Goal: Task Accomplishment & Management: Manage account settings

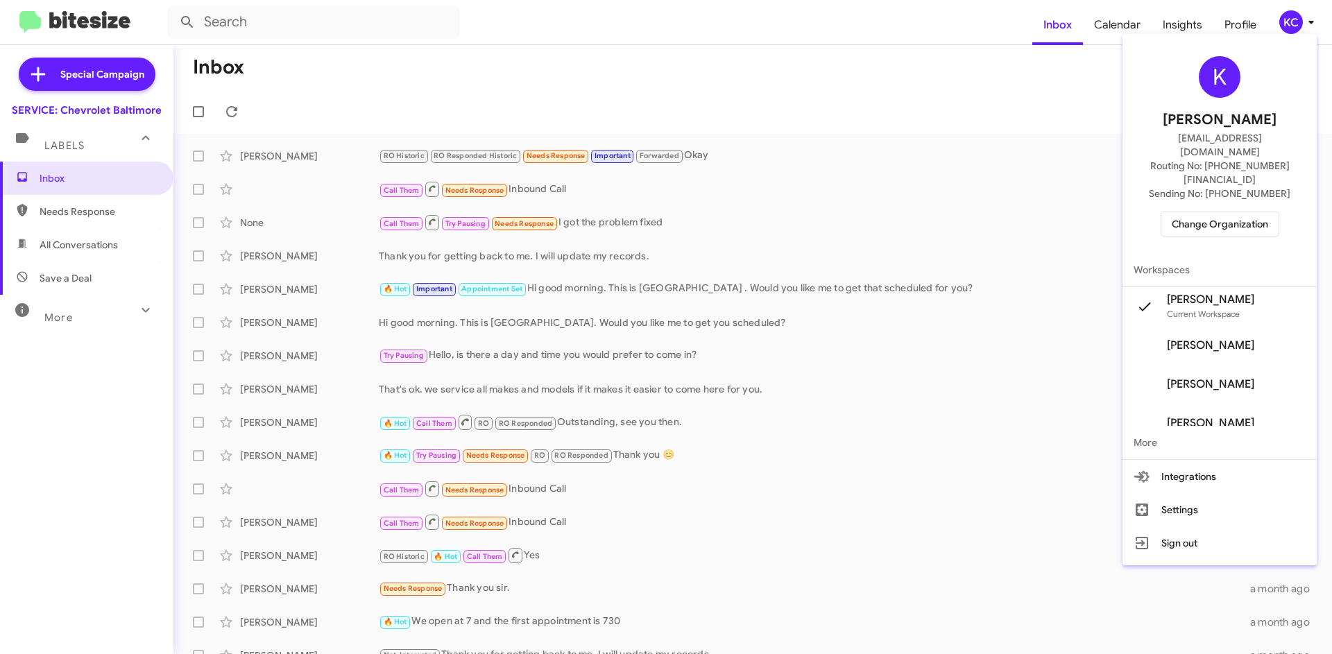
click at [239, 105] on div at bounding box center [666, 327] width 1332 height 654
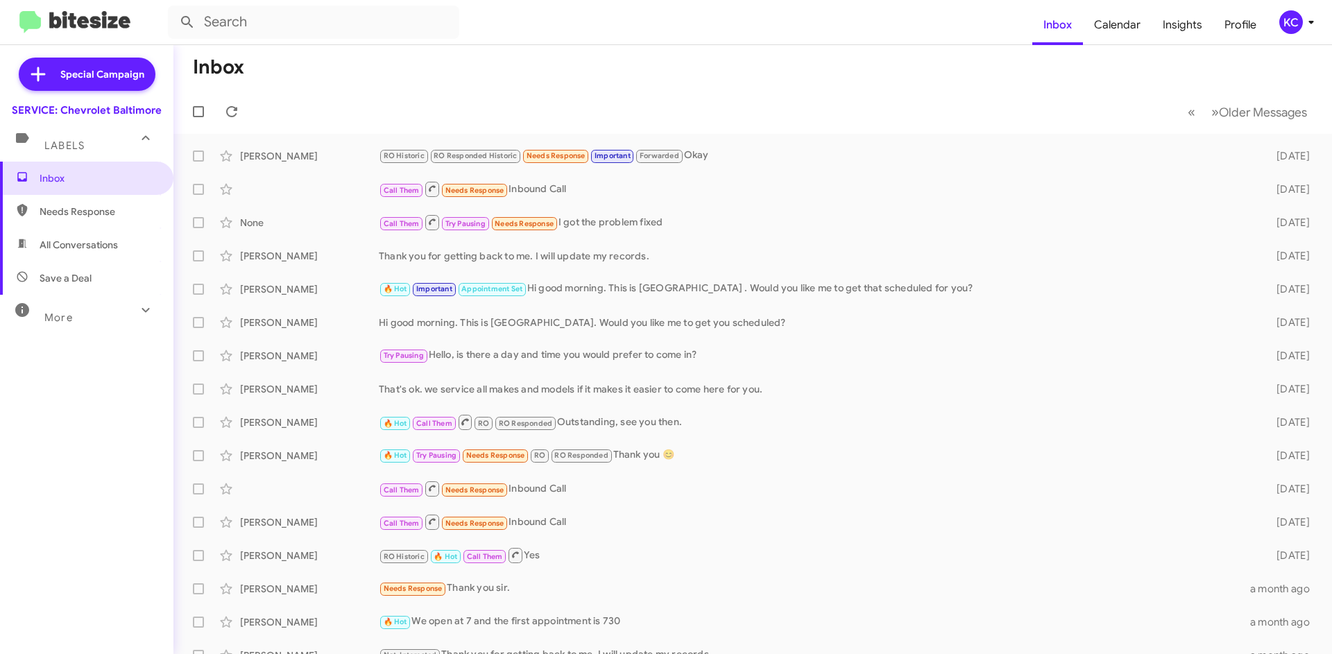
click at [1283, 15] on div "KC" at bounding box center [1291, 22] width 24 height 24
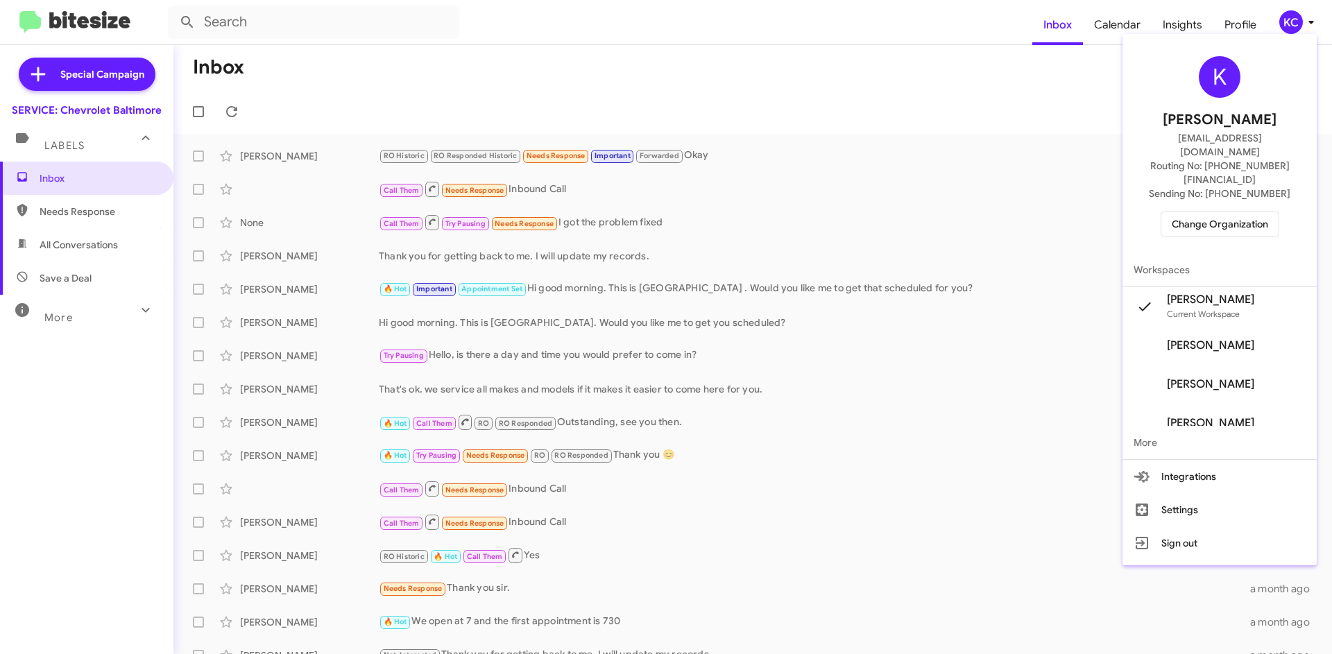
click at [1245, 180] on div "K Kimberly Cole kcole@ourismancars.com Routing No: +1 (410) 265-7777 Sending No…" at bounding box center [1219, 147] width 194 height 214
click at [1242, 212] on span "Change Organization" at bounding box center [1220, 224] width 96 height 24
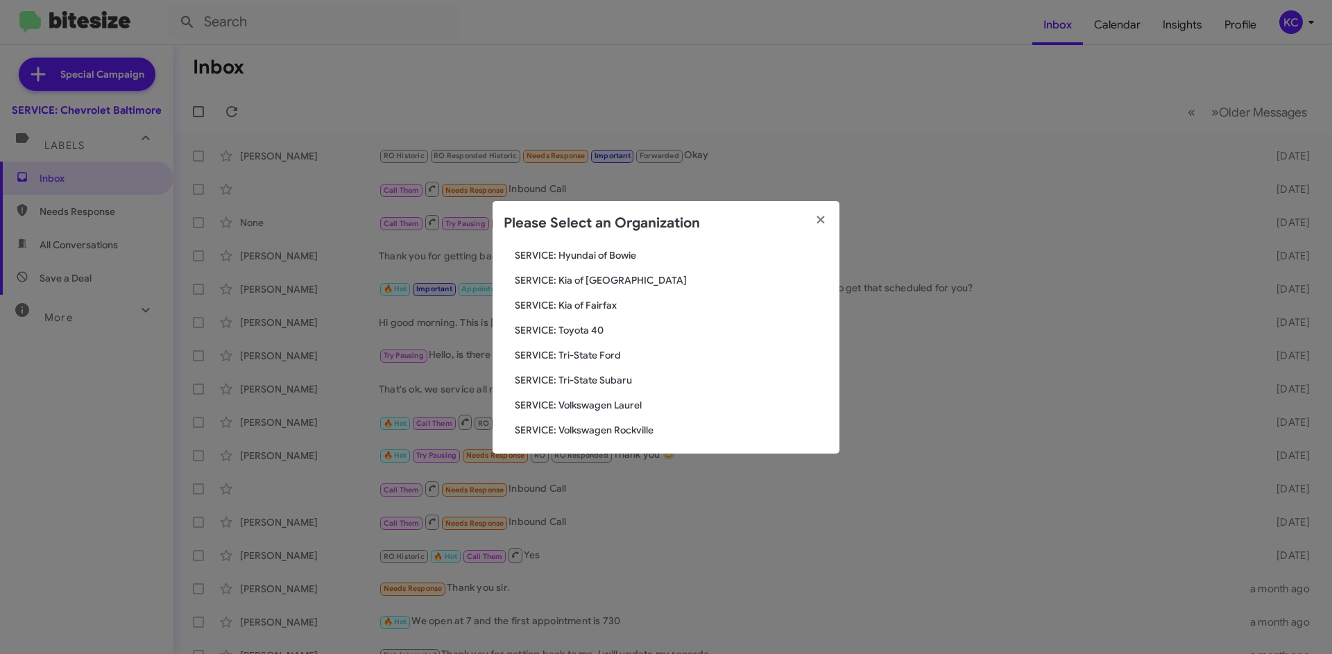
scroll to position [231, 0]
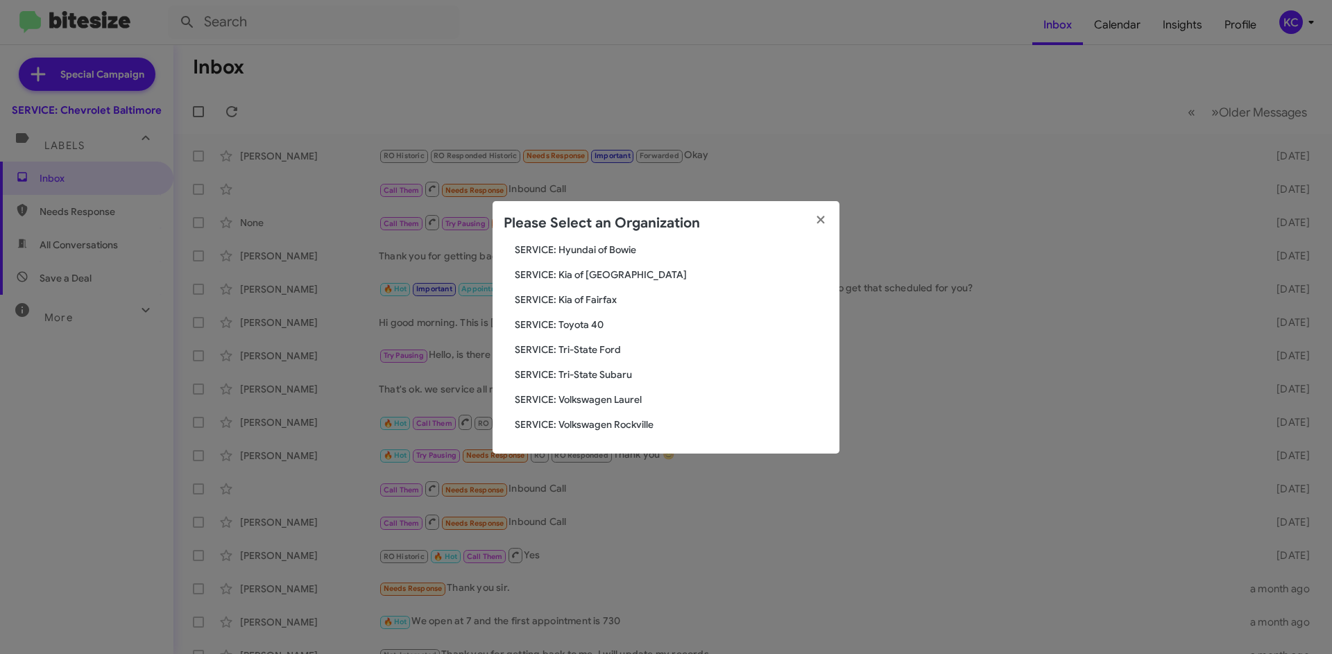
click at [603, 377] on span "SERVICE: Tri-State Subaru" at bounding box center [672, 375] width 314 height 14
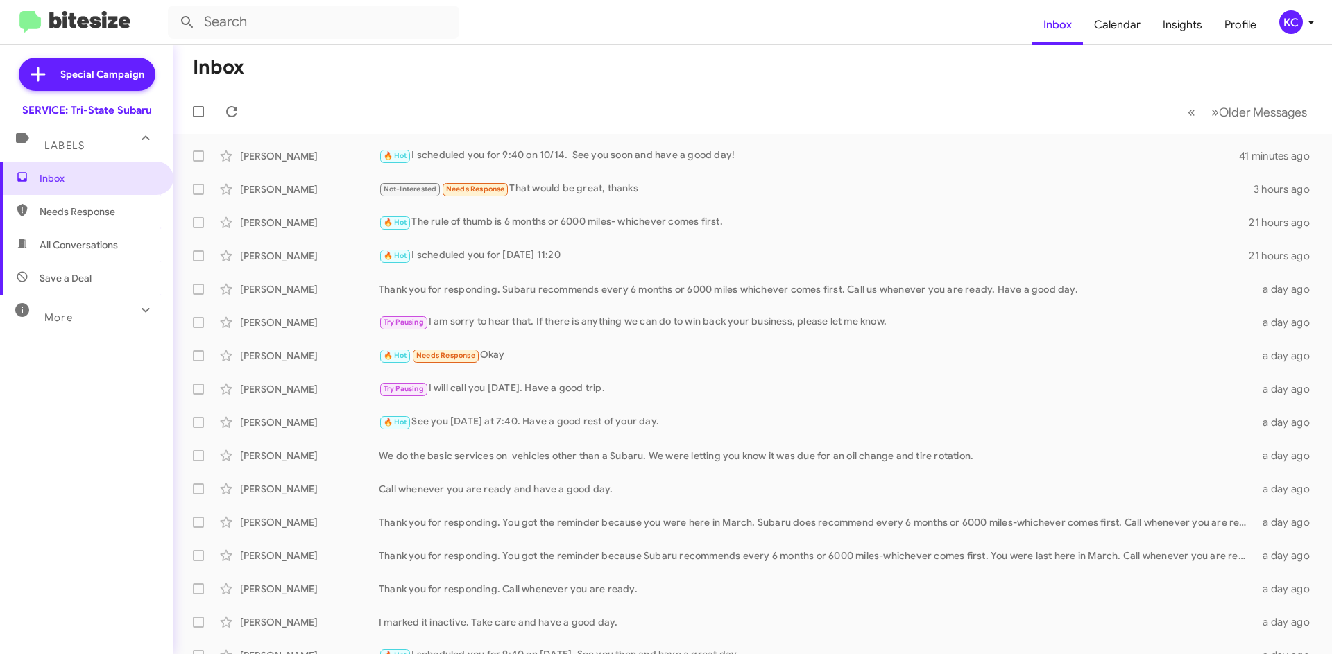
click at [1303, 18] on icon at bounding box center [1311, 22] width 17 height 17
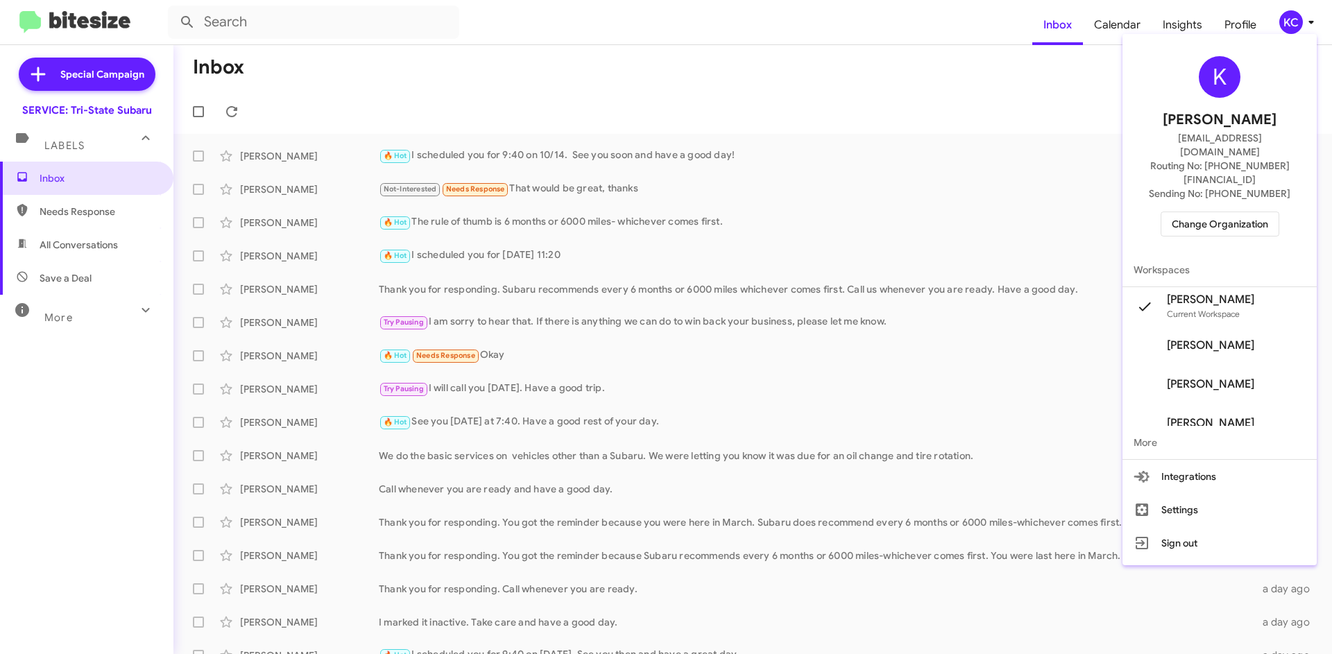
click at [1248, 212] on span "Change Organization" at bounding box center [1220, 224] width 96 height 24
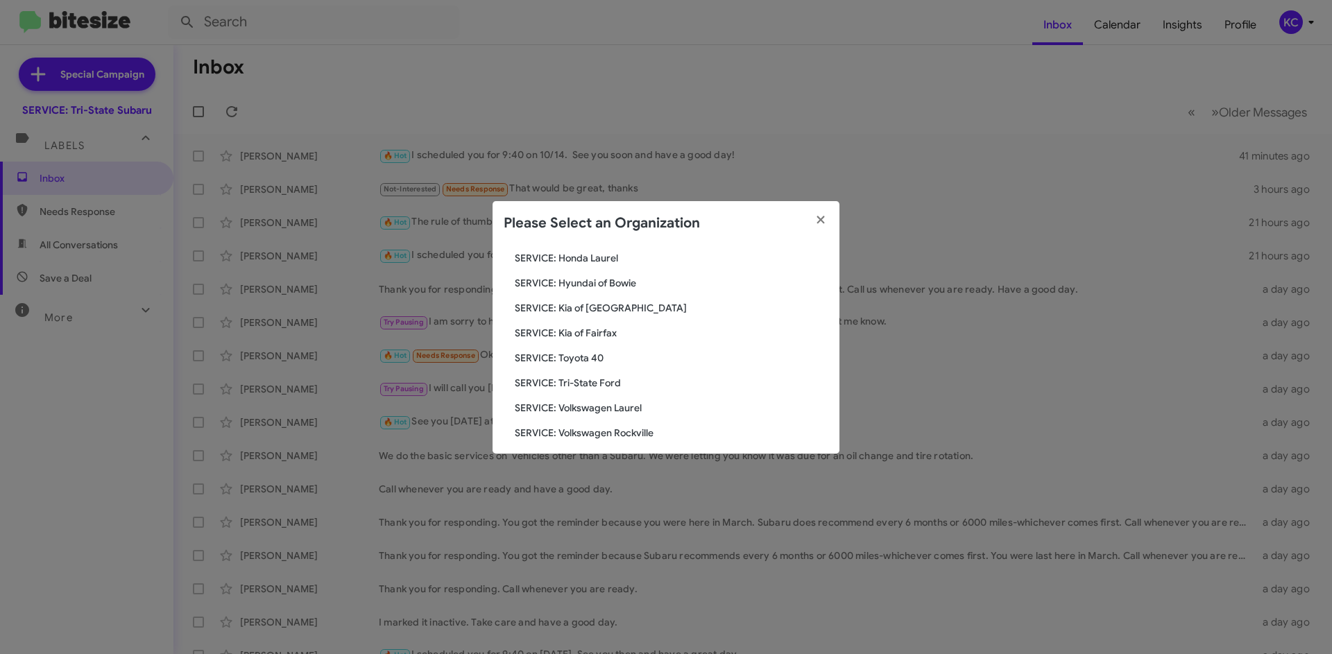
scroll to position [231, 0]
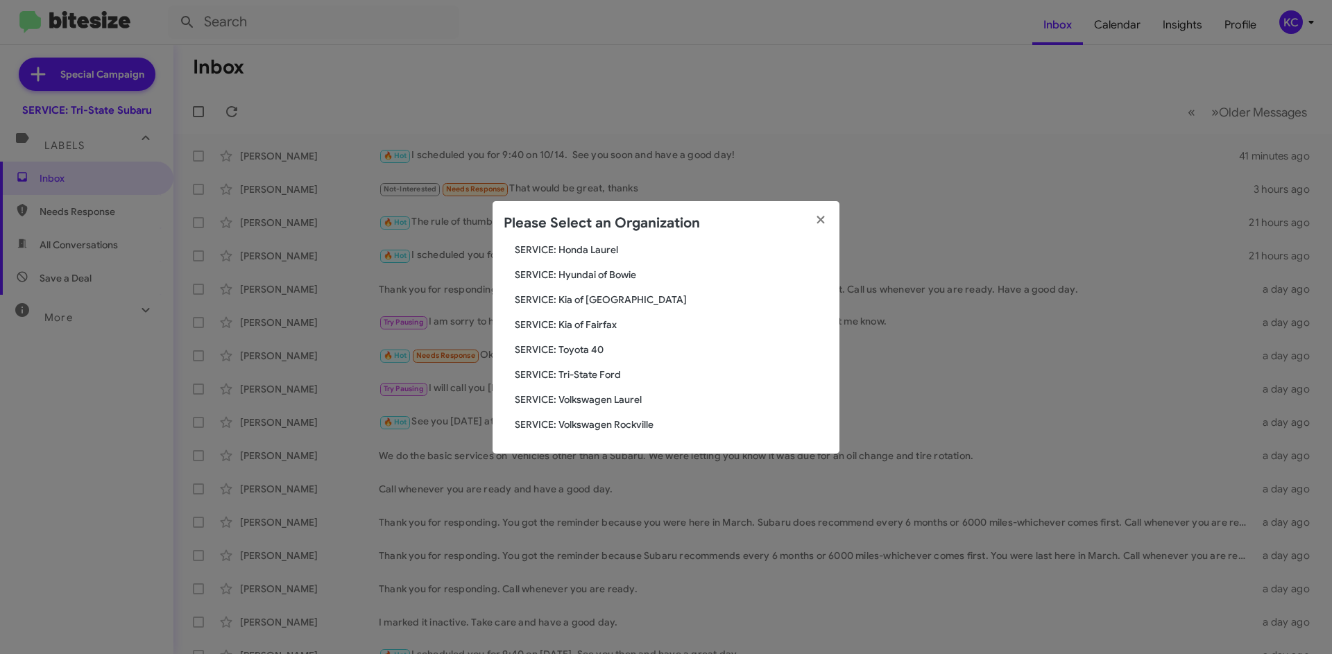
click at [582, 378] on span "SERVICE: Tri-State Ford" at bounding box center [672, 375] width 314 height 14
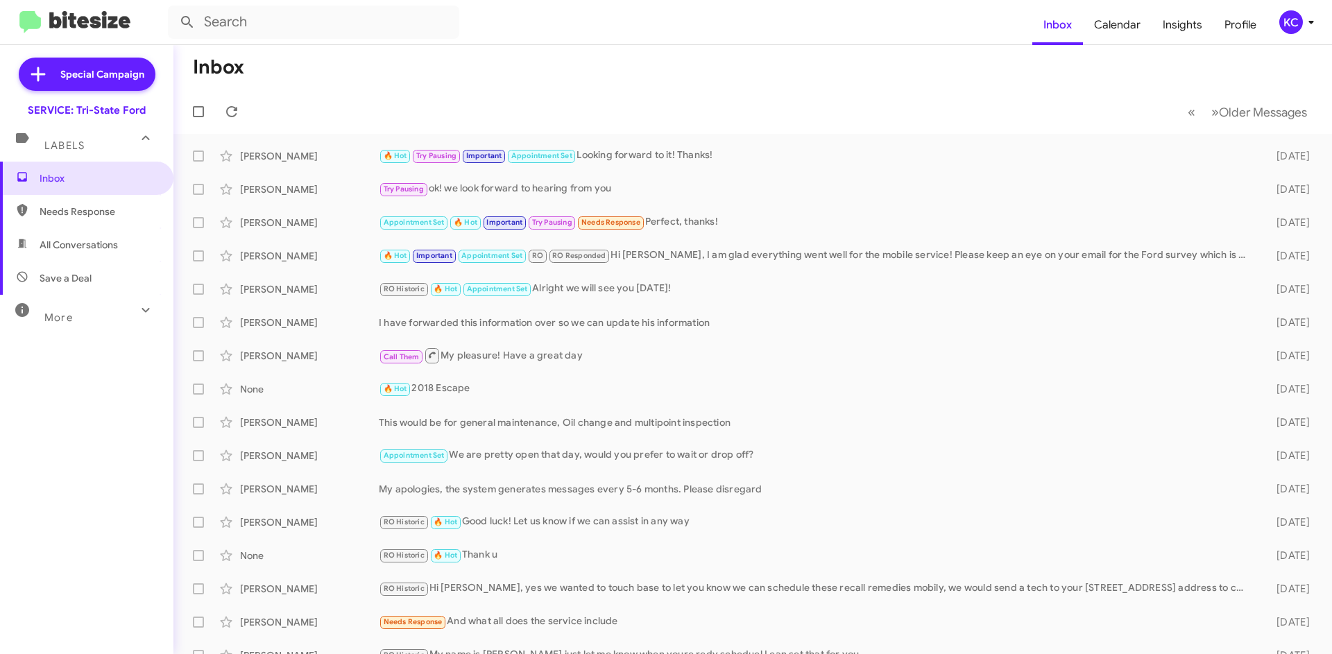
click at [1286, 17] on div "KC" at bounding box center [1291, 22] width 24 height 24
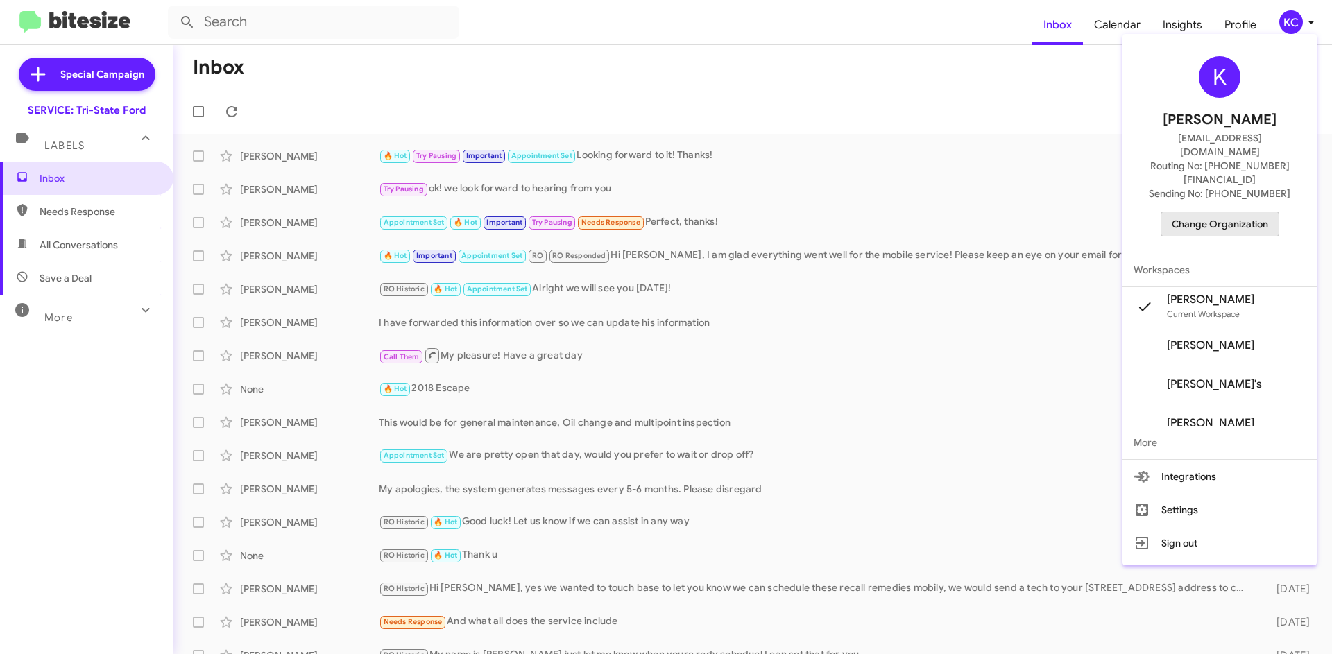
click at [1252, 212] on span "Change Organization" at bounding box center [1220, 224] width 96 height 24
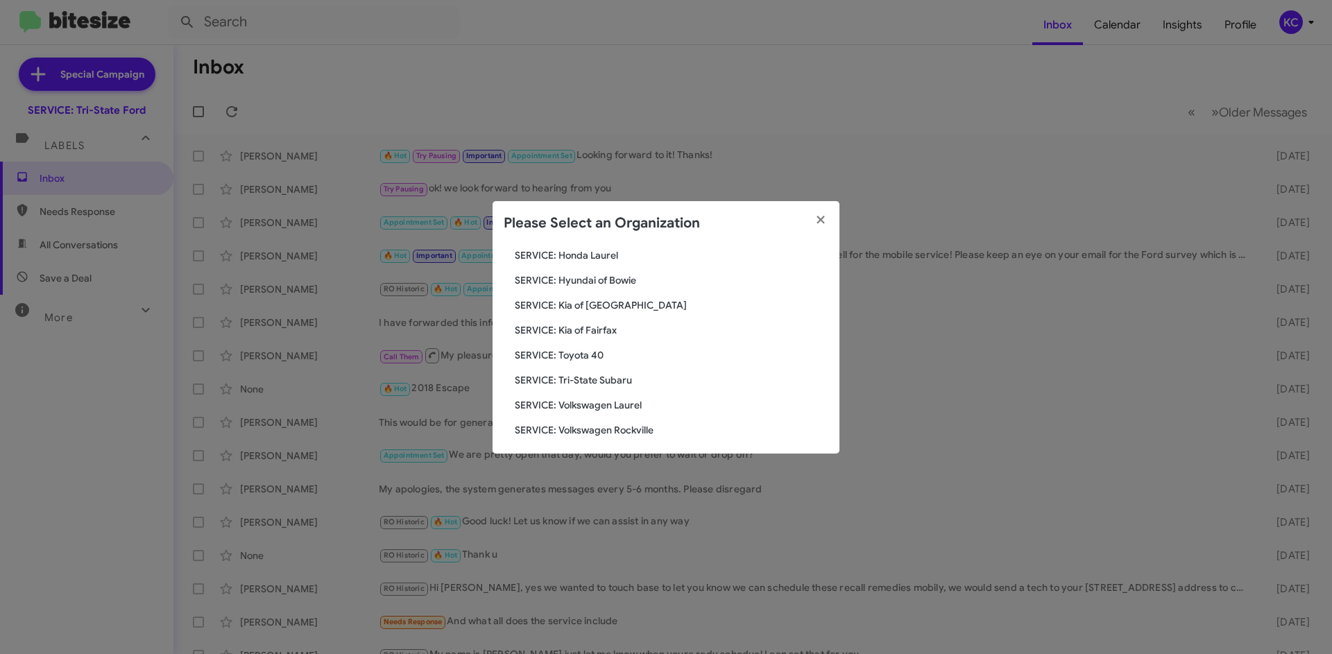
scroll to position [231, 0]
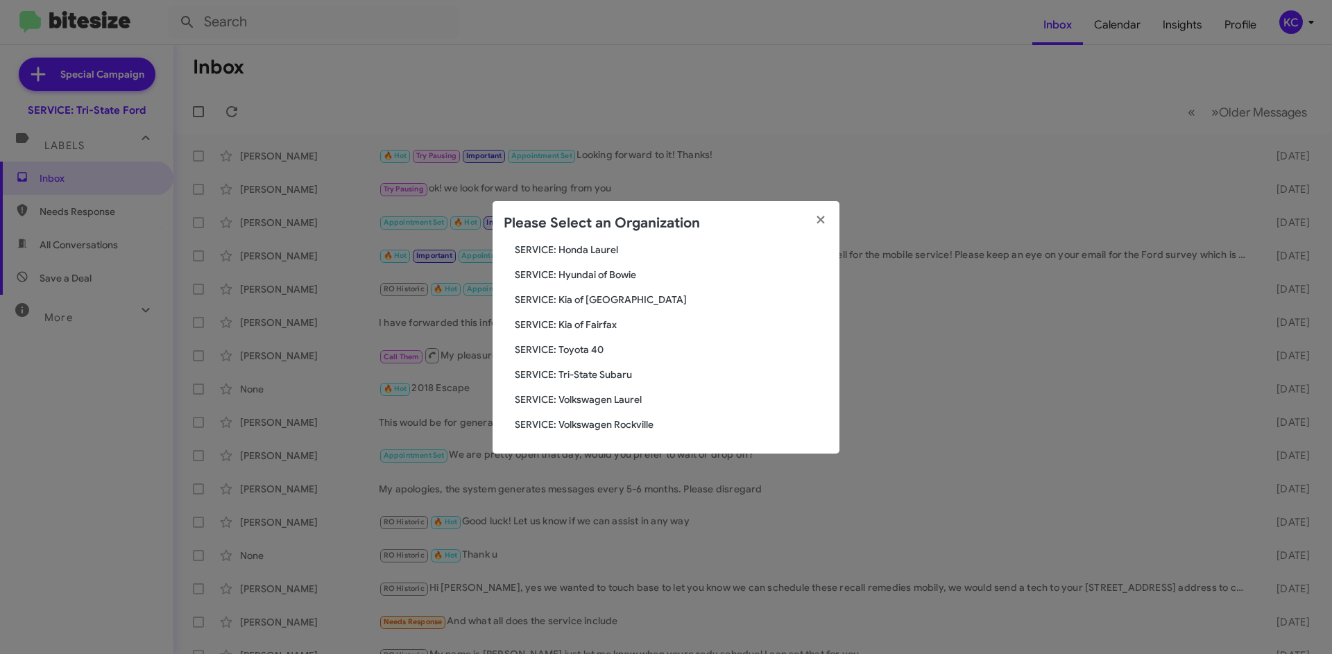
click at [590, 349] on span "SERVICE: Toyota 40" at bounding box center [672, 350] width 314 height 14
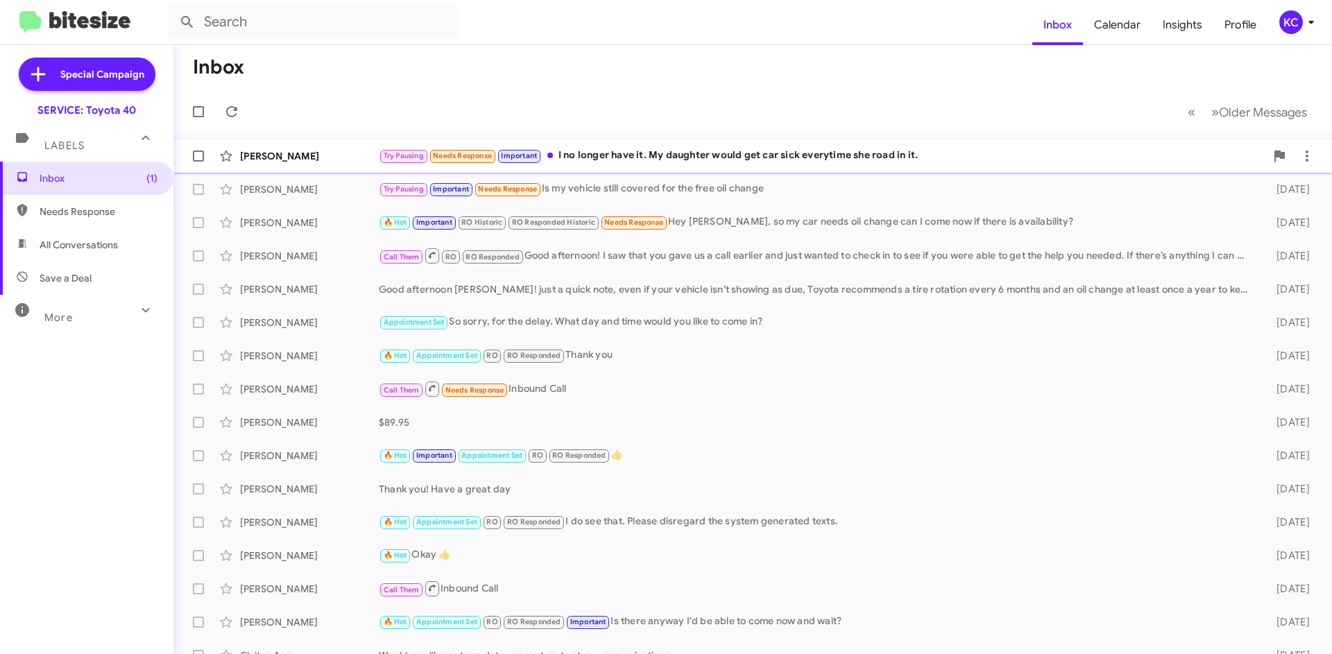
click at [923, 162] on div "Try Pausing Needs Response Important I no longer have it. My daughter would get…" at bounding box center [822, 156] width 887 height 16
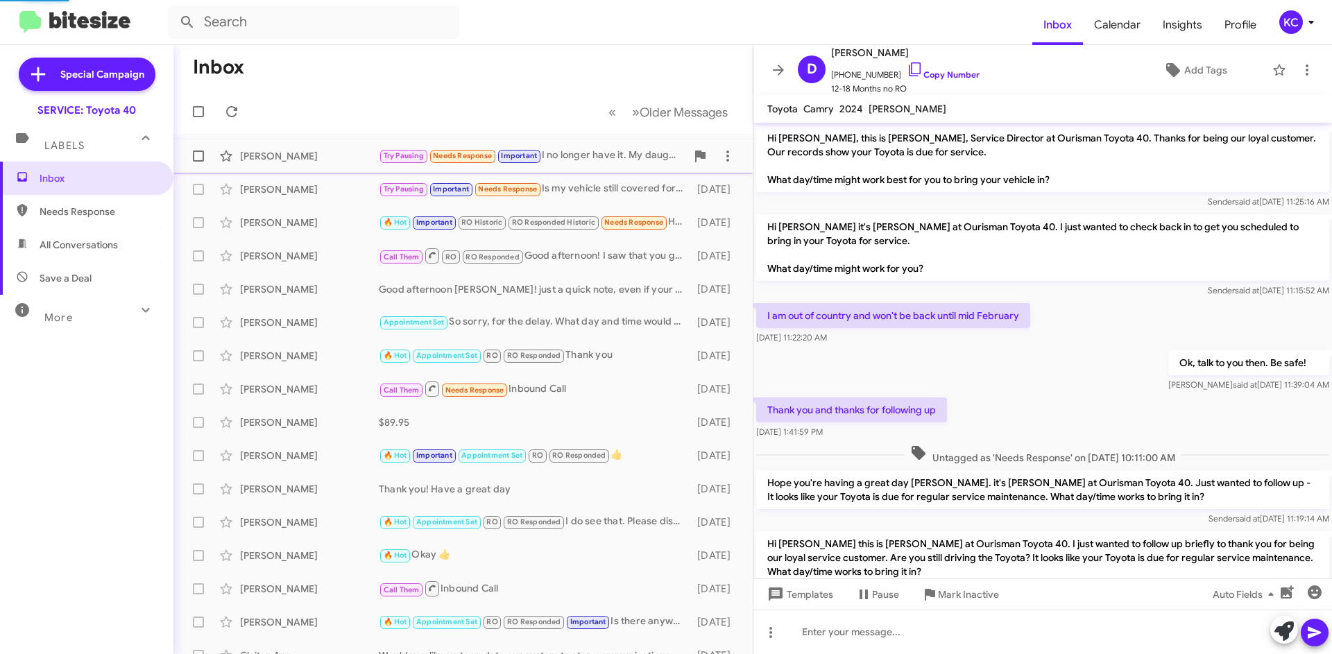
scroll to position [532, 0]
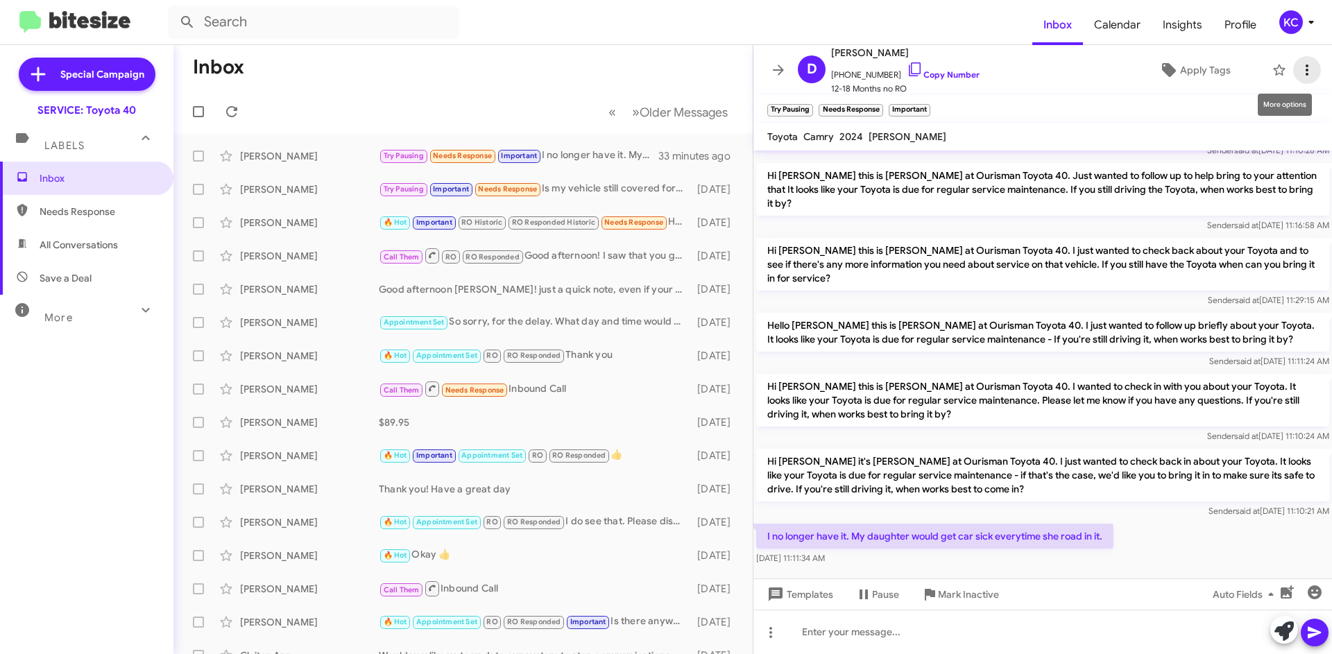
click at [1304, 70] on icon at bounding box center [1307, 70] width 17 height 17
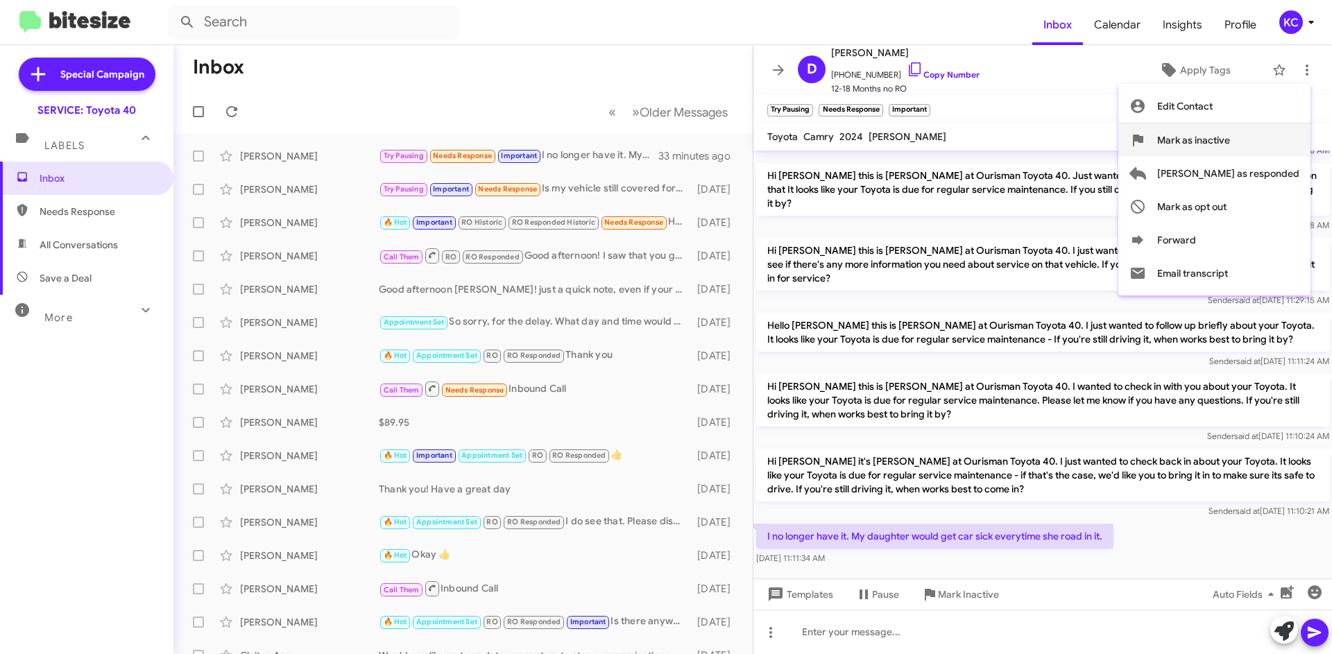
click at [1230, 146] on span "Mark as inactive" at bounding box center [1193, 139] width 73 height 33
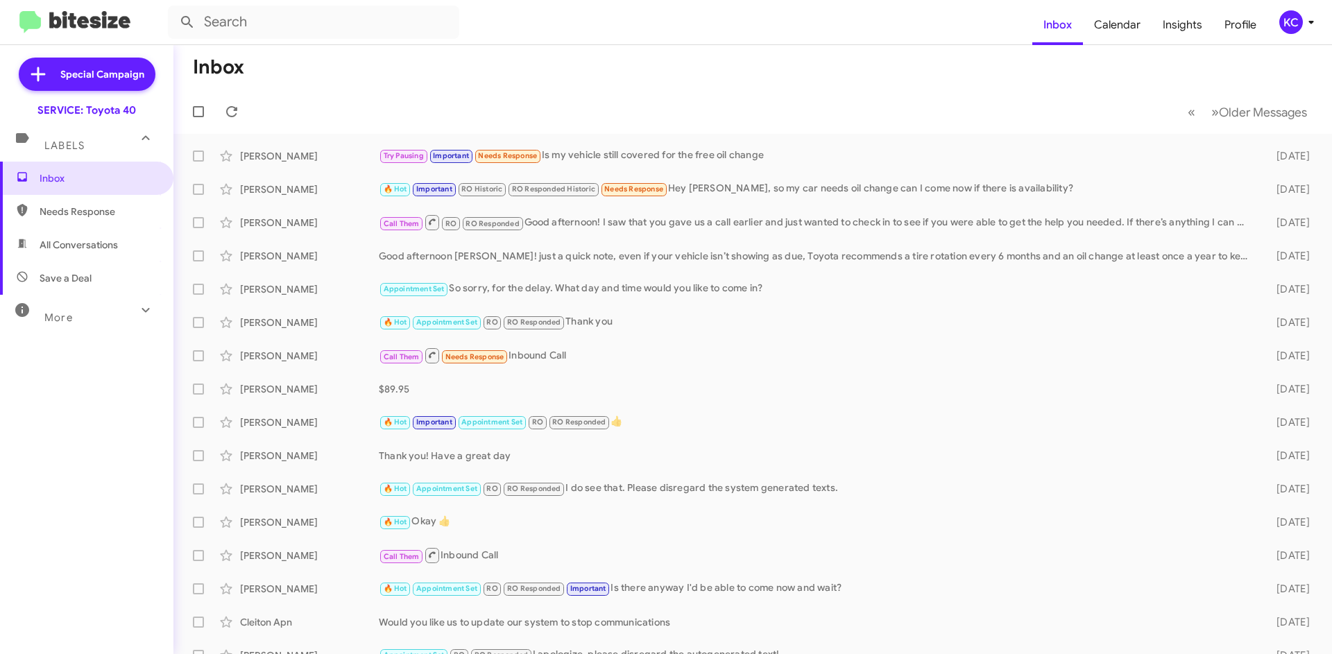
click at [56, 239] on span "All Conversations" at bounding box center [79, 245] width 78 height 14
type input "in:all-conversations"
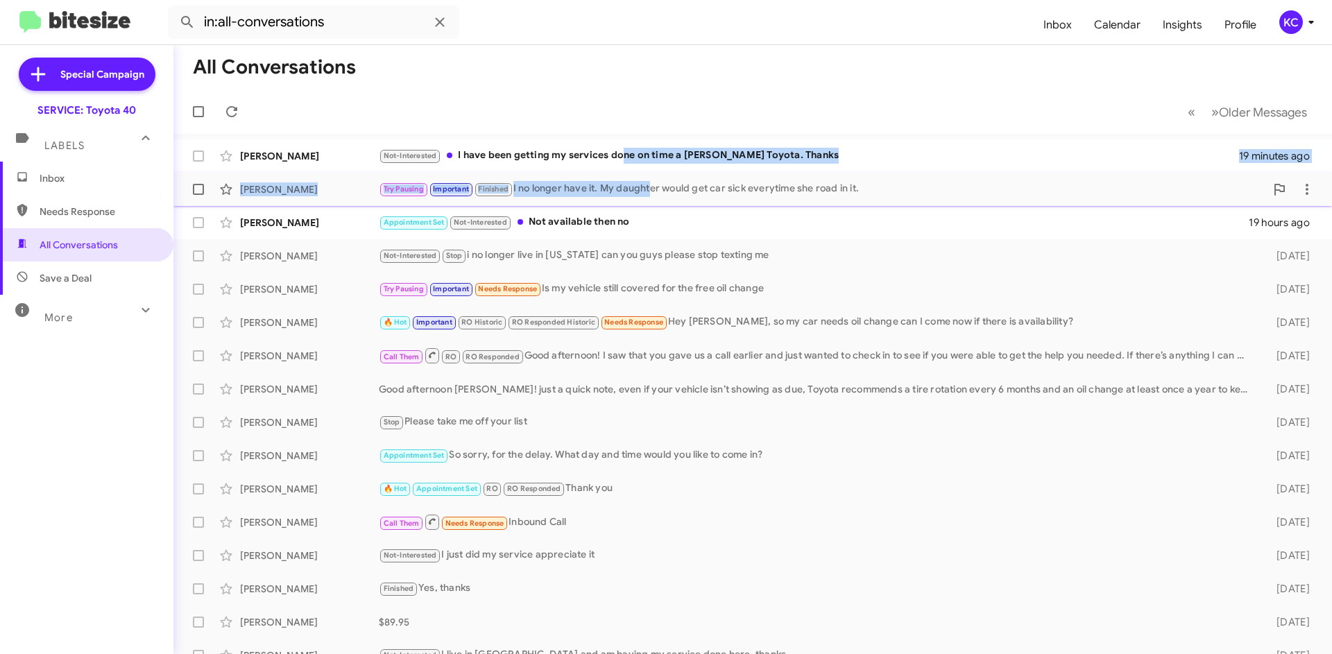
drag, startPoint x: 620, startPoint y: 153, endPoint x: 650, endPoint y: 173, distance: 36.2
click at [650, 173] on mat-action-list "Alvin Blake Not-Interested I have been getting my services done on time a jones…" at bounding box center [752, 470] width 1159 height 672
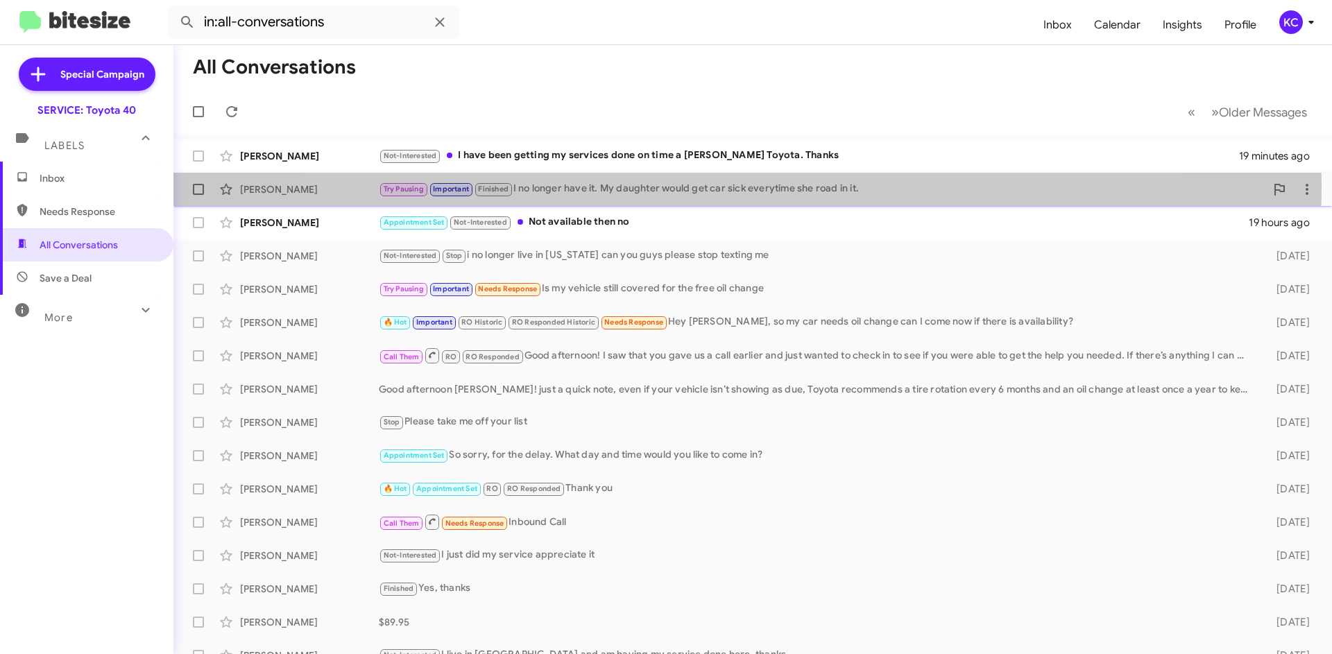
click at [723, 187] on div "Try Pausing Important Finished I no longer have it. My daughter would get car s…" at bounding box center [822, 189] width 887 height 16
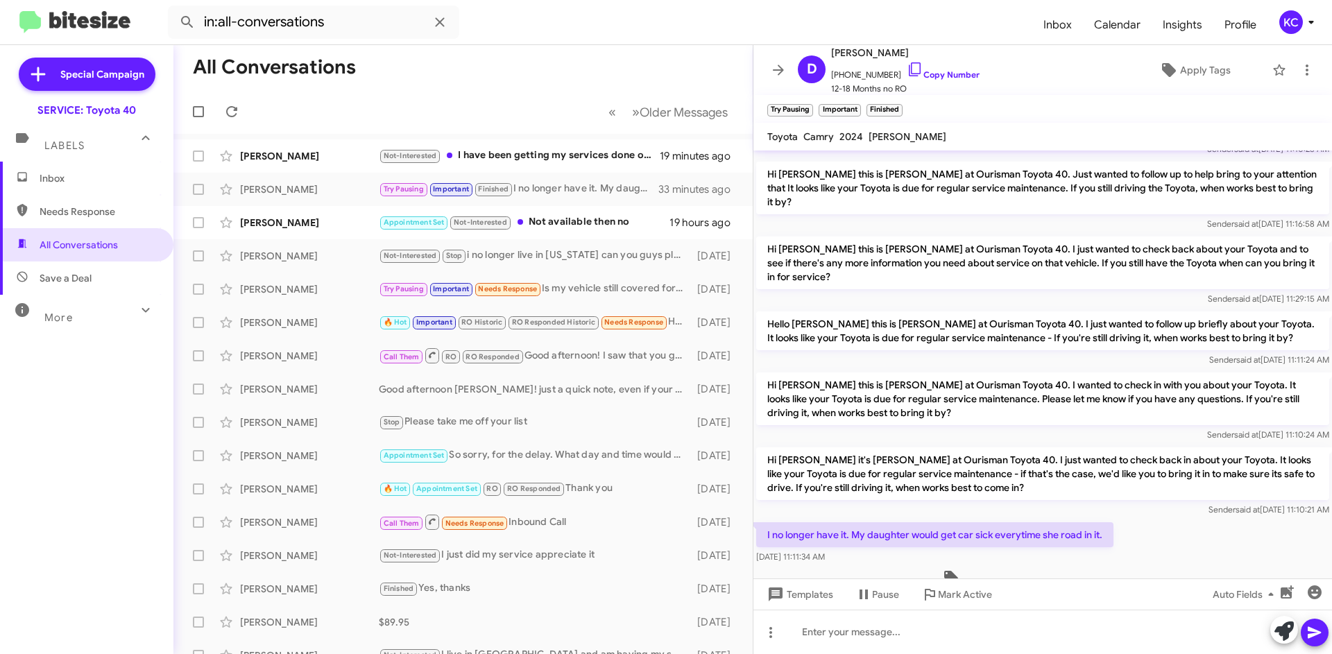
scroll to position [589, 0]
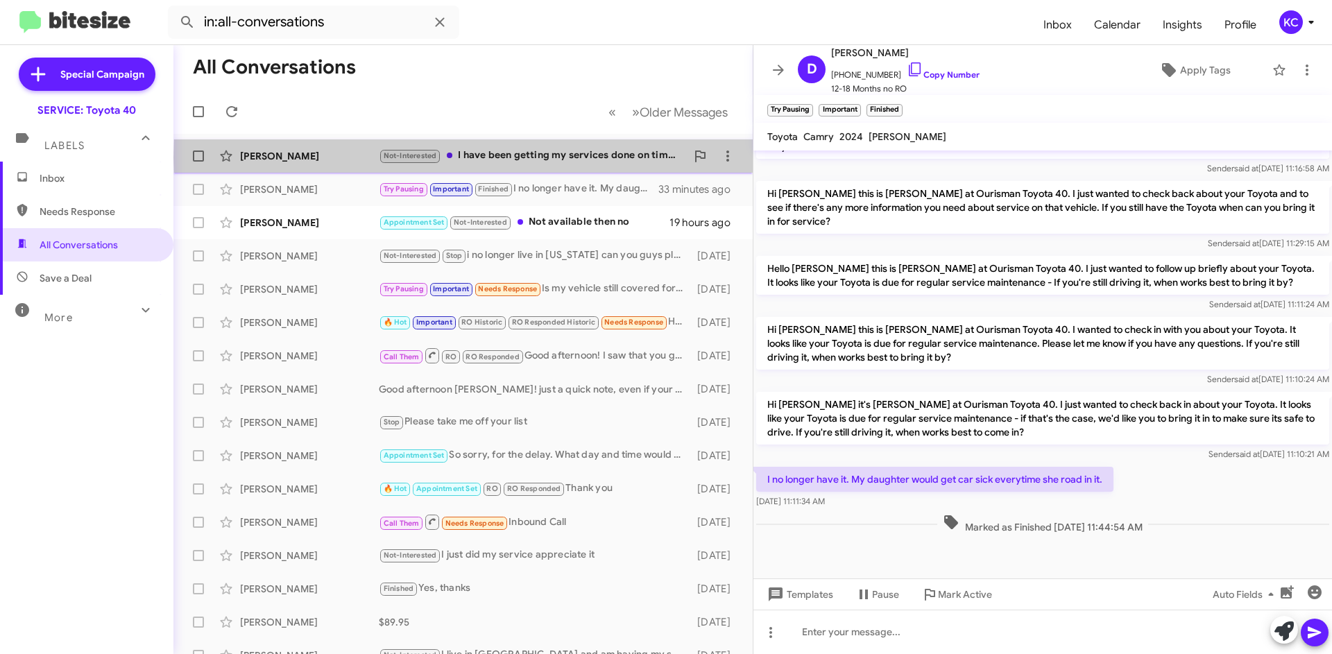
click at [629, 157] on div "Not-Interested I have been getting my services done on time a jones Toyota. Tha…" at bounding box center [532, 156] width 307 height 16
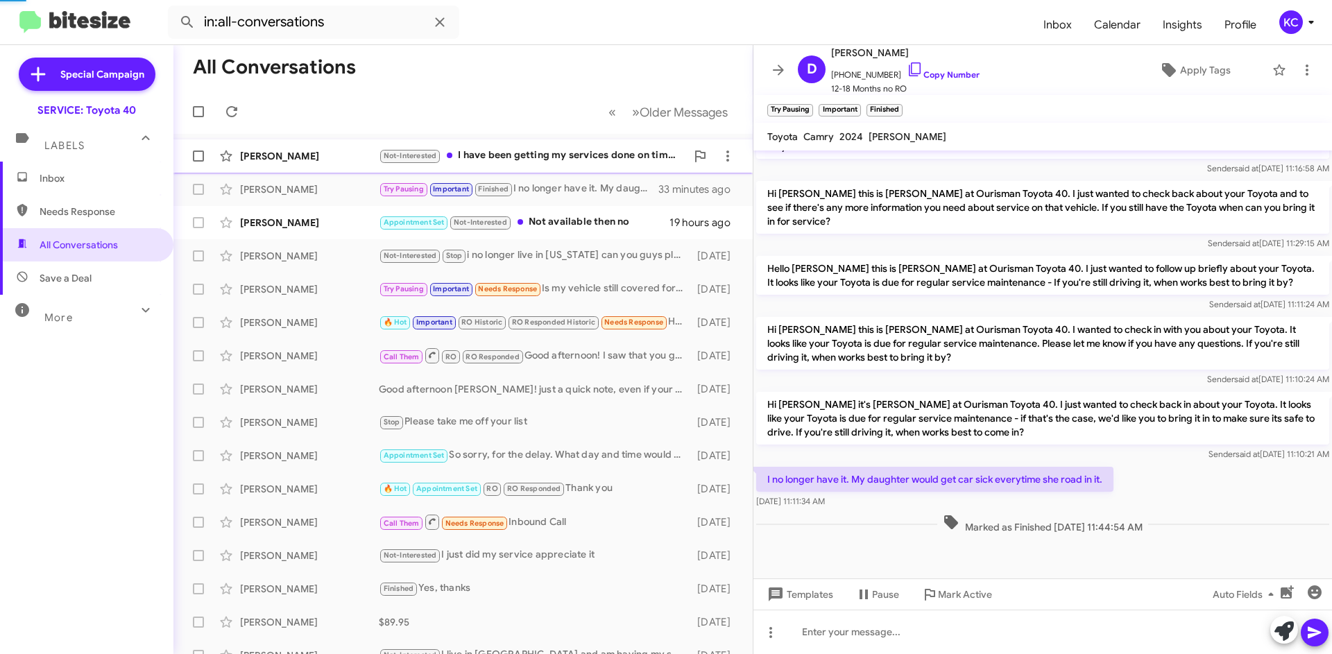
scroll to position [58, 0]
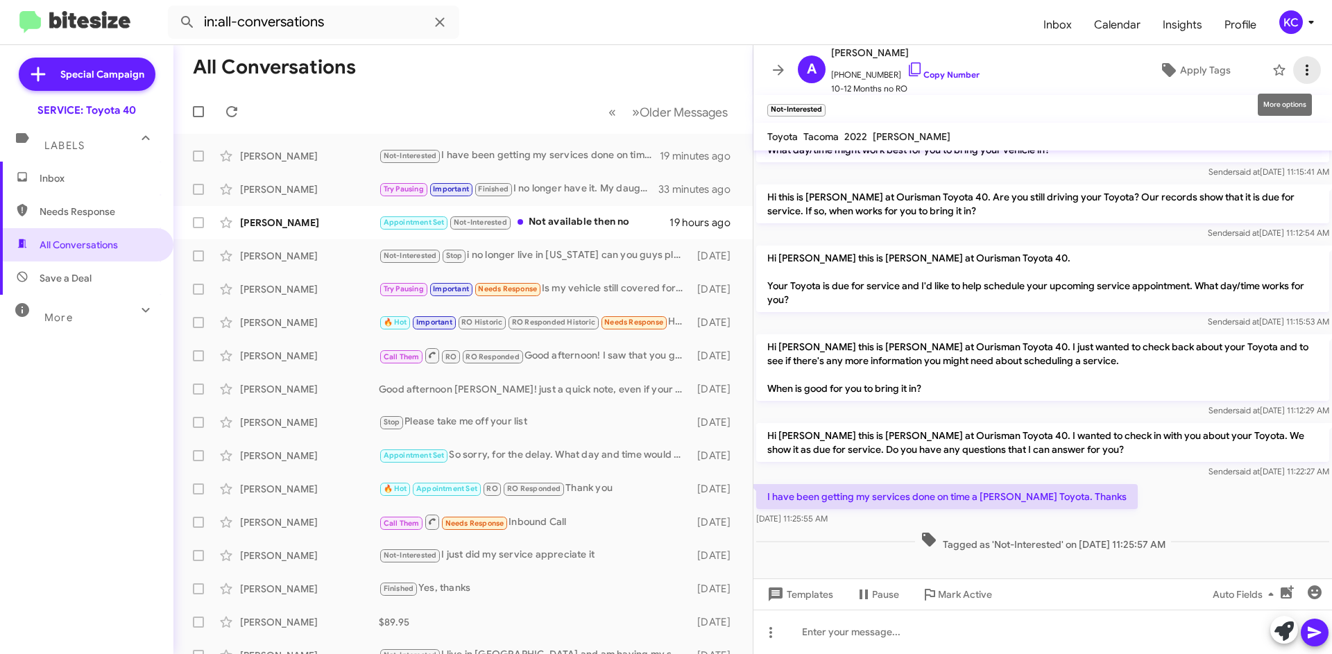
click at [1299, 69] on icon at bounding box center [1307, 70] width 17 height 17
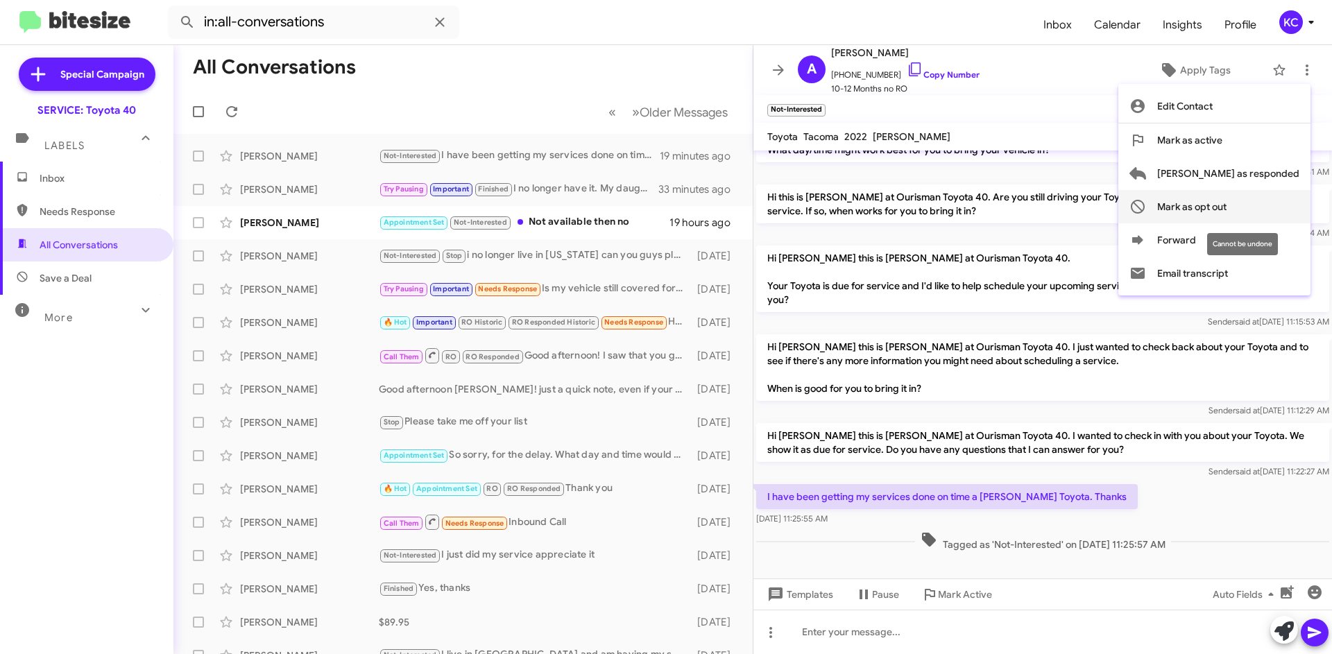
click at [1288, 203] on button "Mark as opt out" at bounding box center [1214, 206] width 192 height 33
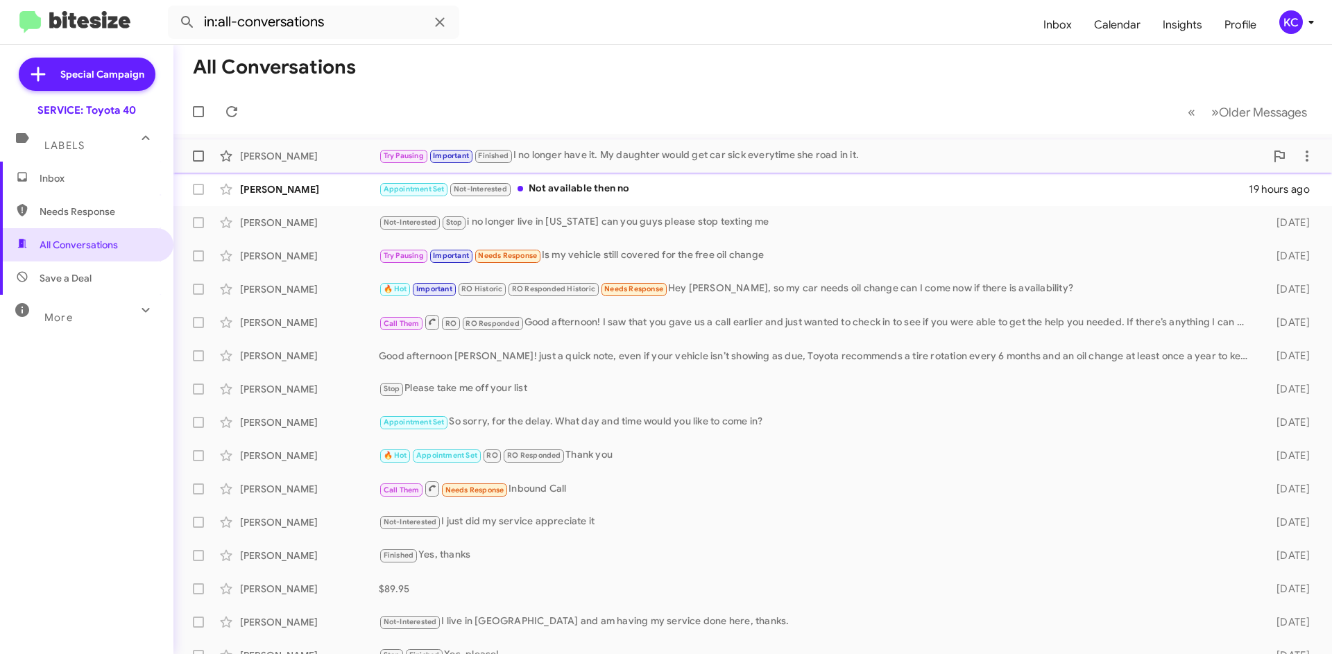
click at [668, 160] on div "Try Pausing Important Finished I no longer have it. My daughter would get car s…" at bounding box center [822, 156] width 887 height 16
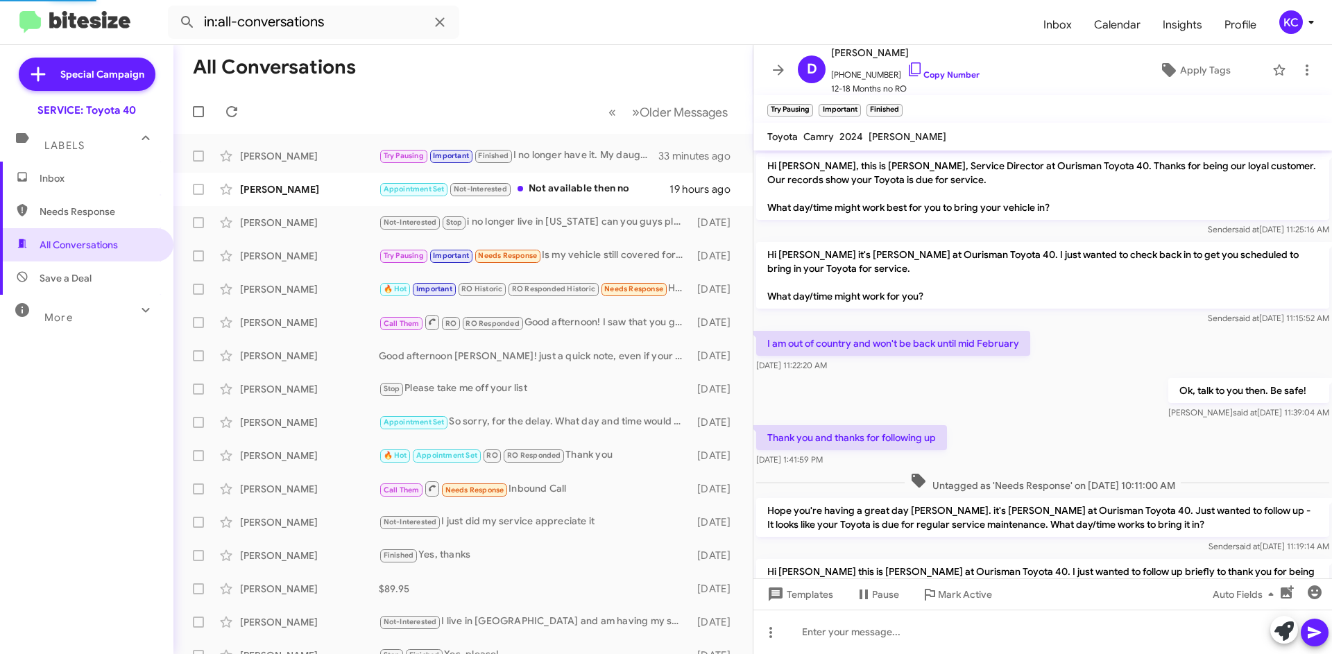
scroll to position [561, 0]
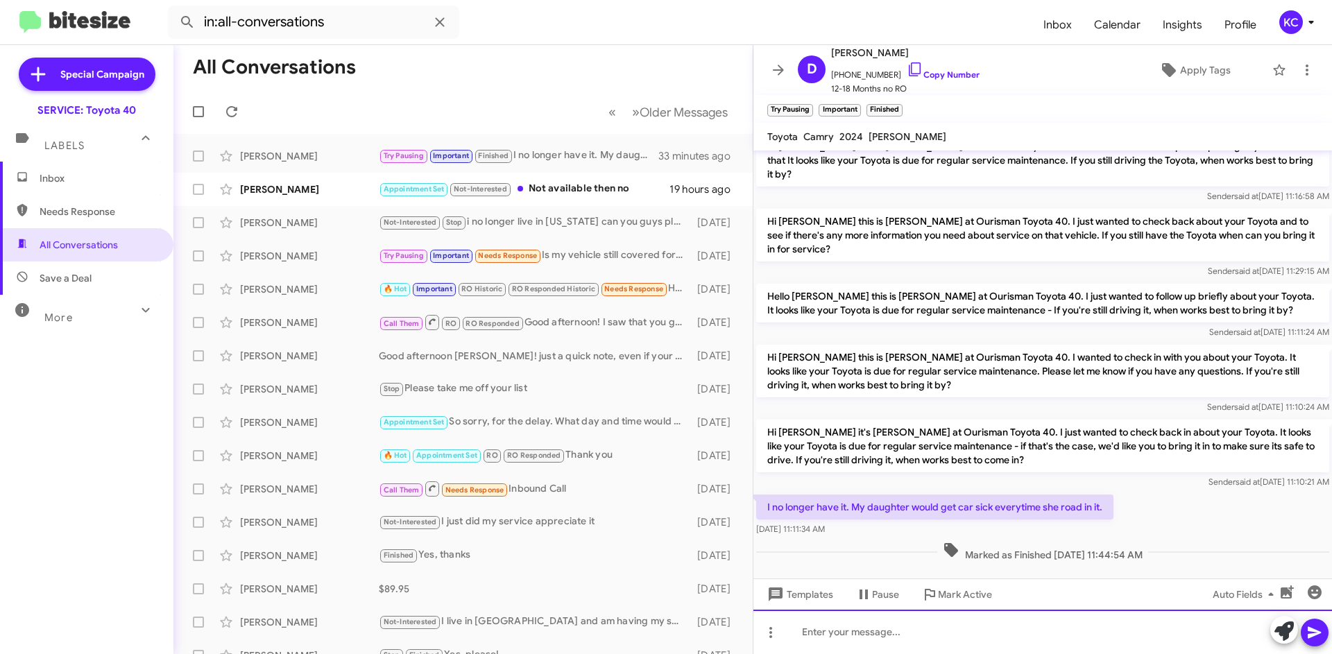
click at [923, 638] on div at bounding box center [1042, 632] width 579 height 44
click at [1319, 619] on span at bounding box center [1314, 633] width 17 height 28
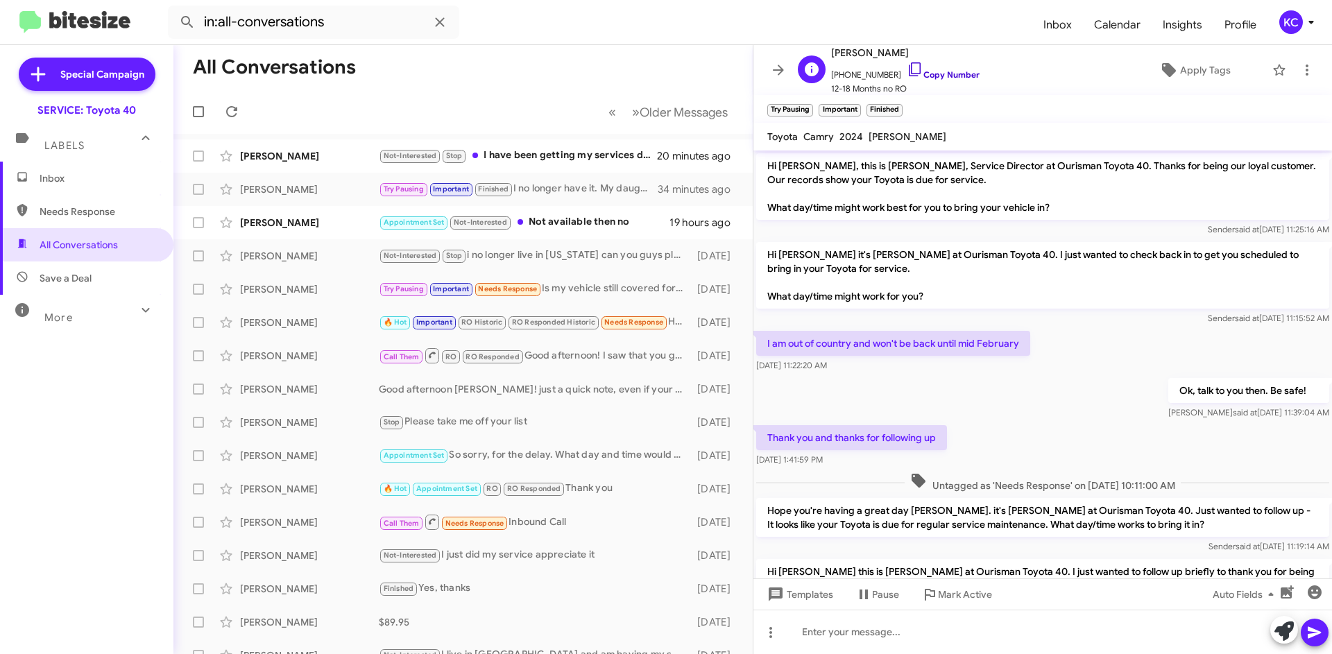
click at [907, 67] on icon at bounding box center [915, 69] width 17 height 17
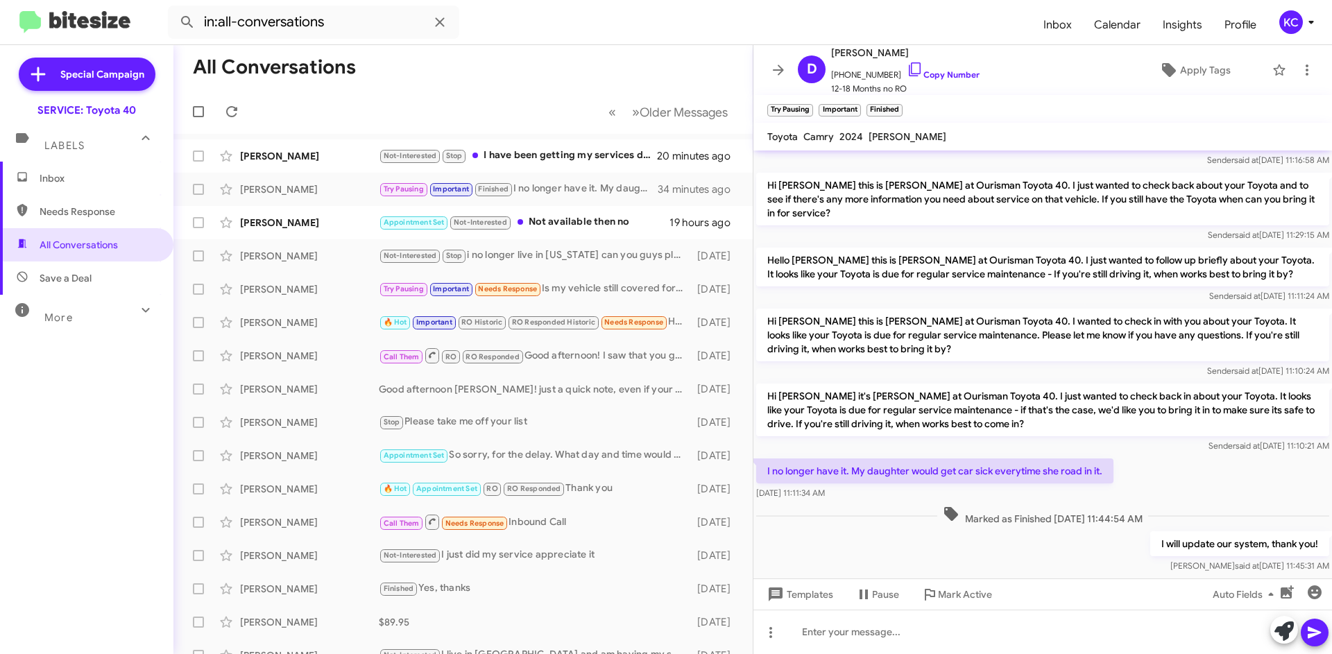
scroll to position [640, 0]
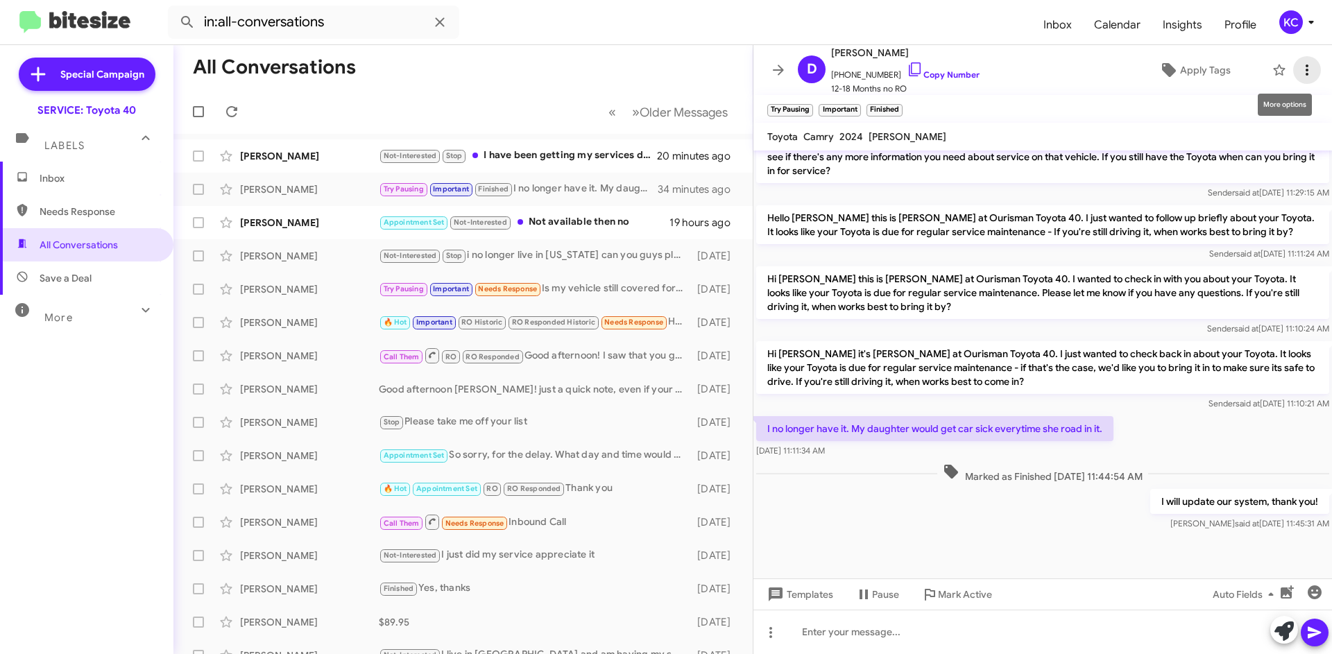
click at [1302, 69] on icon at bounding box center [1307, 70] width 17 height 17
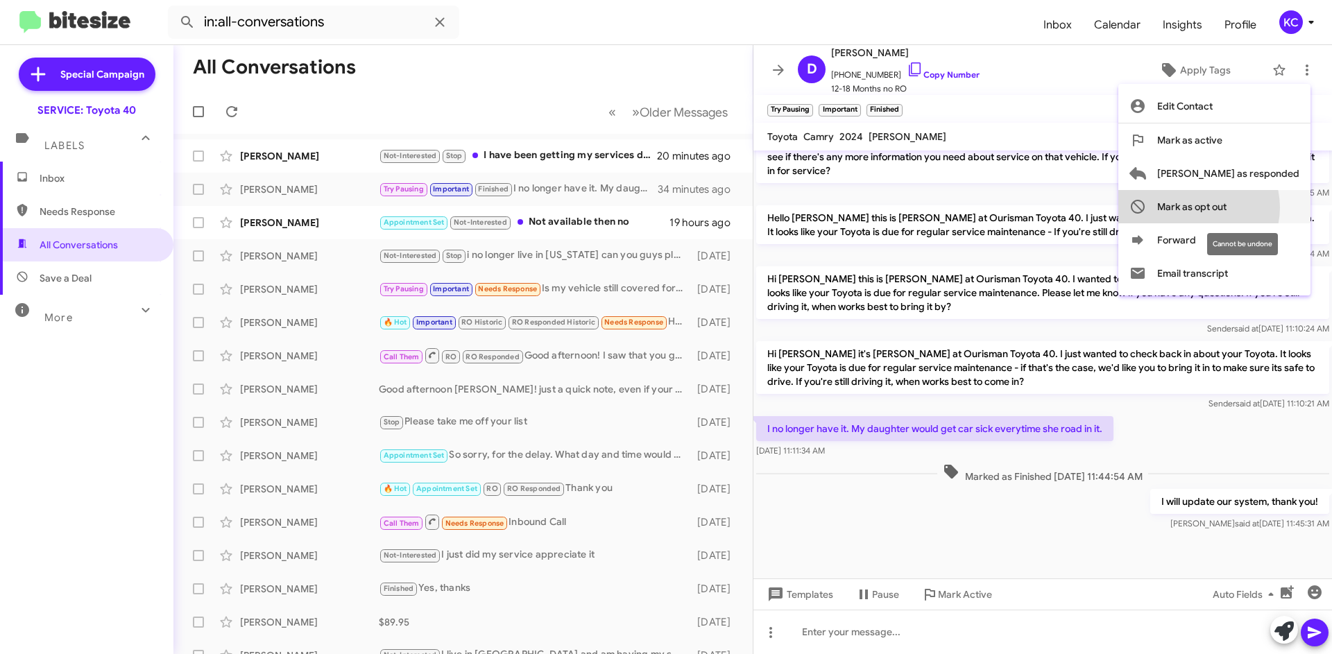
click at [1227, 207] on span "Mark as opt out" at bounding box center [1191, 206] width 69 height 33
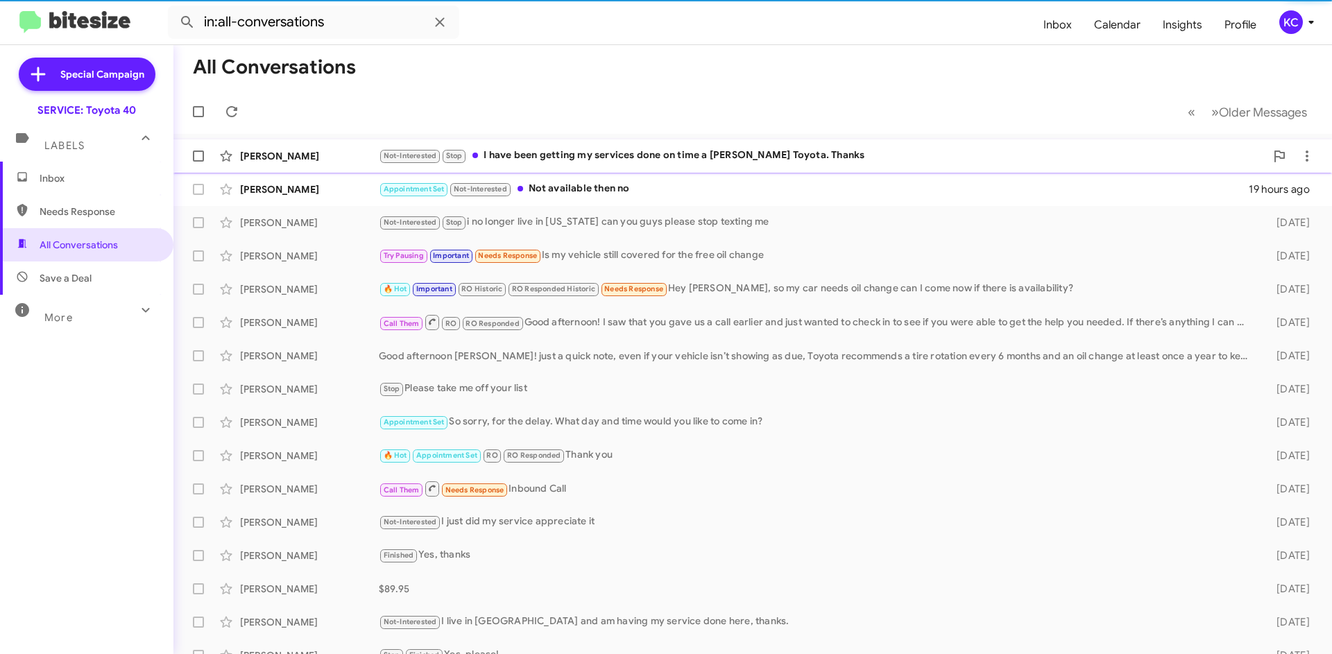
click at [601, 160] on div "Not-Interested Stop I have been getting my services done on time a jones Toyota…" at bounding box center [822, 156] width 887 height 16
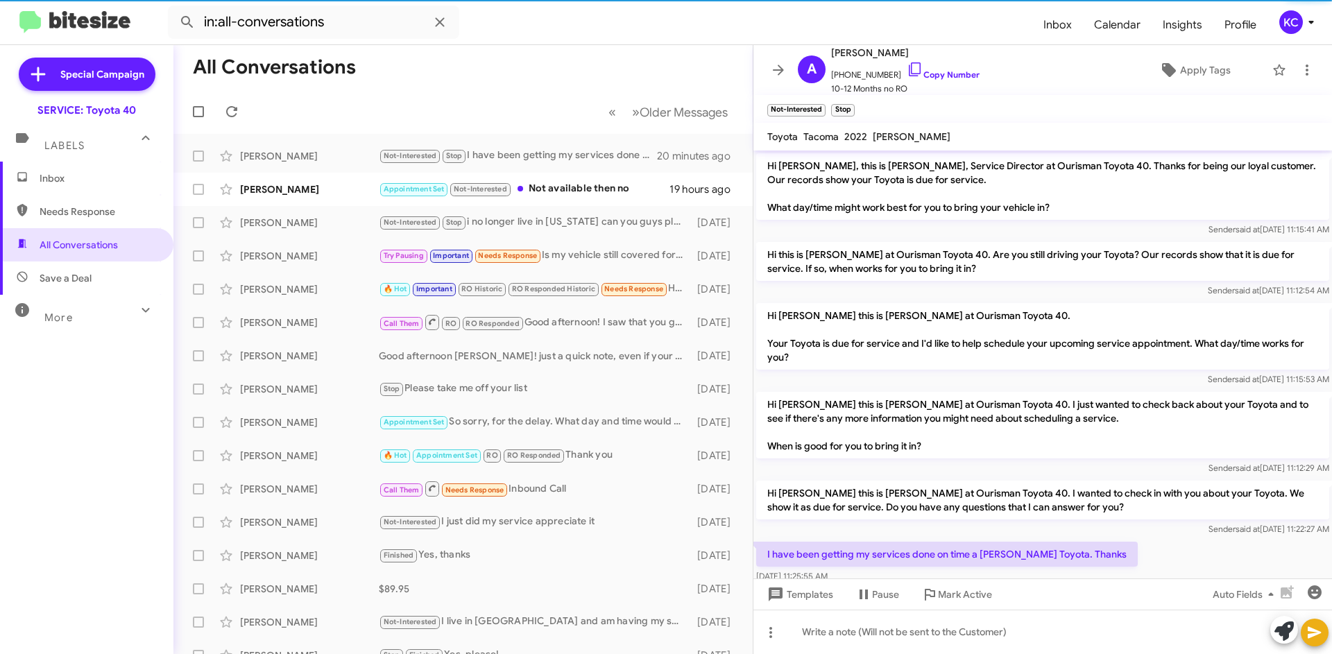
scroll to position [116, 0]
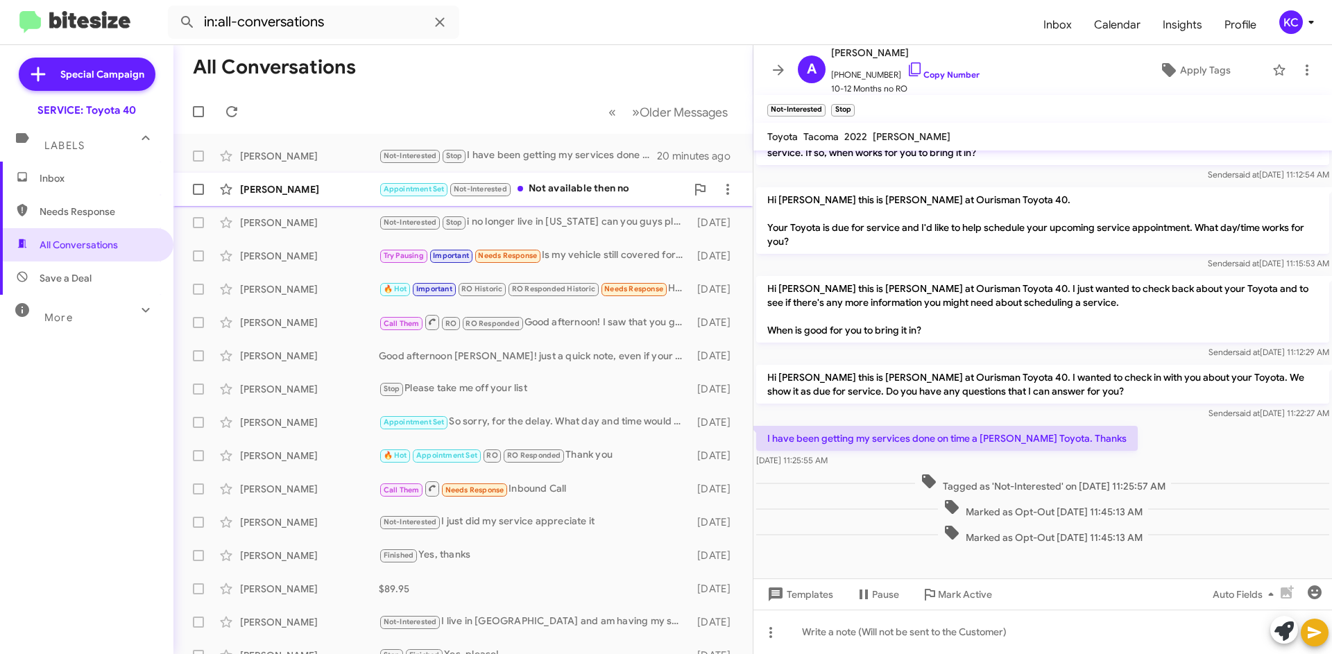
click at [577, 194] on div "Appointment Set Not-Interested Not available then no" at bounding box center [532, 189] width 307 height 16
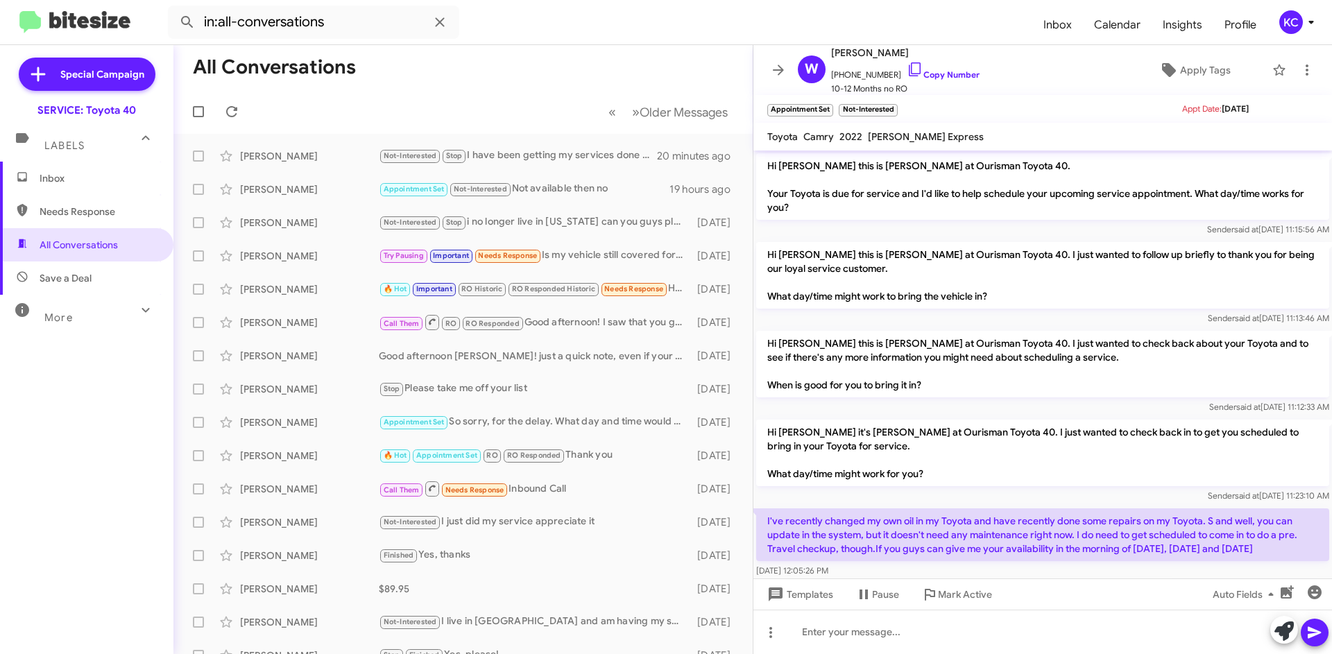
scroll to position [977, 0]
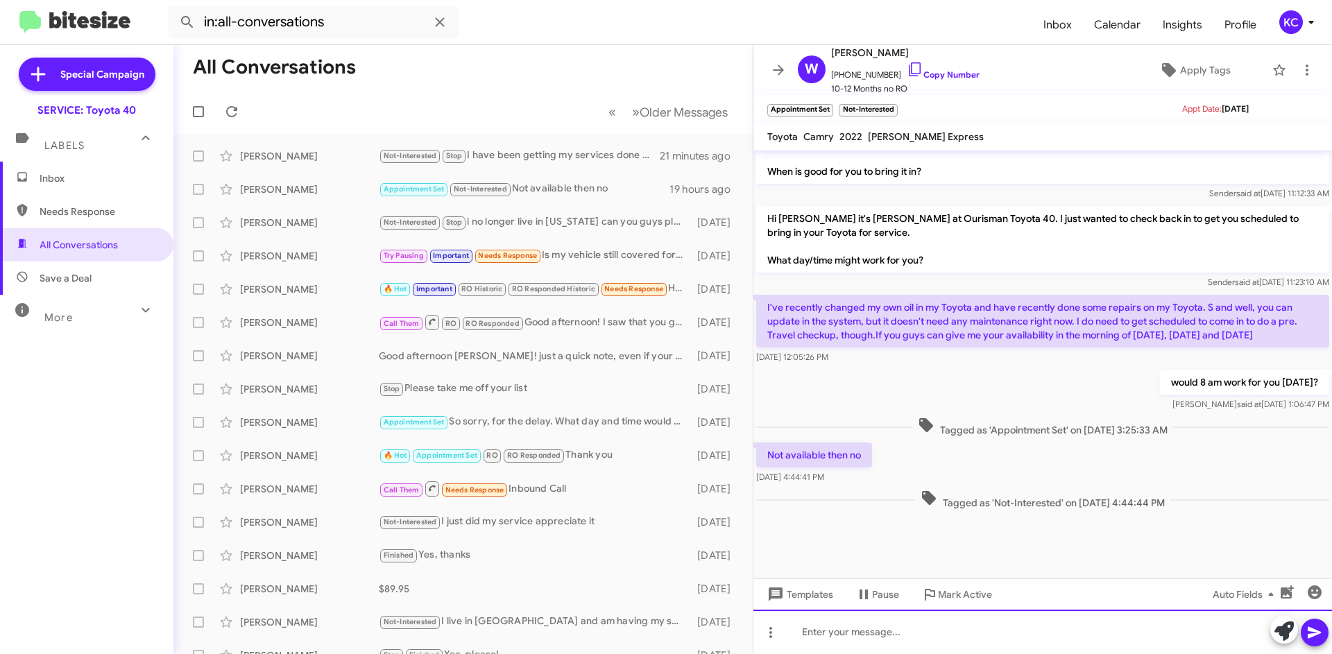
click at [1047, 624] on div at bounding box center [1042, 632] width 579 height 44
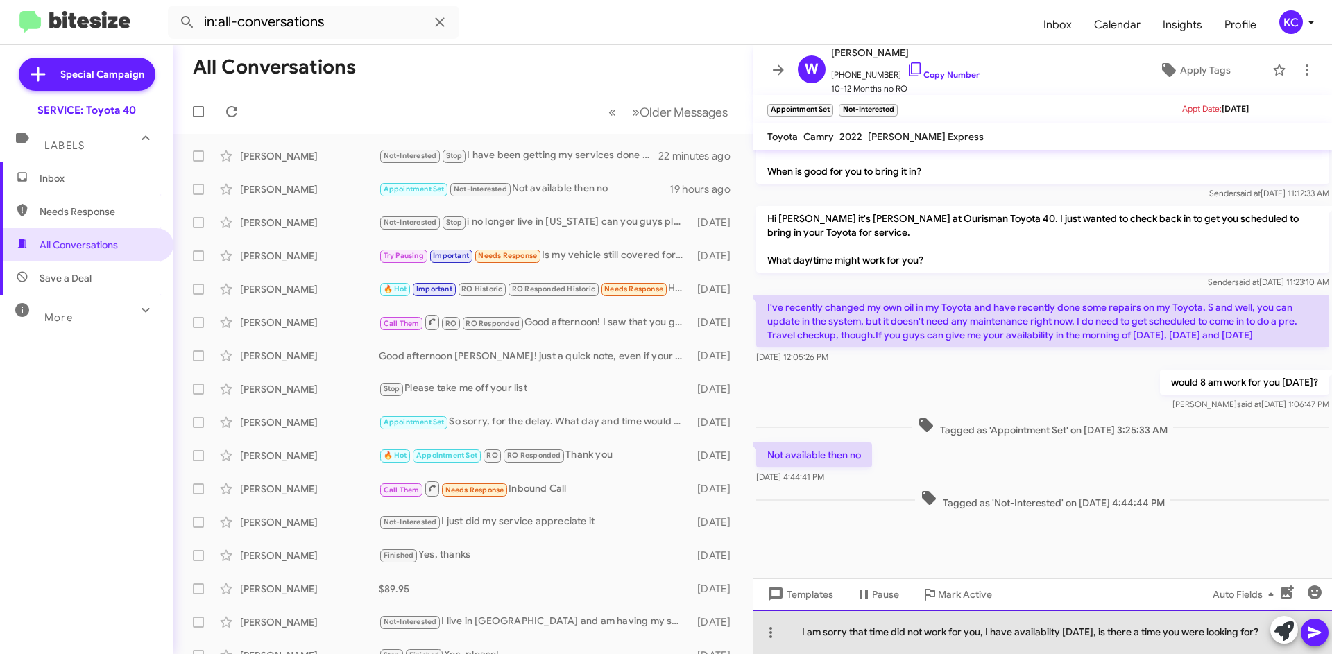
click at [1047, 622] on div "I am sorry that time did not work for you, I have availabilty tomorrow, is ther…" at bounding box center [1042, 632] width 579 height 44
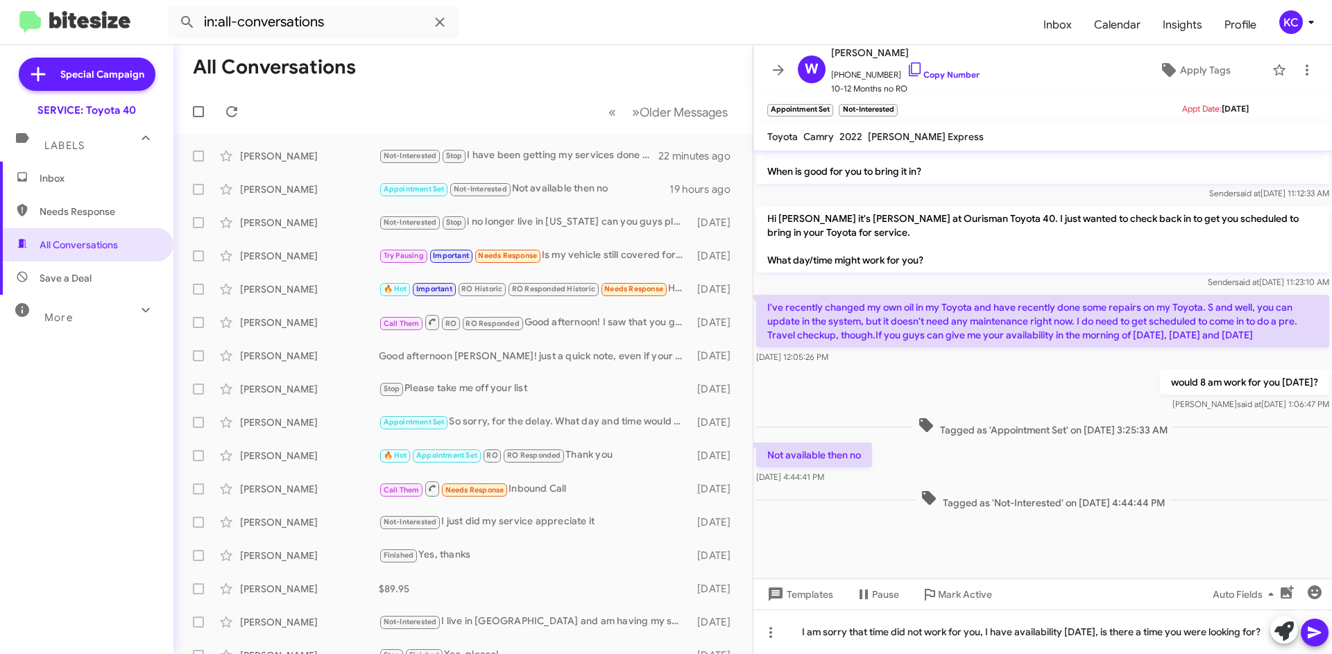
click at [1309, 628] on icon at bounding box center [1314, 633] width 13 height 12
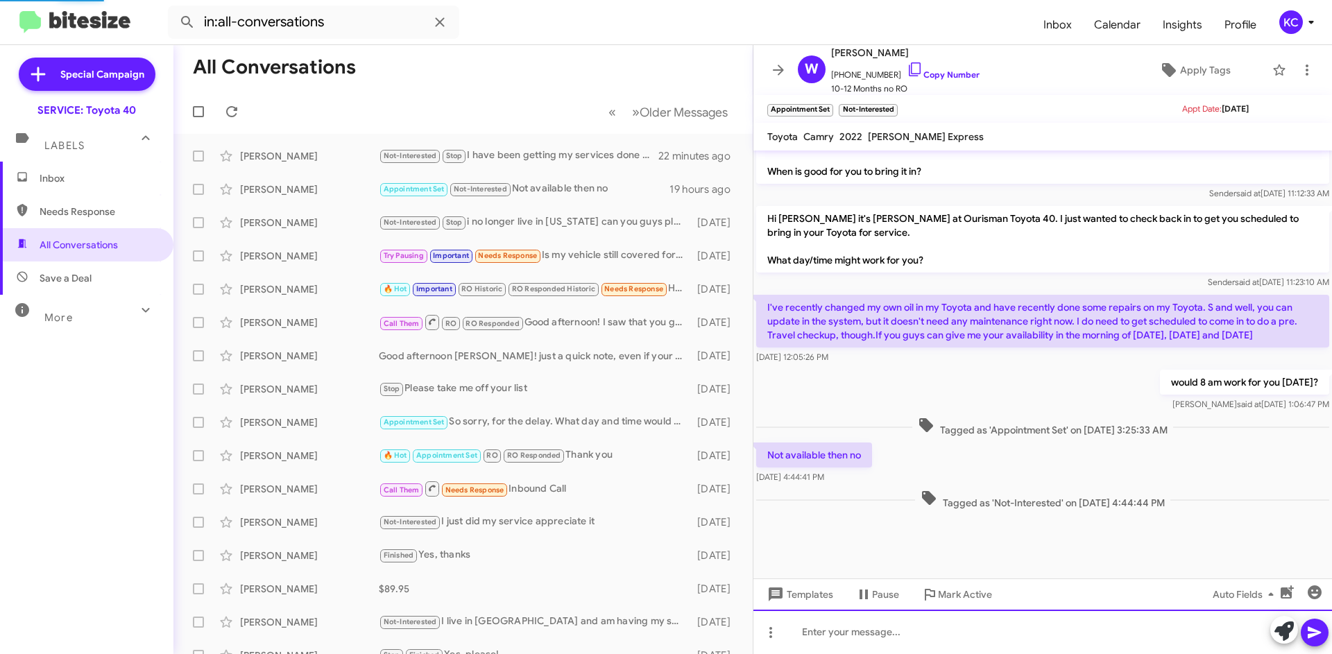
scroll to position [0, 0]
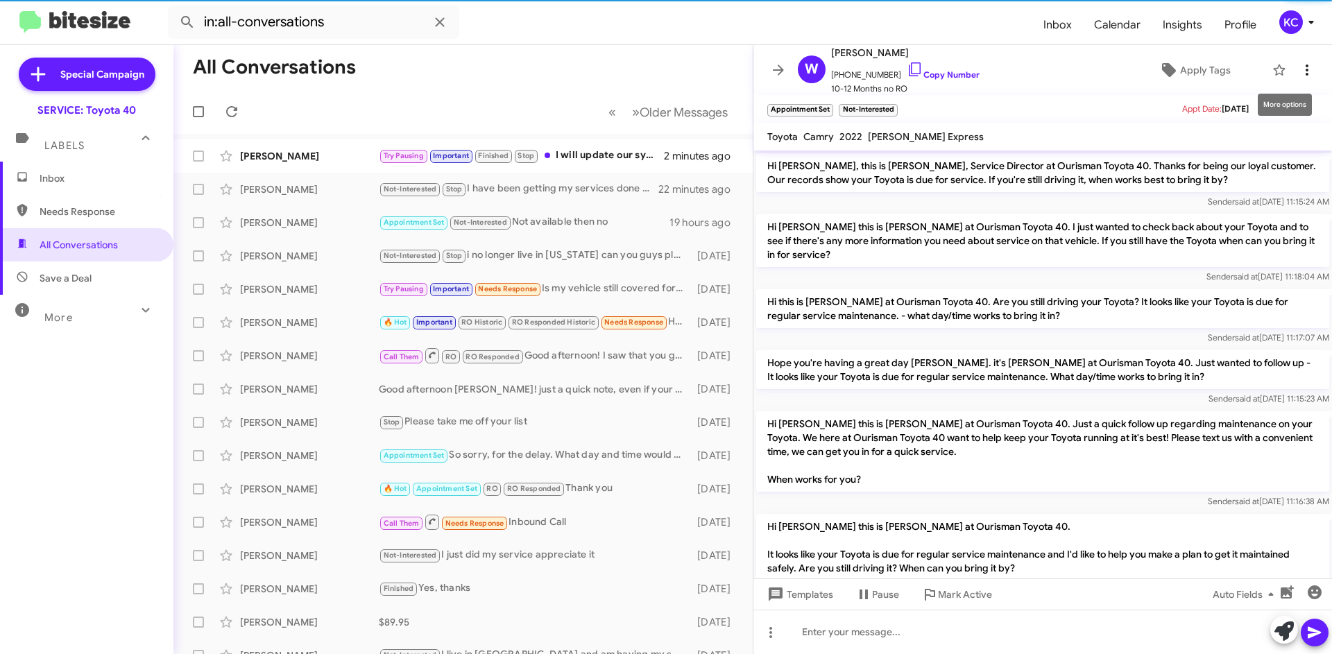
click at [1299, 74] on icon at bounding box center [1307, 70] width 17 height 17
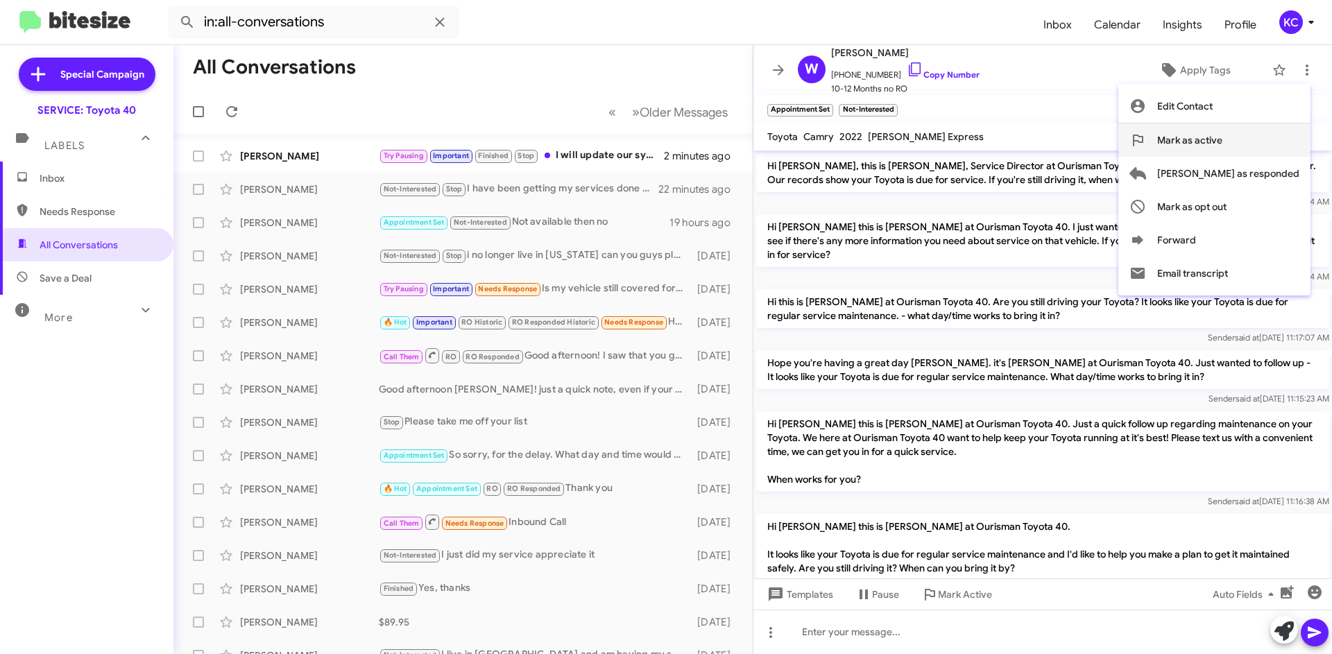
click at [1283, 144] on button "Mark as active" at bounding box center [1214, 139] width 192 height 33
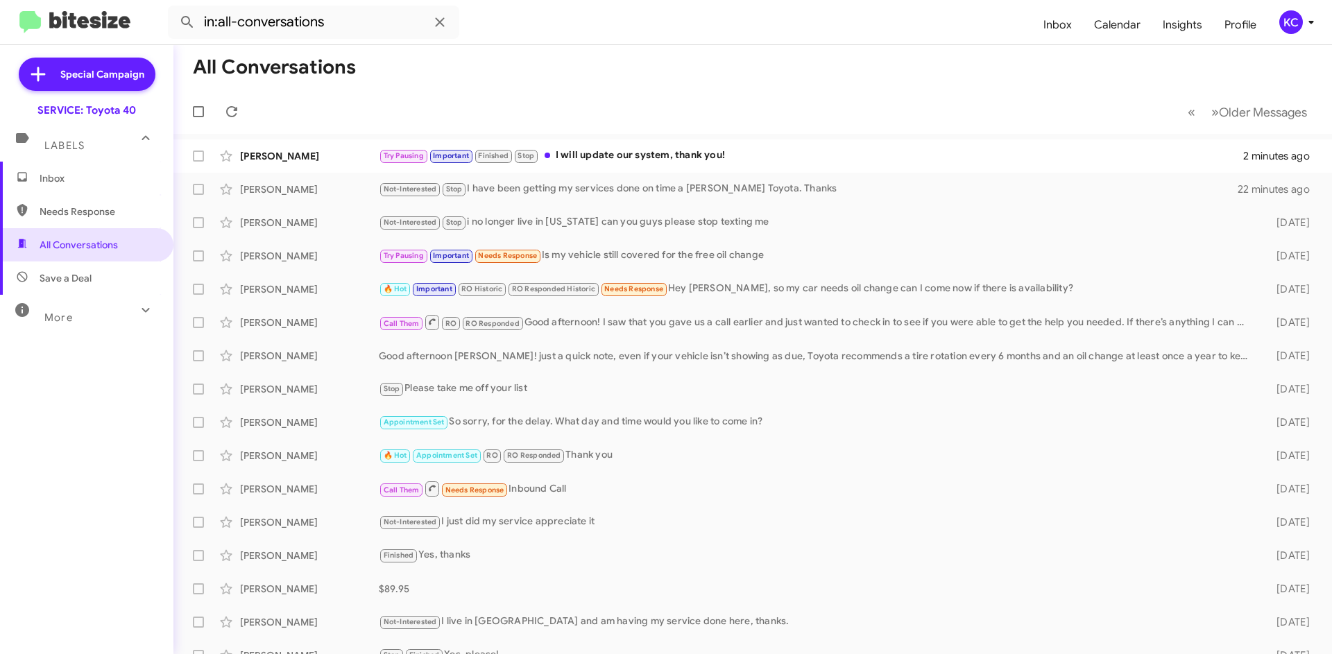
click at [46, 182] on span "Inbox" at bounding box center [99, 178] width 118 height 14
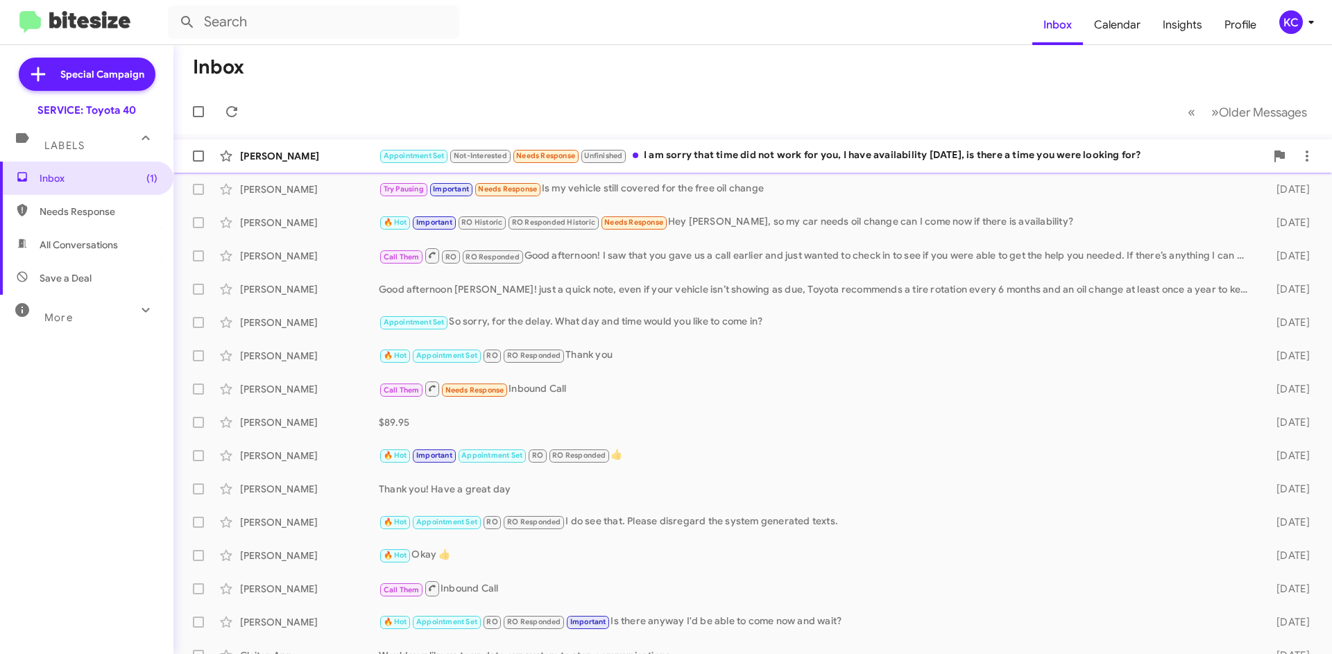
click at [662, 154] on div "Appointment Set Not-Interested Needs Response Unfinished I am sorry that time d…" at bounding box center [822, 156] width 887 height 16
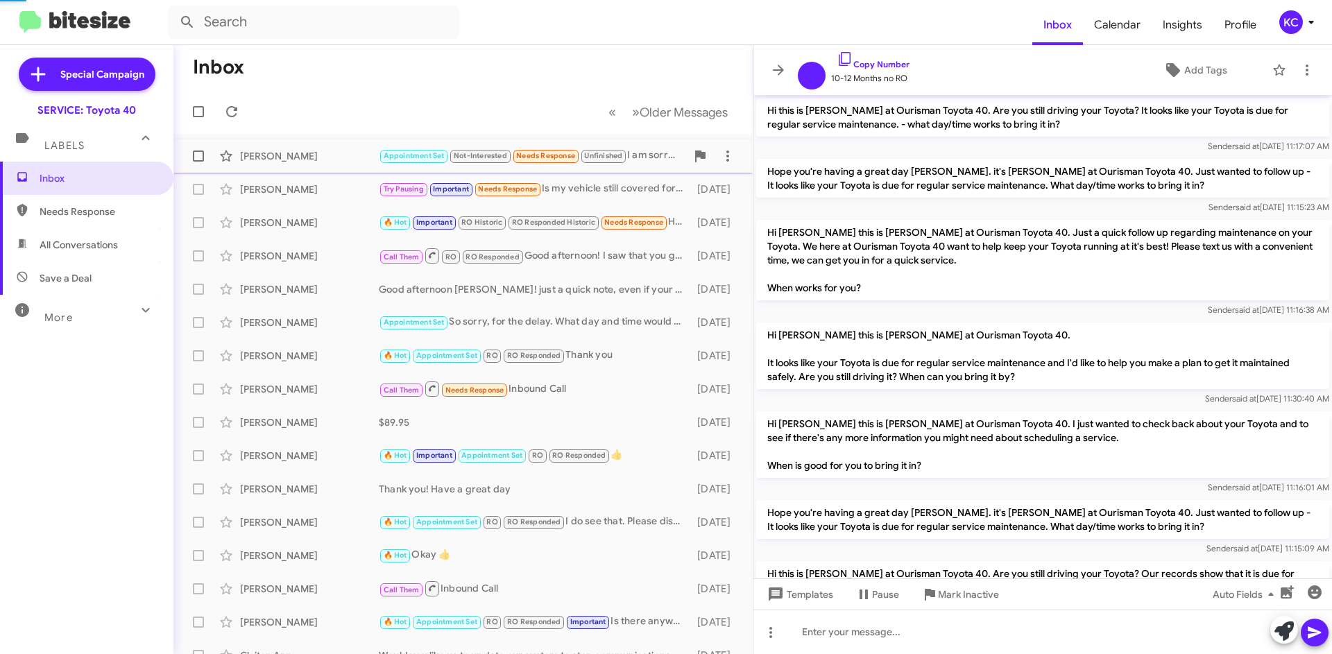
scroll to position [887, 0]
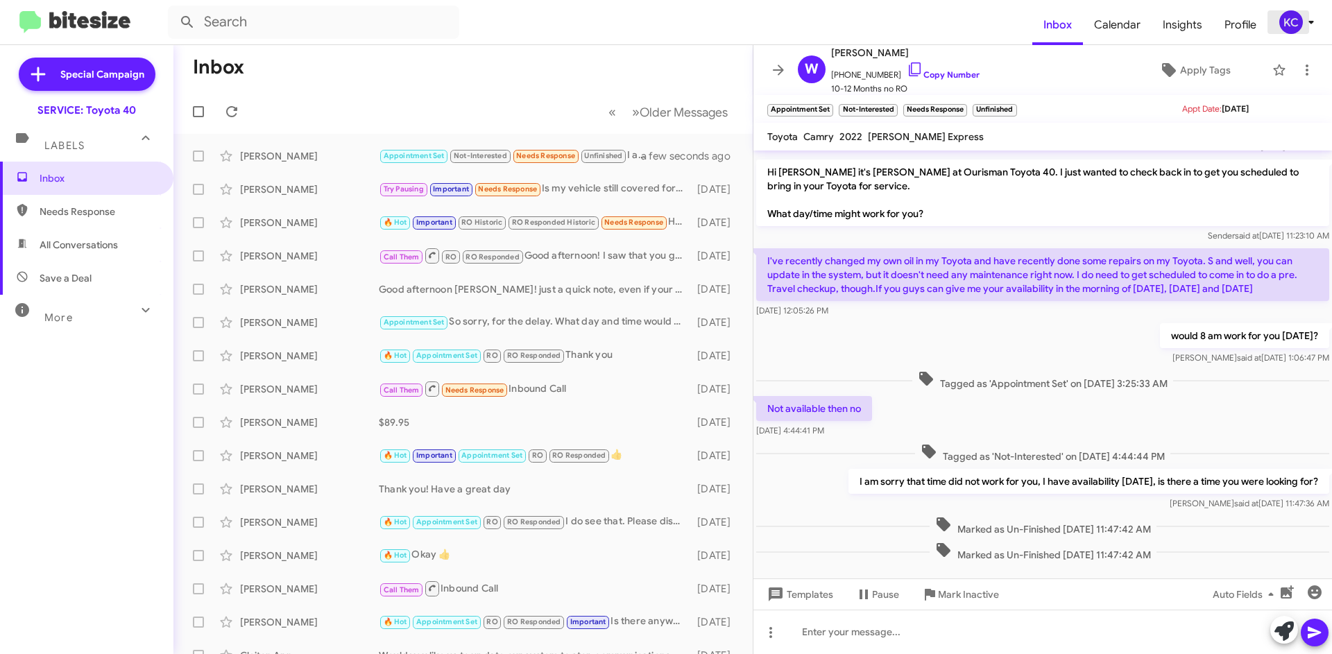
click at [1297, 23] on div "KC" at bounding box center [1291, 22] width 24 height 24
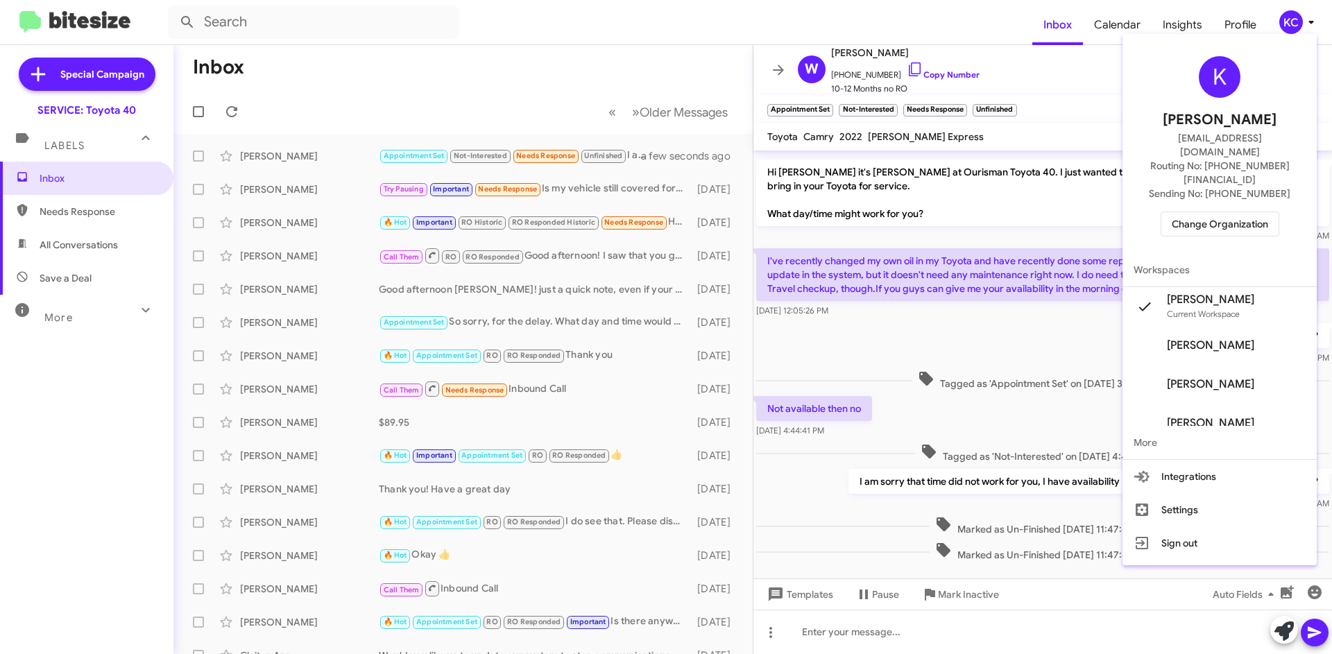
click at [1205, 212] on span "Change Organization" at bounding box center [1220, 224] width 96 height 24
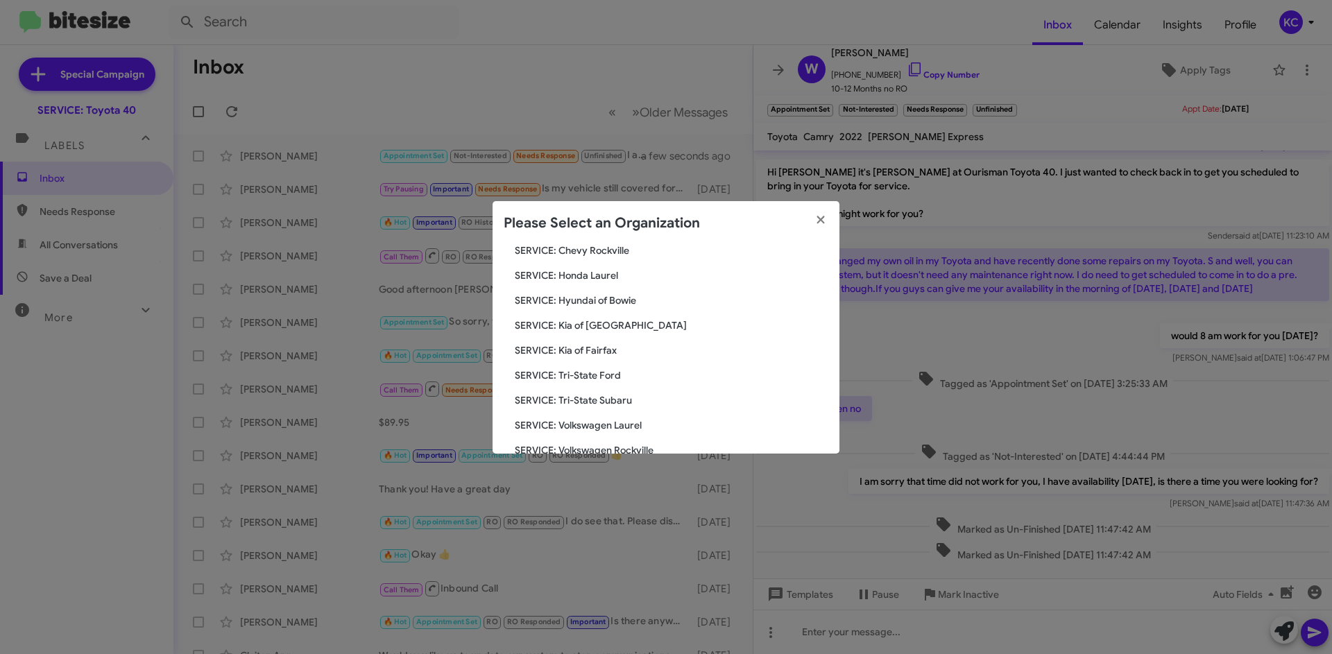
scroll to position [208, 0]
click at [609, 350] on span "SERVICE: Kia of Fairfax" at bounding box center [672, 348] width 314 height 14
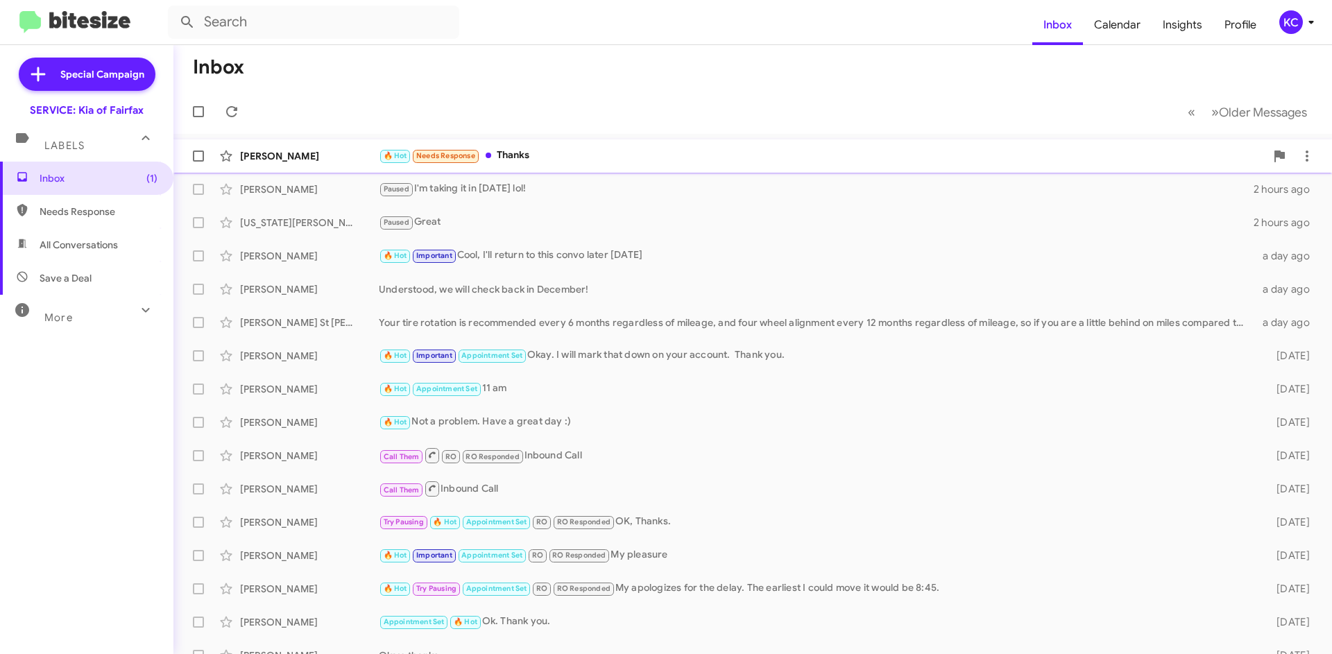
click at [1080, 165] on div "Mark Paoletta 🔥 Hot Needs Response Thanks 11 minutes ago" at bounding box center [753, 156] width 1136 height 28
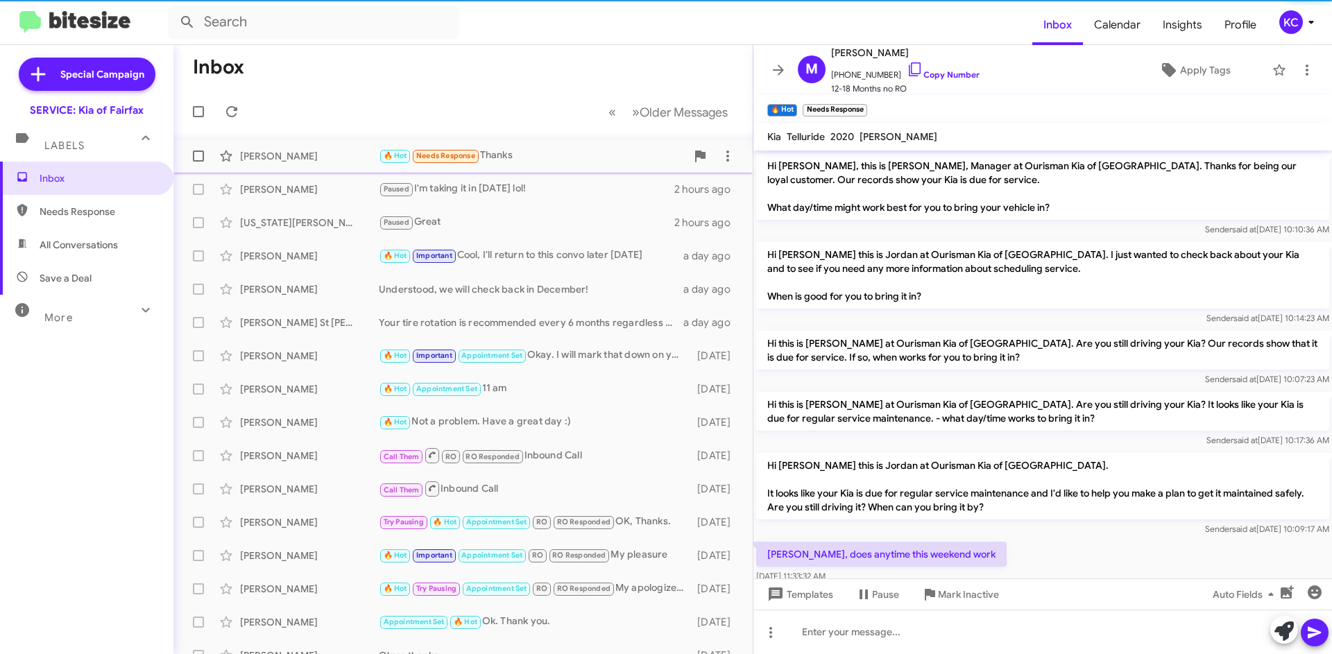
scroll to position [203, 0]
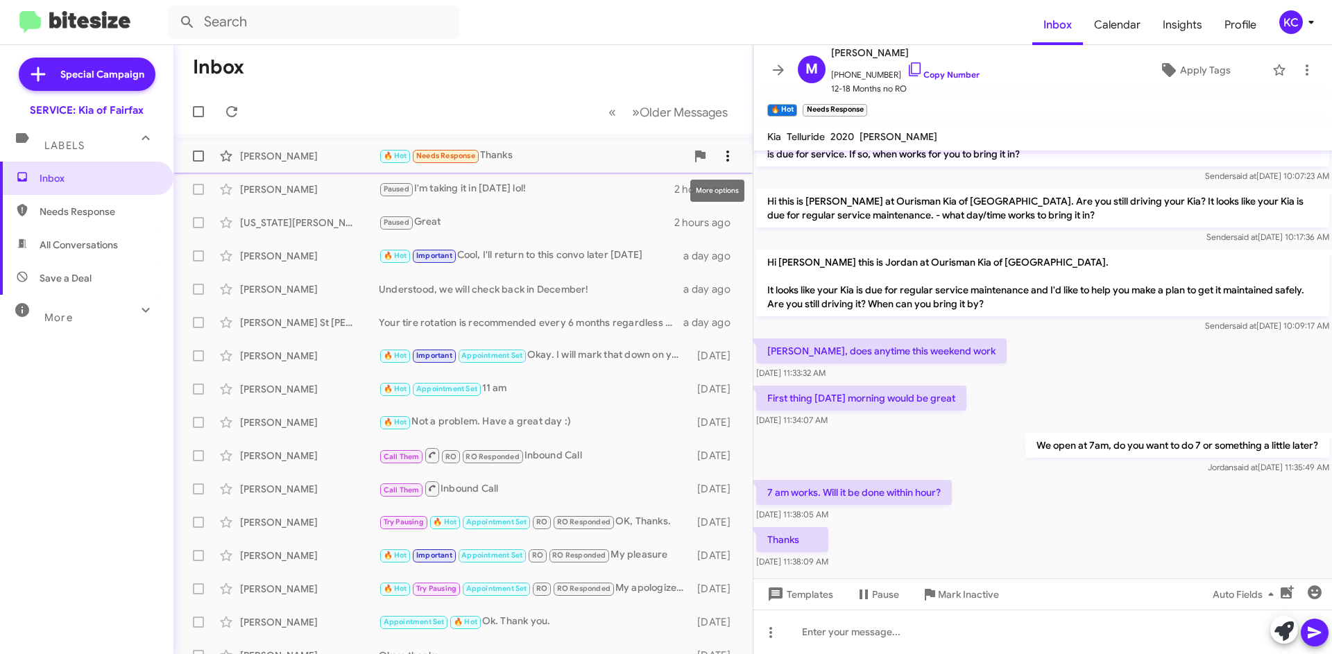
click at [719, 154] on icon at bounding box center [727, 156] width 17 height 17
click at [648, 194] on span "Mark as unread" at bounding box center [613, 192] width 70 height 33
click at [1292, 19] on div "KC" at bounding box center [1291, 22] width 24 height 24
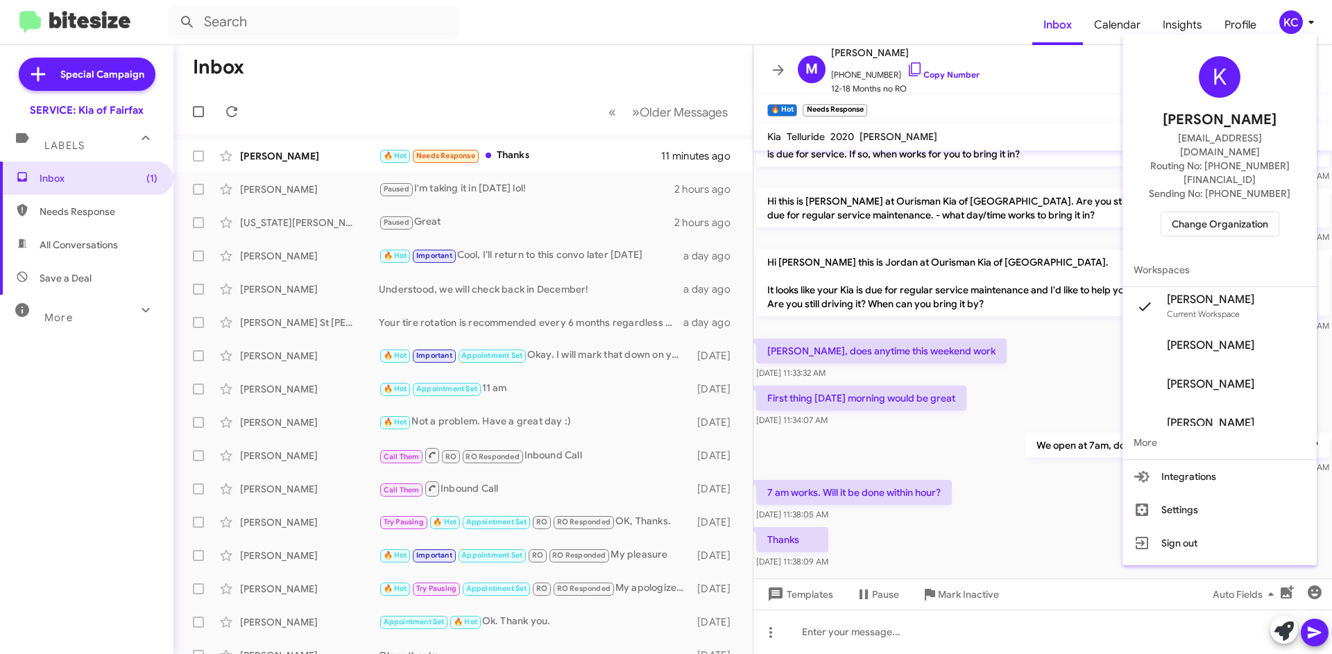
click at [1249, 212] on span "Change Organization" at bounding box center [1220, 224] width 96 height 24
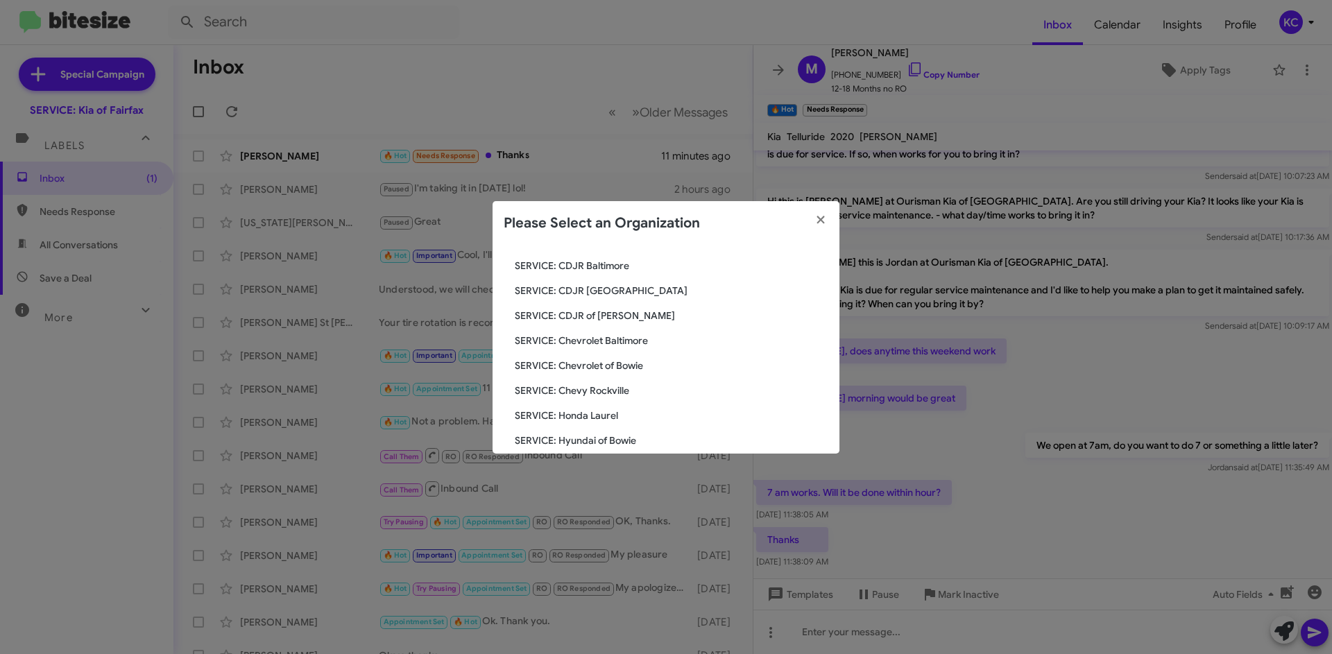
scroll to position [139, 0]
click at [610, 386] on span "SERVICE: Kia of [GEOGRAPHIC_DATA]" at bounding box center [672, 392] width 314 height 14
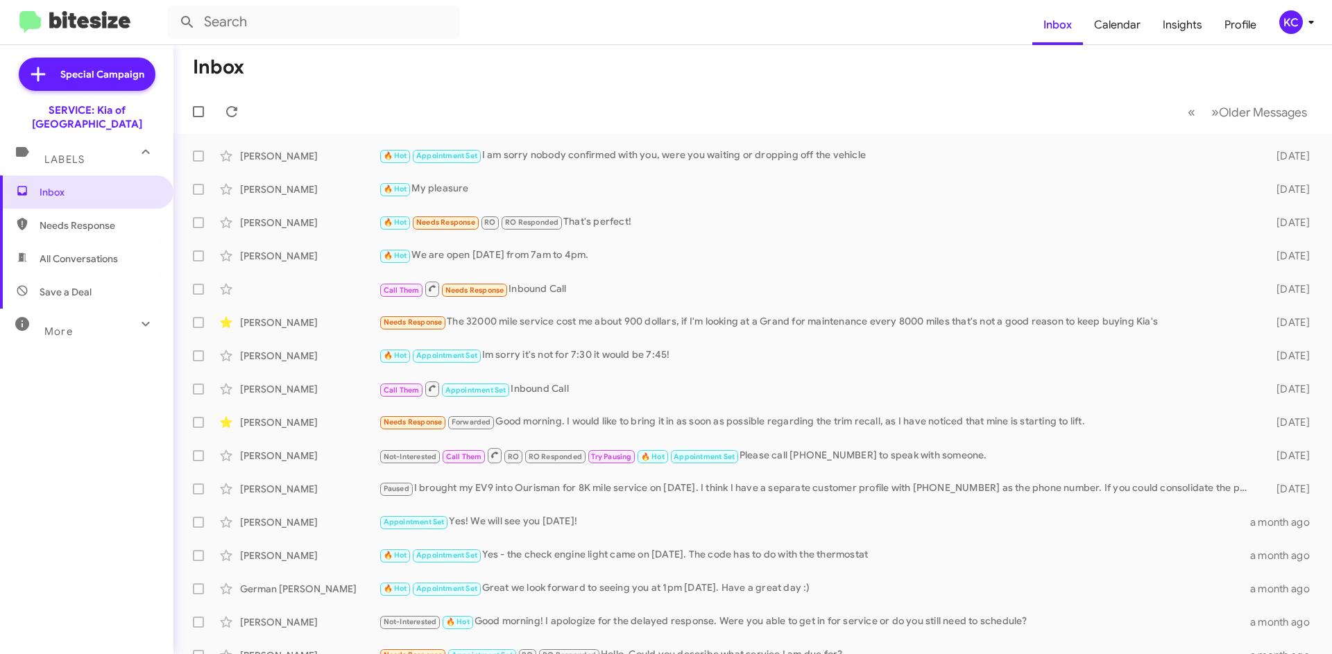
click at [1279, 22] on span "KC" at bounding box center [1300, 22] width 42 height 24
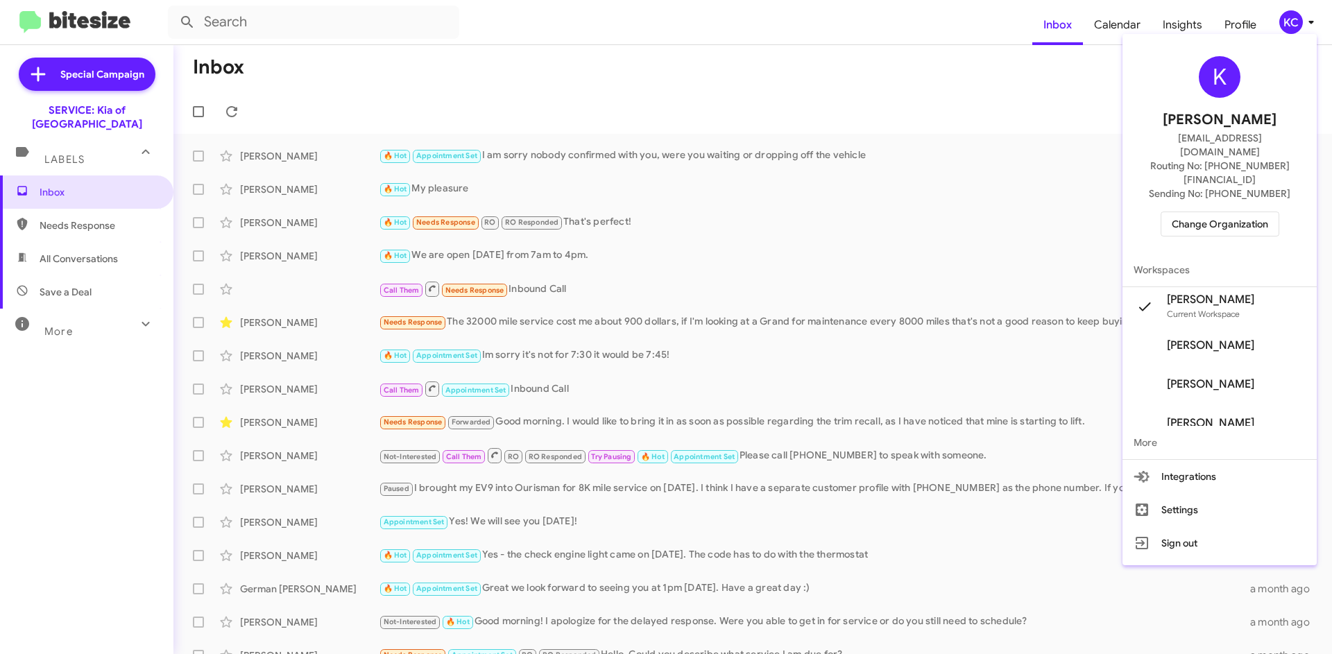
click at [1209, 212] on span "Change Organization" at bounding box center [1220, 224] width 96 height 24
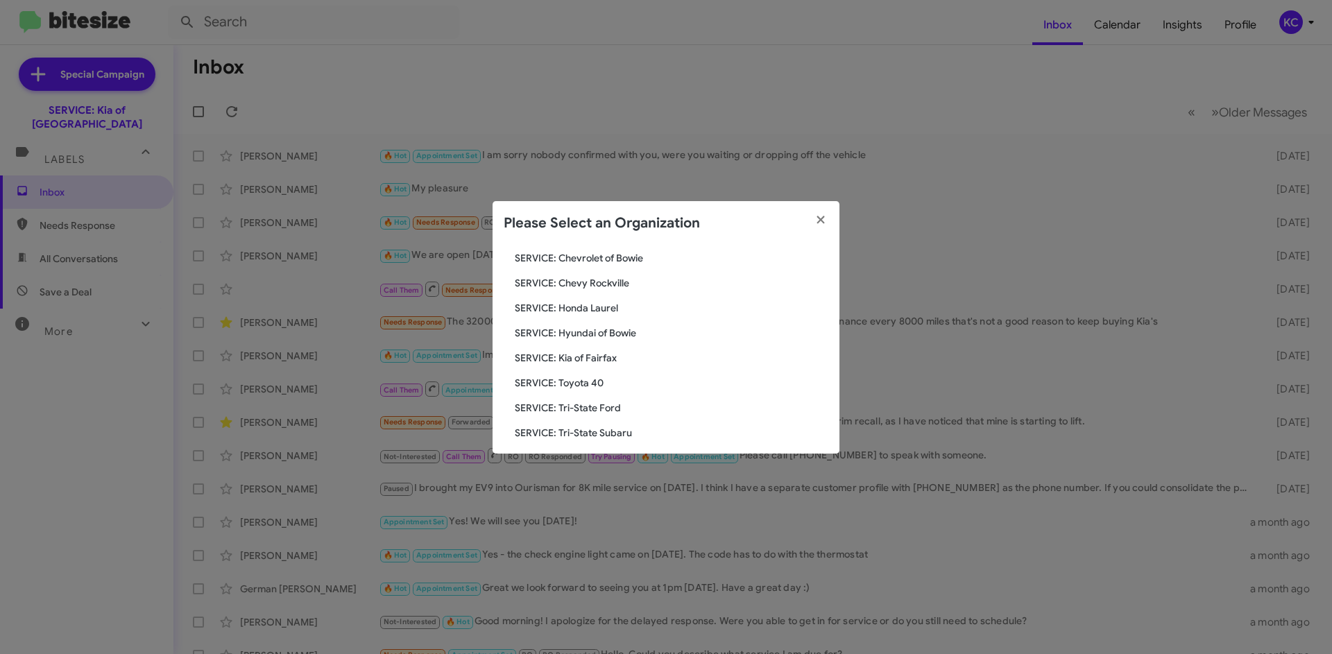
scroll to position [92, 0]
click at [620, 413] on span "SERVICE: Hyundai of Bowie" at bounding box center [672, 414] width 314 height 14
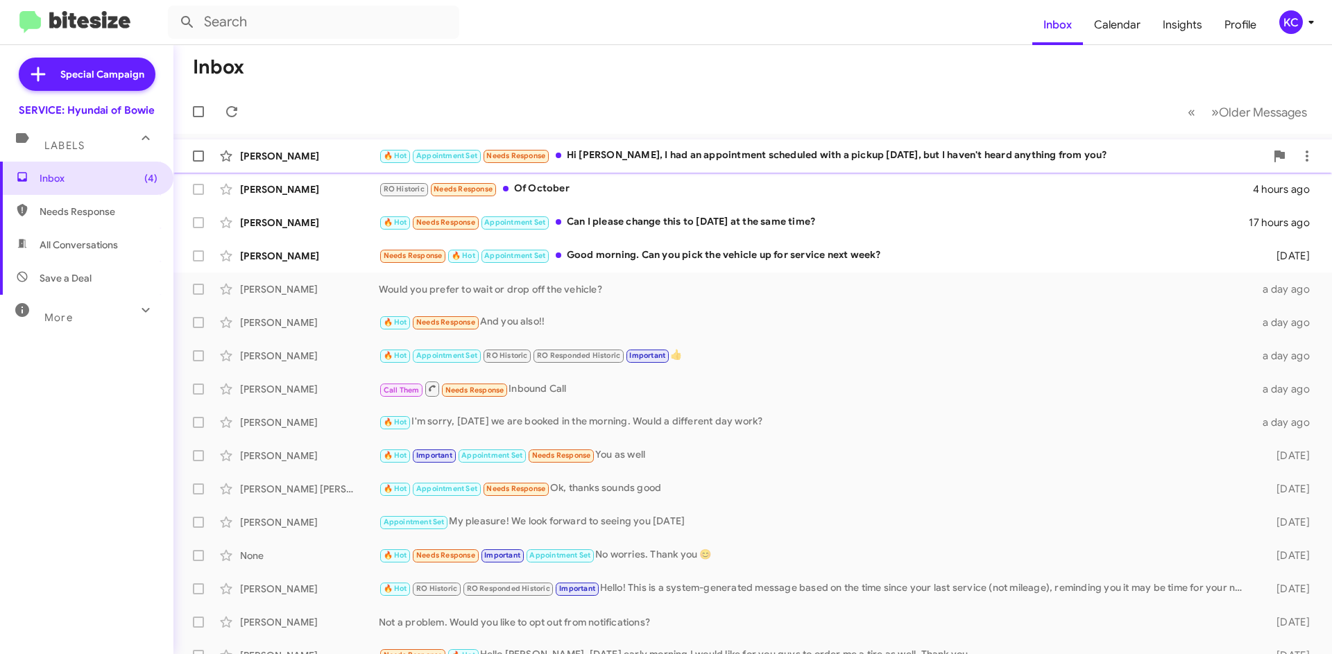
click at [826, 147] on div "Brien Christesen 🔥 Hot Appointment Set Needs Response Hi Mia, I had an appointm…" at bounding box center [753, 156] width 1136 height 28
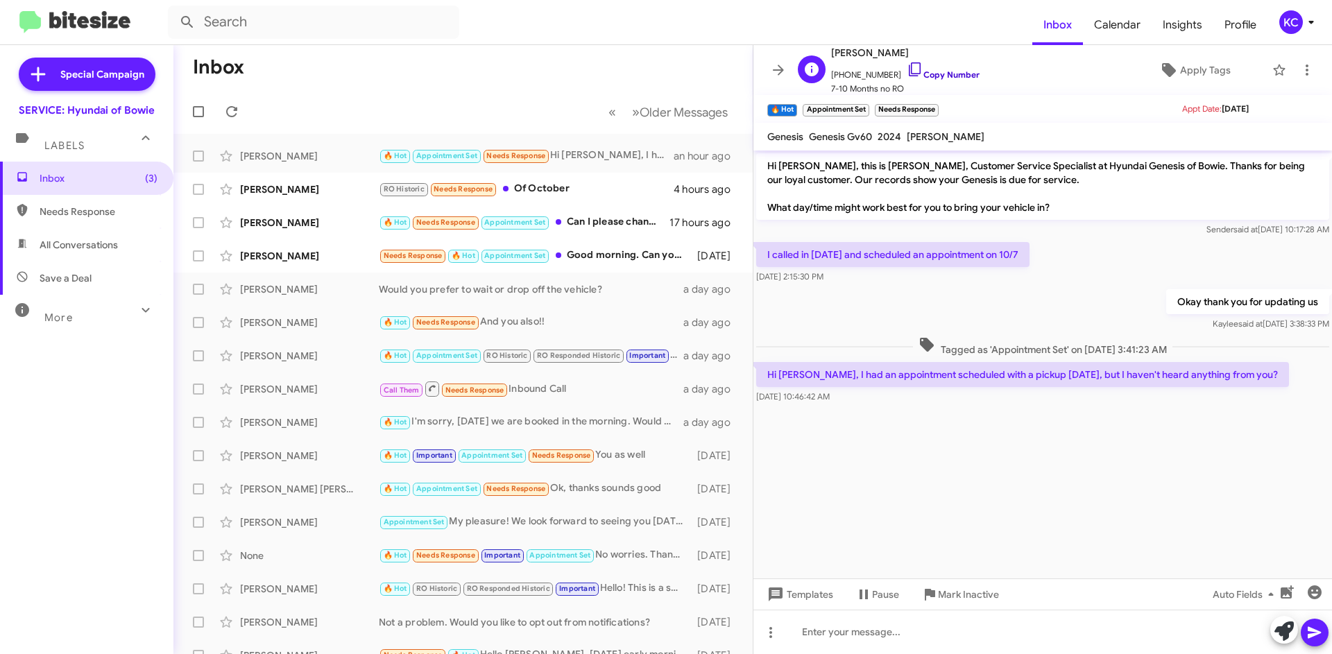
click at [907, 69] on icon at bounding box center [915, 69] width 17 height 17
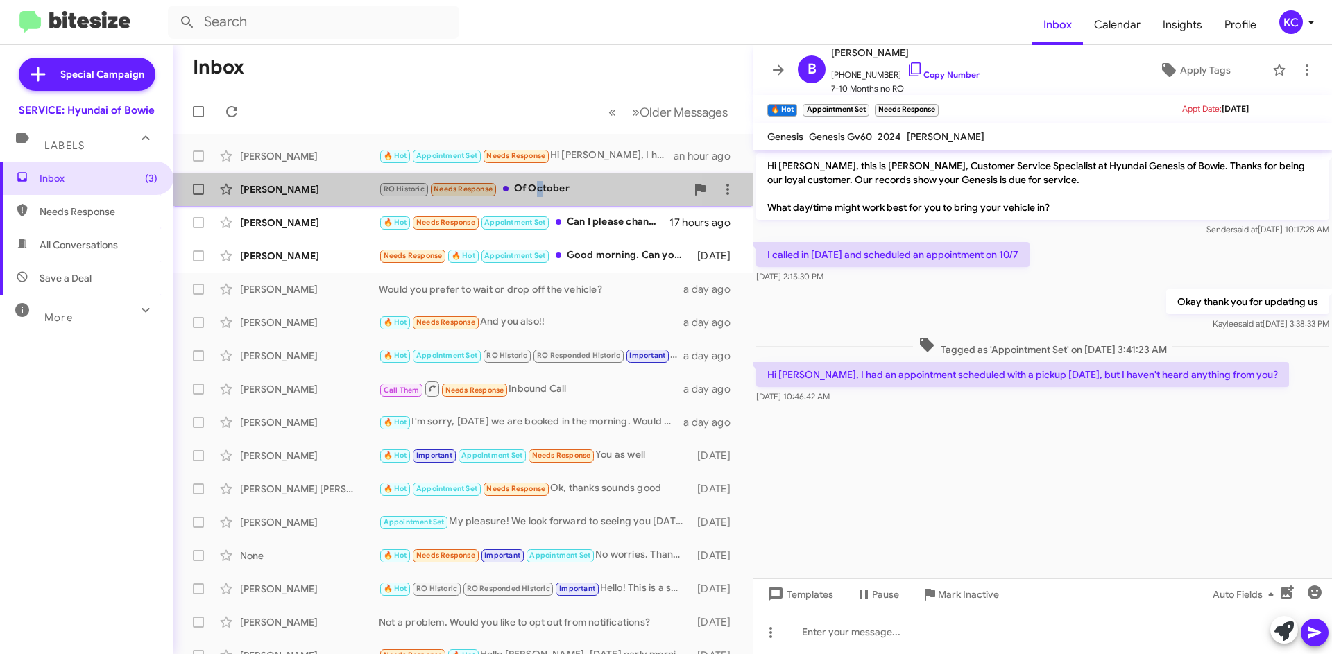
click at [536, 189] on div "RO Historic Needs Response Of October" at bounding box center [532, 189] width 307 height 16
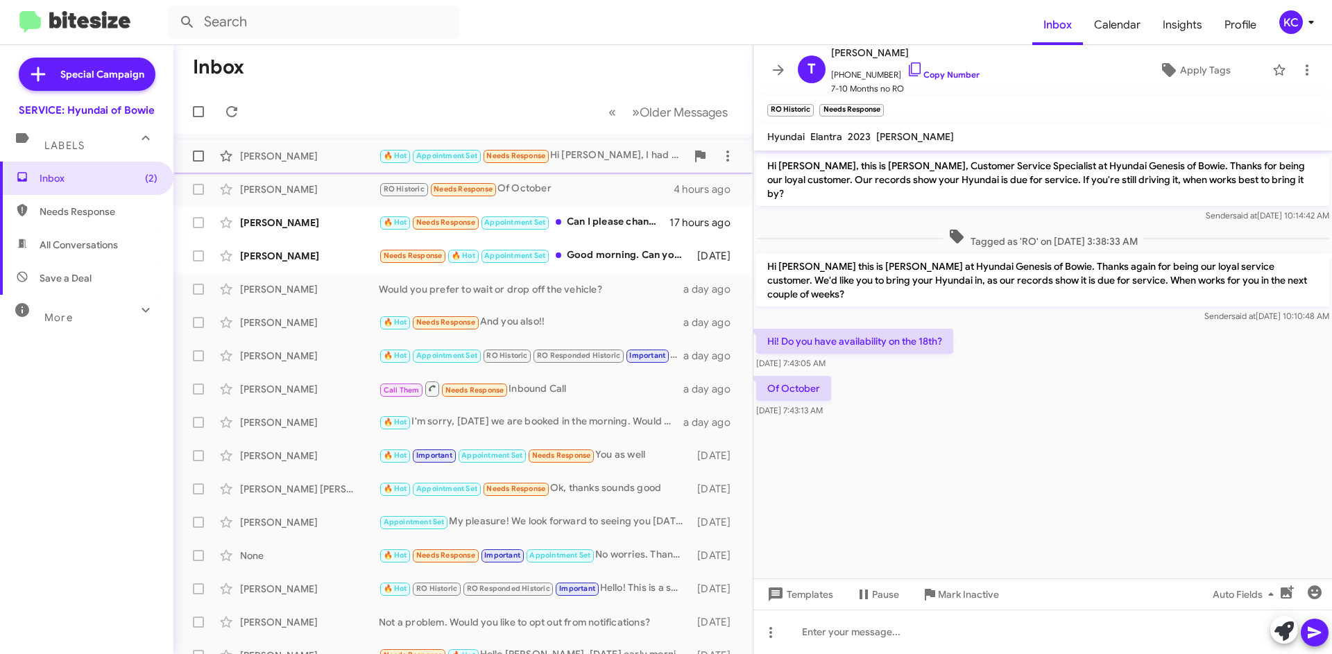
click at [620, 159] on div "🔥 Hot Appointment Set Needs Response Hi Mia, I had an appointment scheduled wit…" at bounding box center [532, 156] width 307 height 16
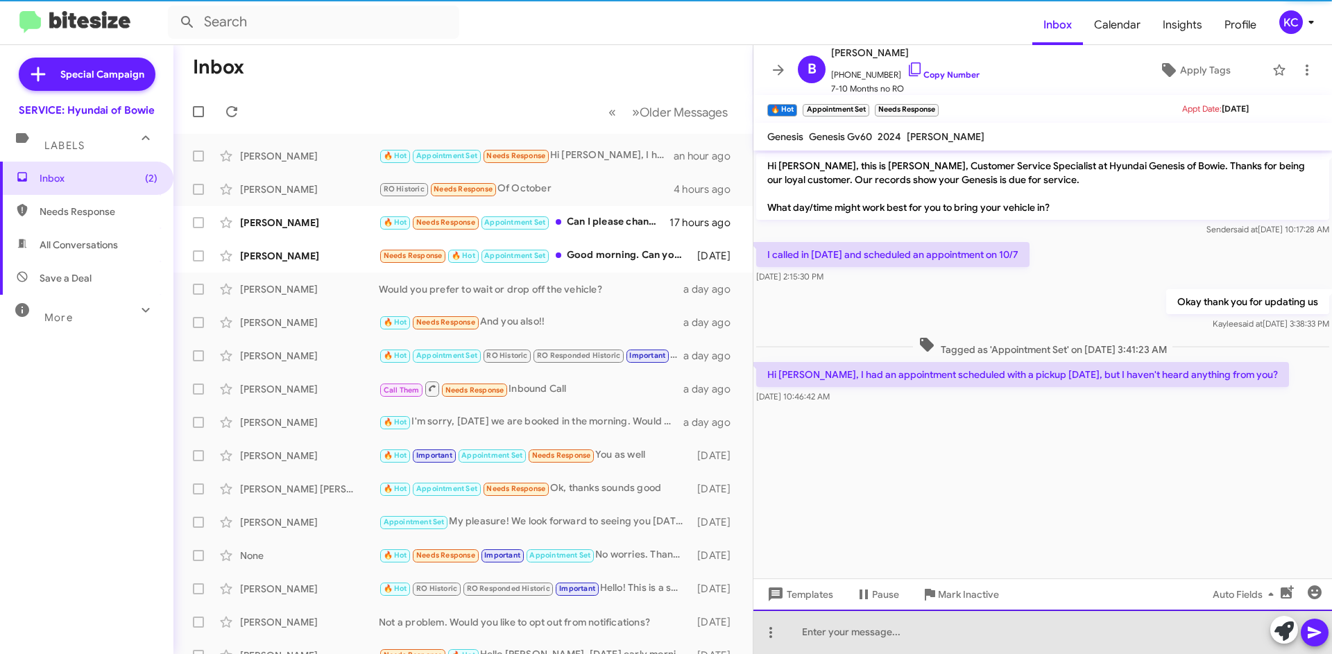
click at [907, 634] on div at bounding box center [1042, 632] width 579 height 44
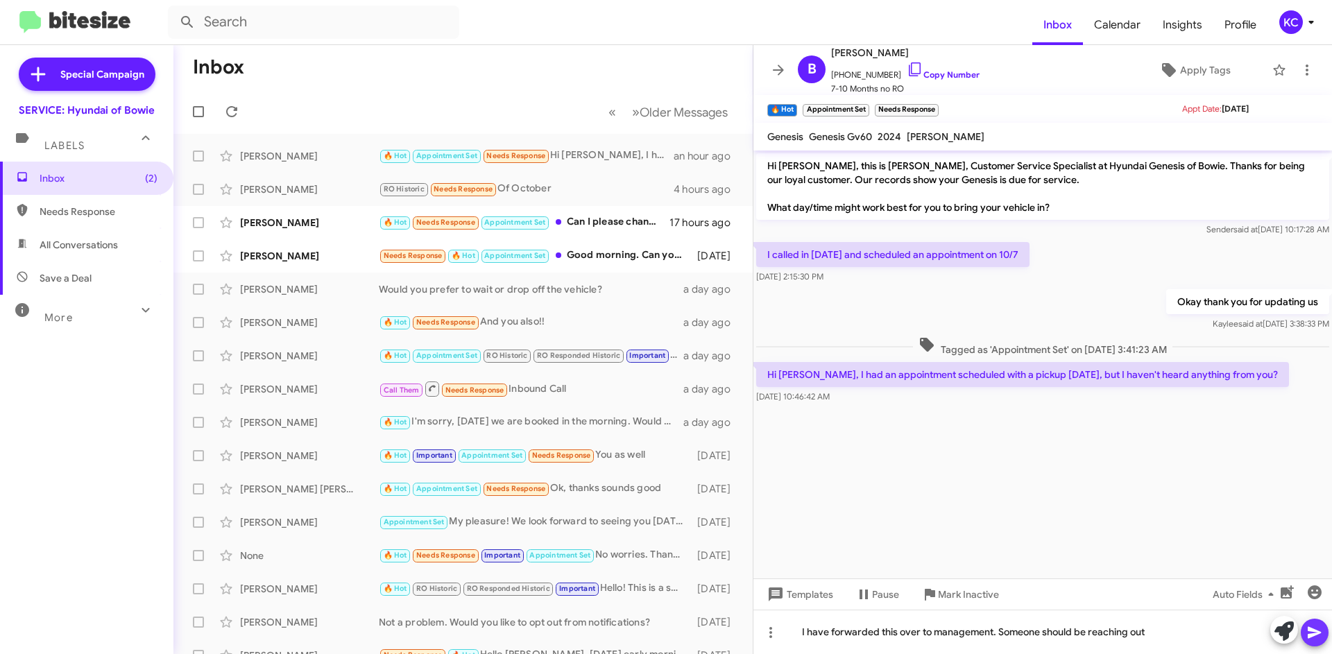
click at [1313, 635] on icon at bounding box center [1314, 632] width 17 height 17
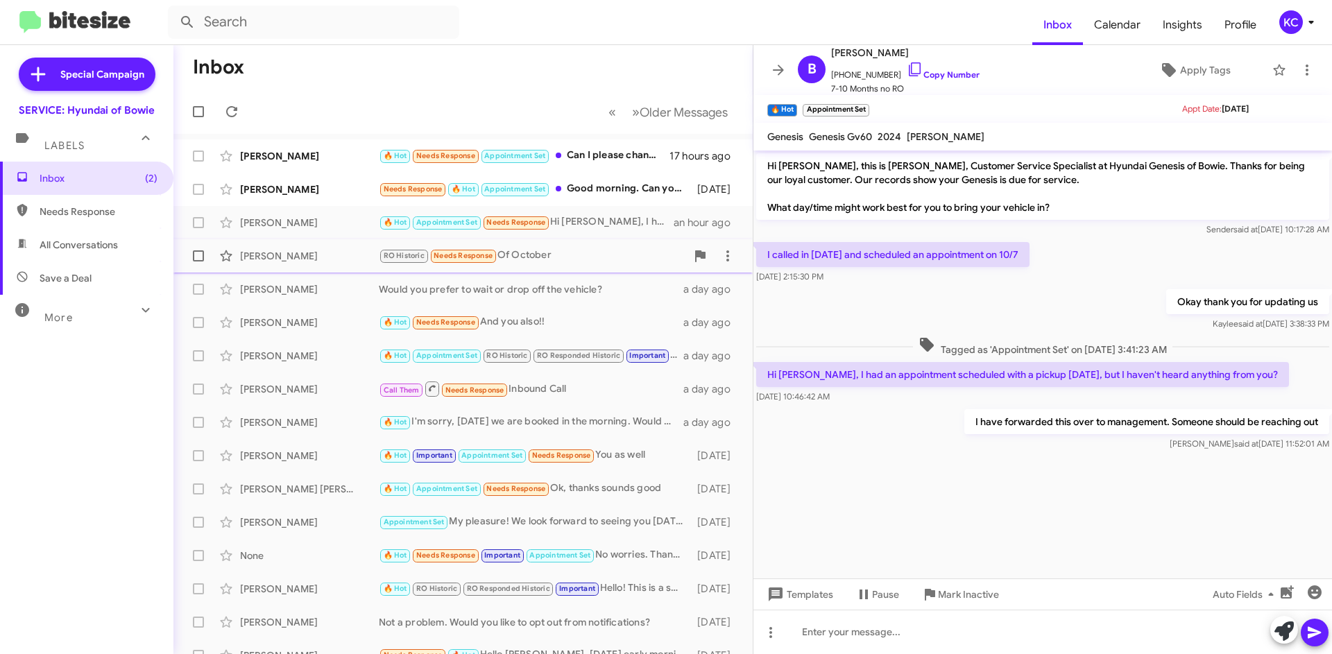
click at [597, 250] on div "RO Historic Needs Response Of October" at bounding box center [532, 256] width 307 height 16
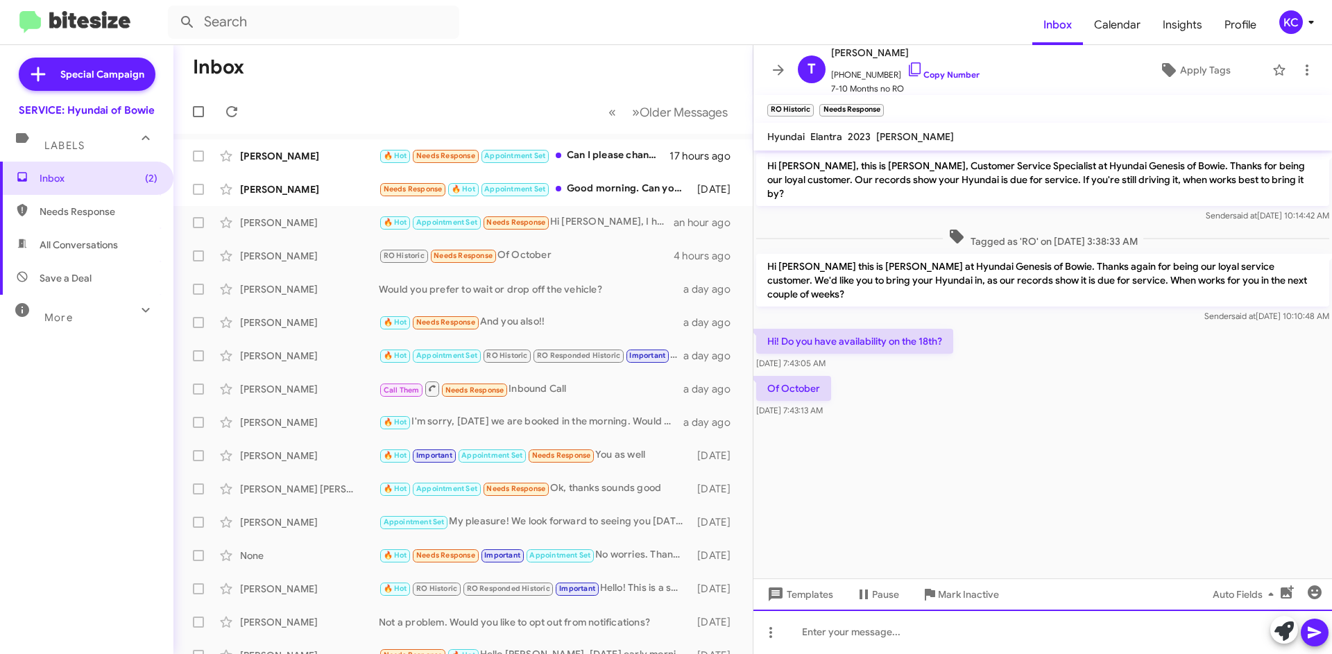
click at [890, 639] on div at bounding box center [1042, 632] width 579 height 44
click at [1314, 626] on icon at bounding box center [1314, 632] width 17 height 17
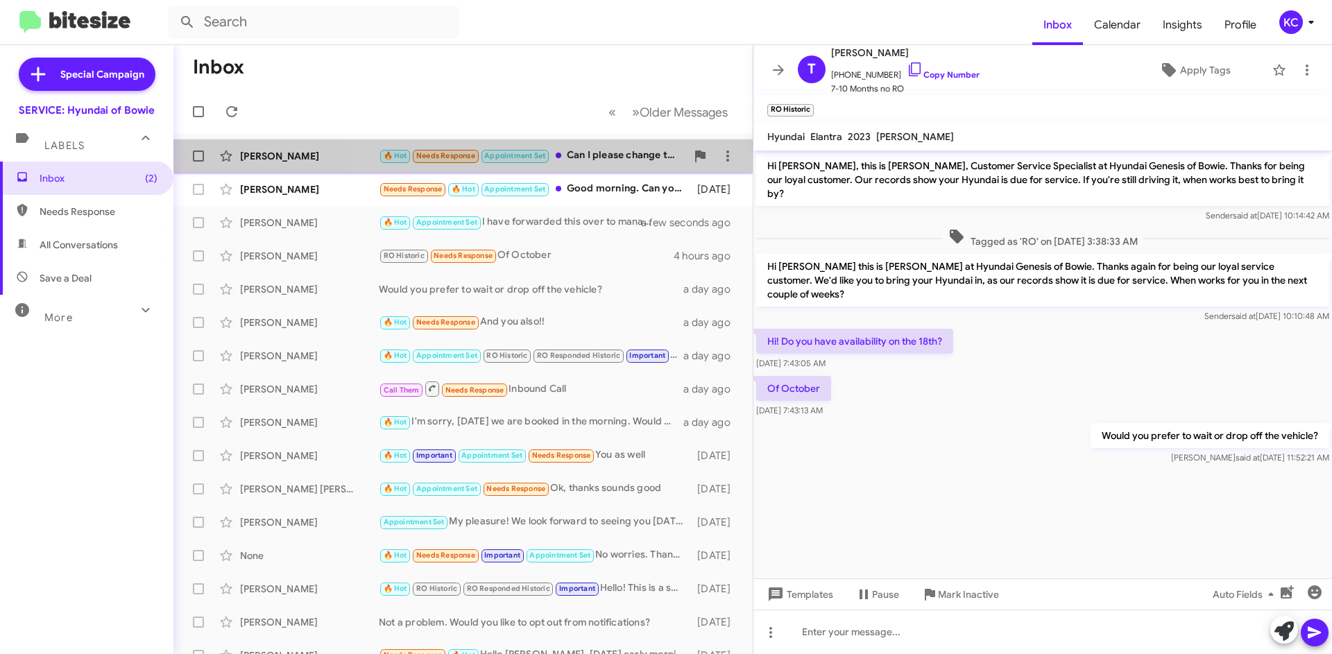
click at [608, 149] on div "🔥 Hot Needs Response Appointment Set Can I please change this to Thursday at th…" at bounding box center [532, 156] width 307 height 16
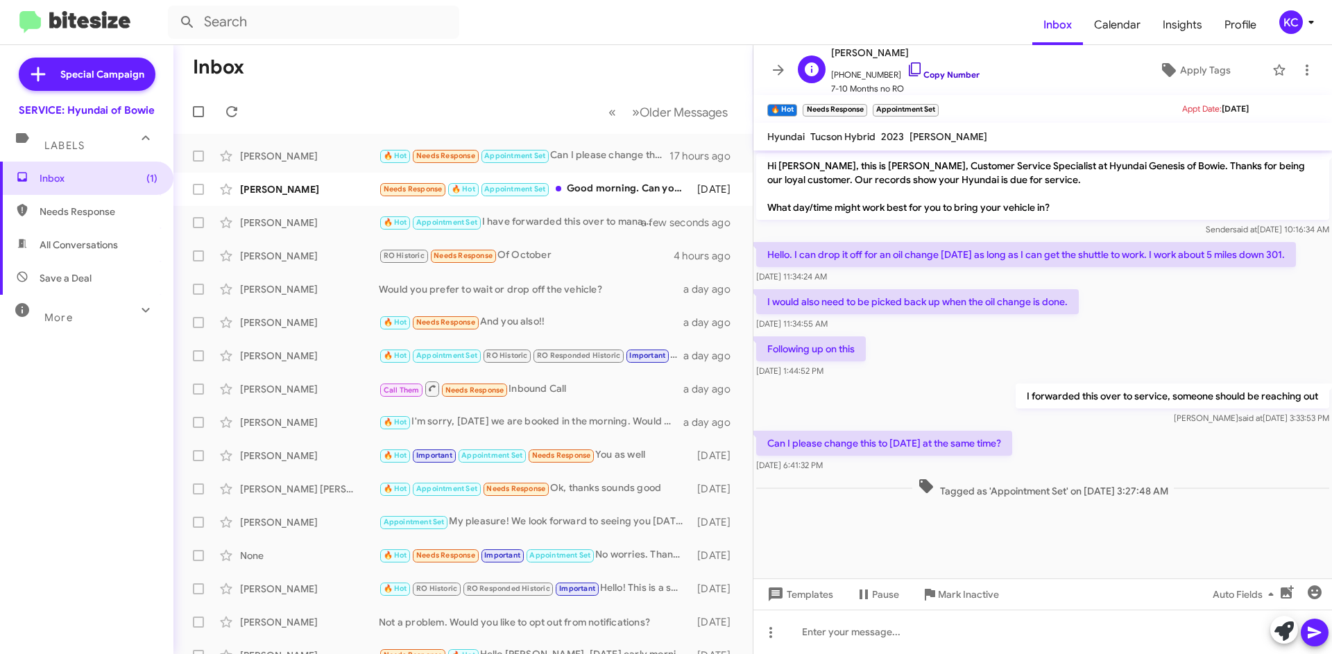
click at [907, 69] on icon at bounding box center [915, 69] width 17 height 17
click at [1100, 361] on div "Following up on this Oct 3, 2025, 1:44:52 PM" at bounding box center [1042, 357] width 579 height 47
click at [950, 624] on div at bounding box center [1042, 632] width 579 height 44
click at [1317, 642] on span at bounding box center [1314, 633] width 17 height 28
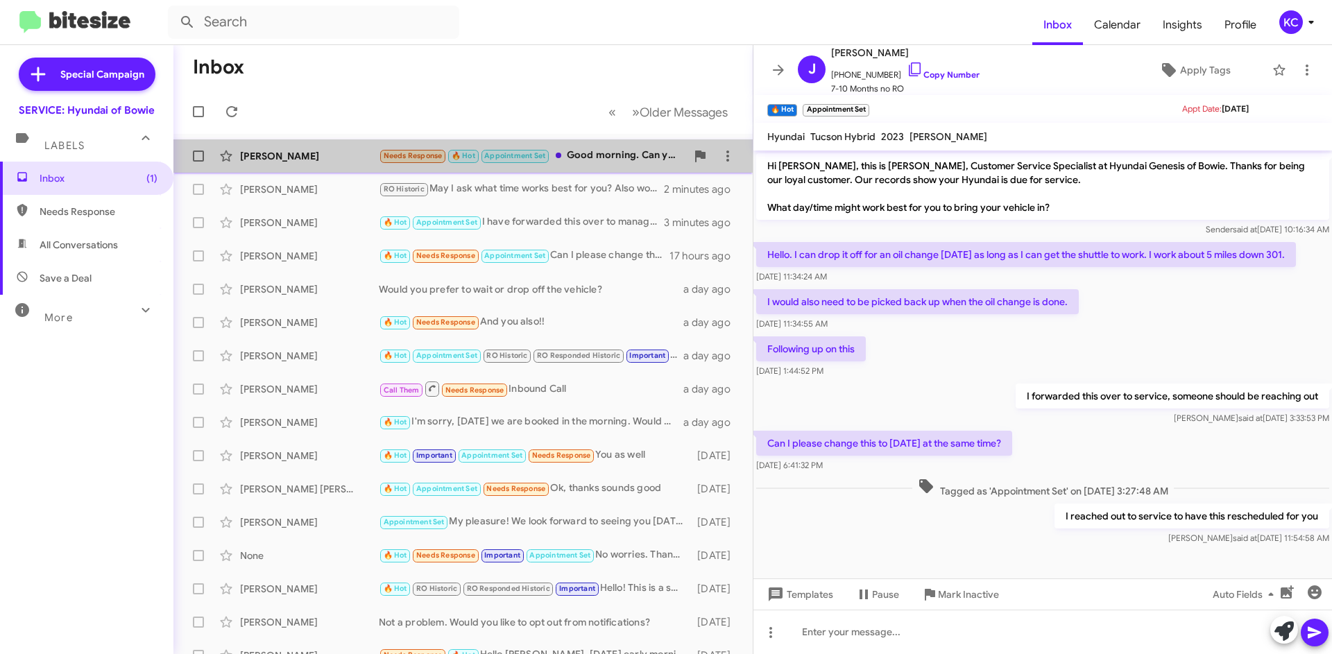
click at [591, 151] on div "Needs Response 🔥 Hot Appointment Set Good morning. Can you pick the vehicle up …" at bounding box center [532, 156] width 307 height 16
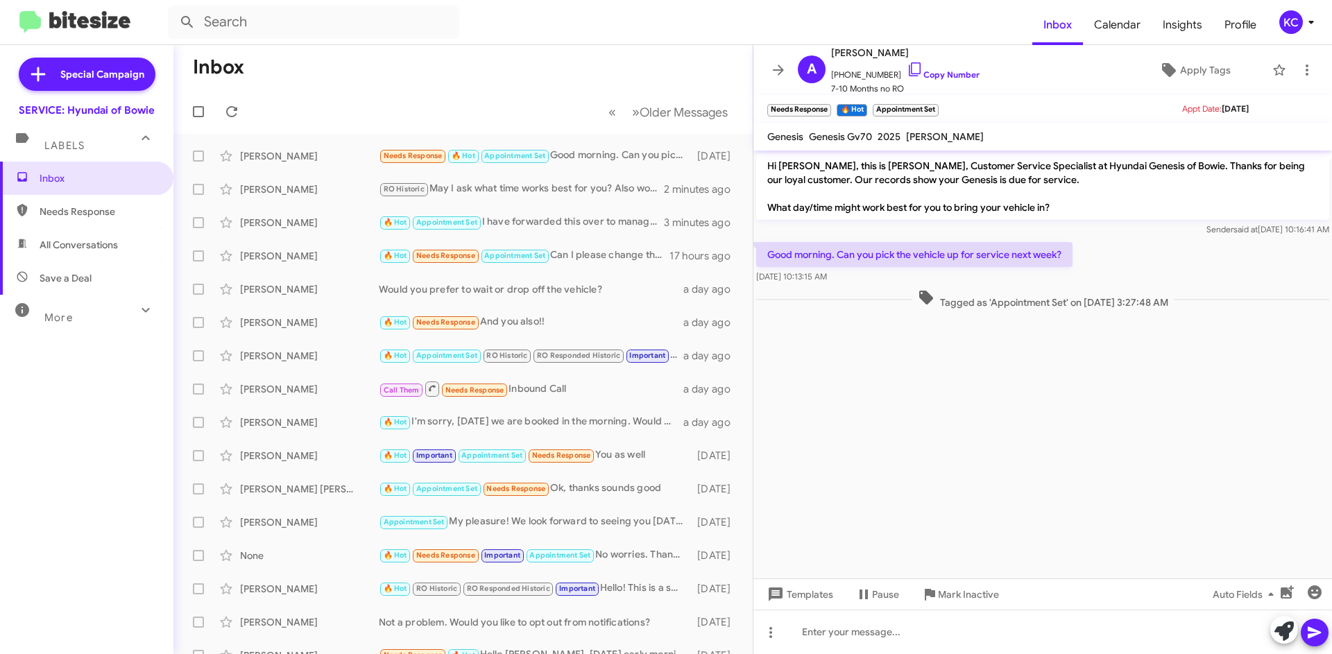
click at [1109, 431] on cdk-virtual-scroll-viewport "Hi Adrienne, this is Mia Bowman, Customer Service Specialist at Hyundai Genesis…" at bounding box center [1042, 365] width 579 height 428
click at [907, 69] on icon at bounding box center [915, 69] width 17 height 17
click at [939, 618] on div at bounding box center [1042, 632] width 579 height 44
click at [1311, 634] on icon at bounding box center [1314, 633] width 13 height 12
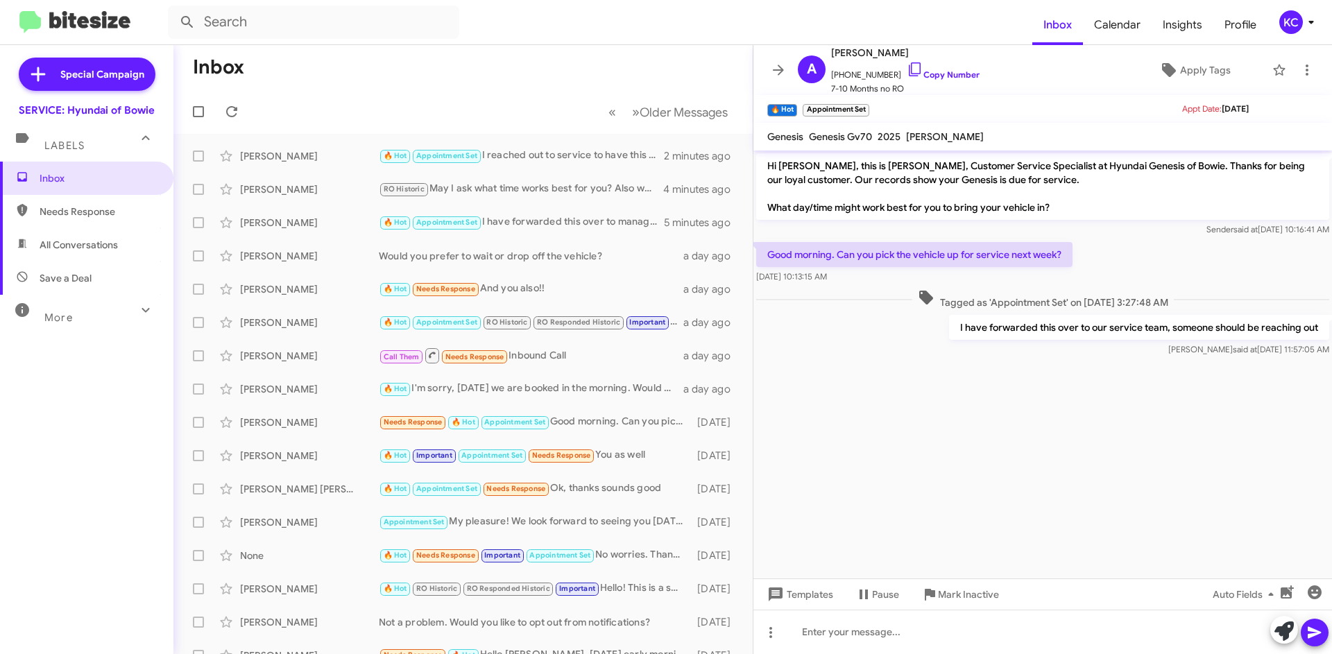
click at [1276, 22] on button "KC" at bounding box center [1291, 22] width 49 height 24
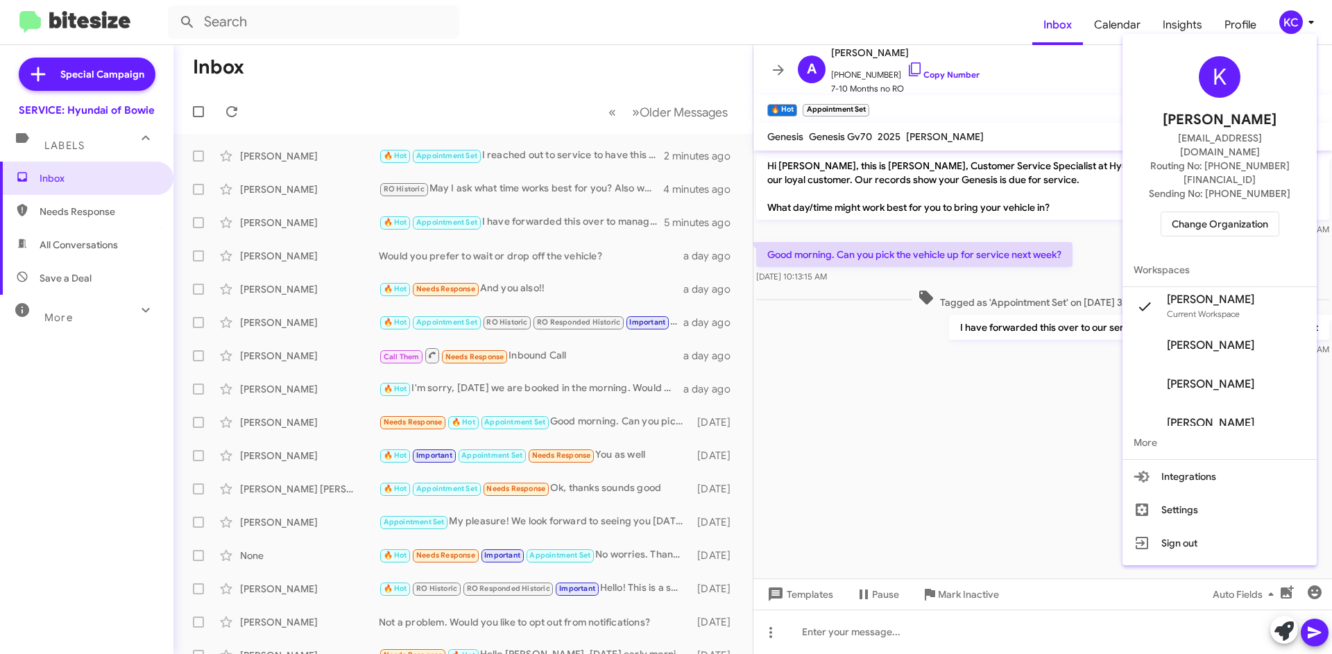
click at [1243, 212] on span "Change Organization" at bounding box center [1220, 224] width 96 height 24
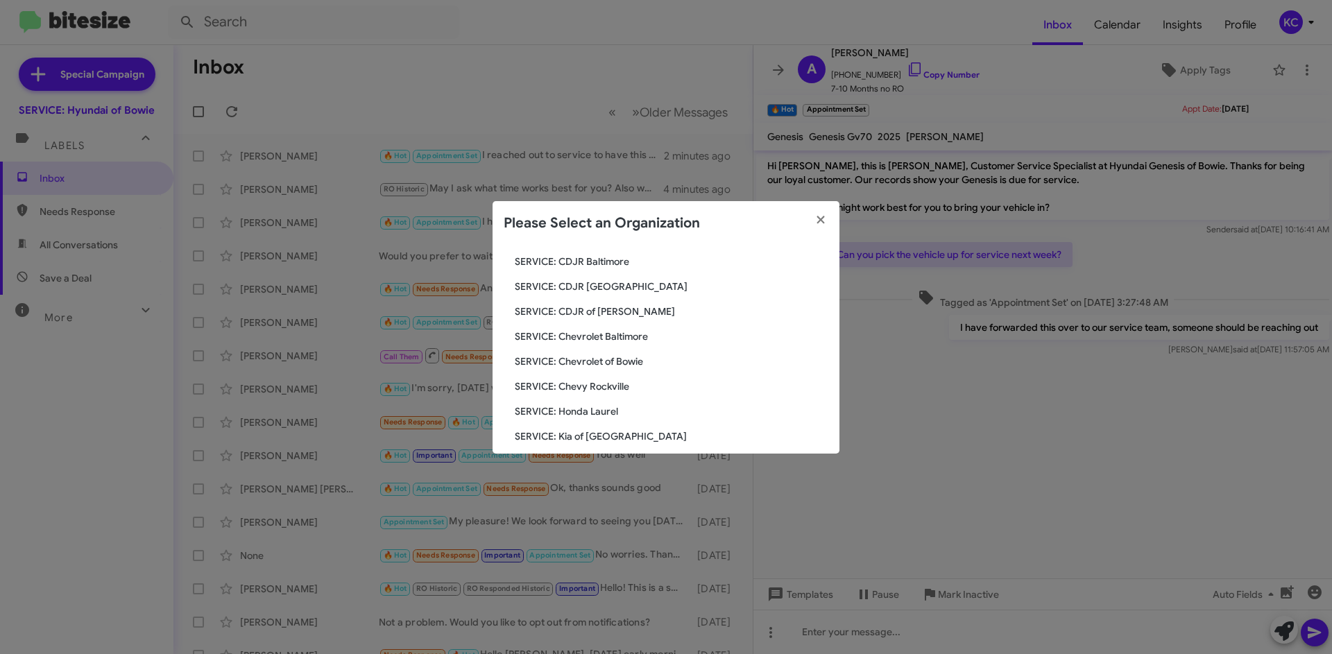
scroll to position [139, 0]
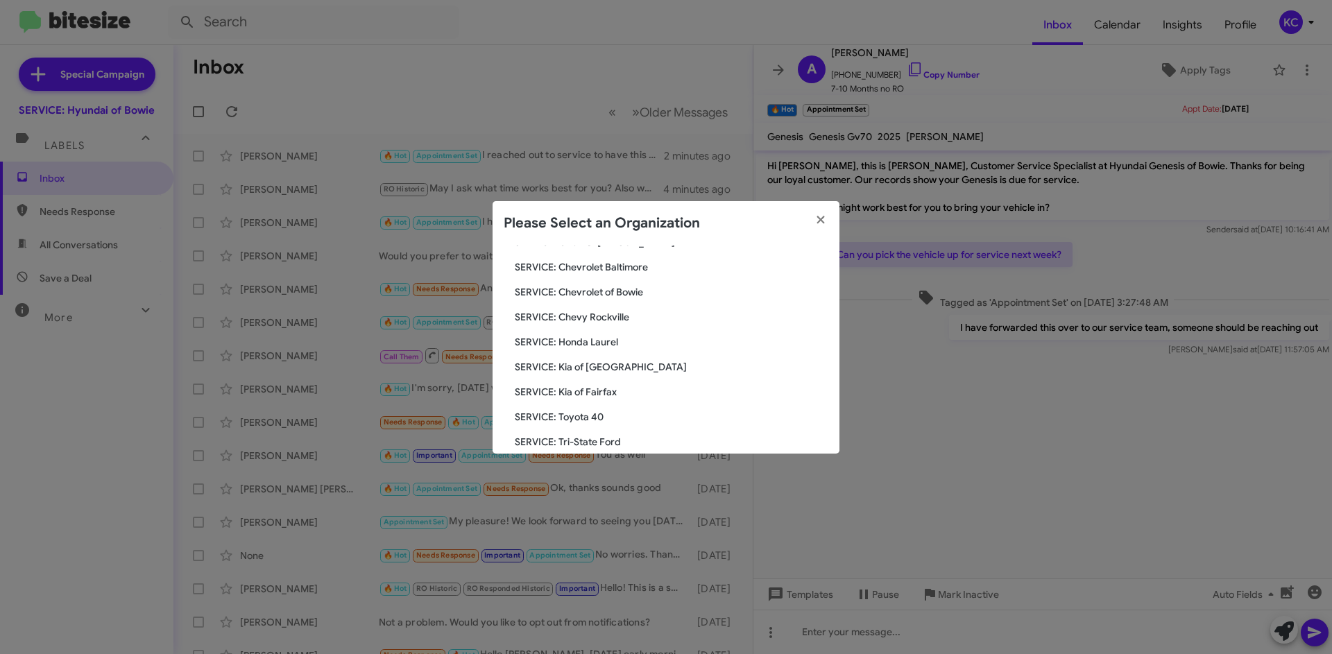
click at [611, 314] on span "SERVICE: Chevy Rockville" at bounding box center [672, 317] width 314 height 14
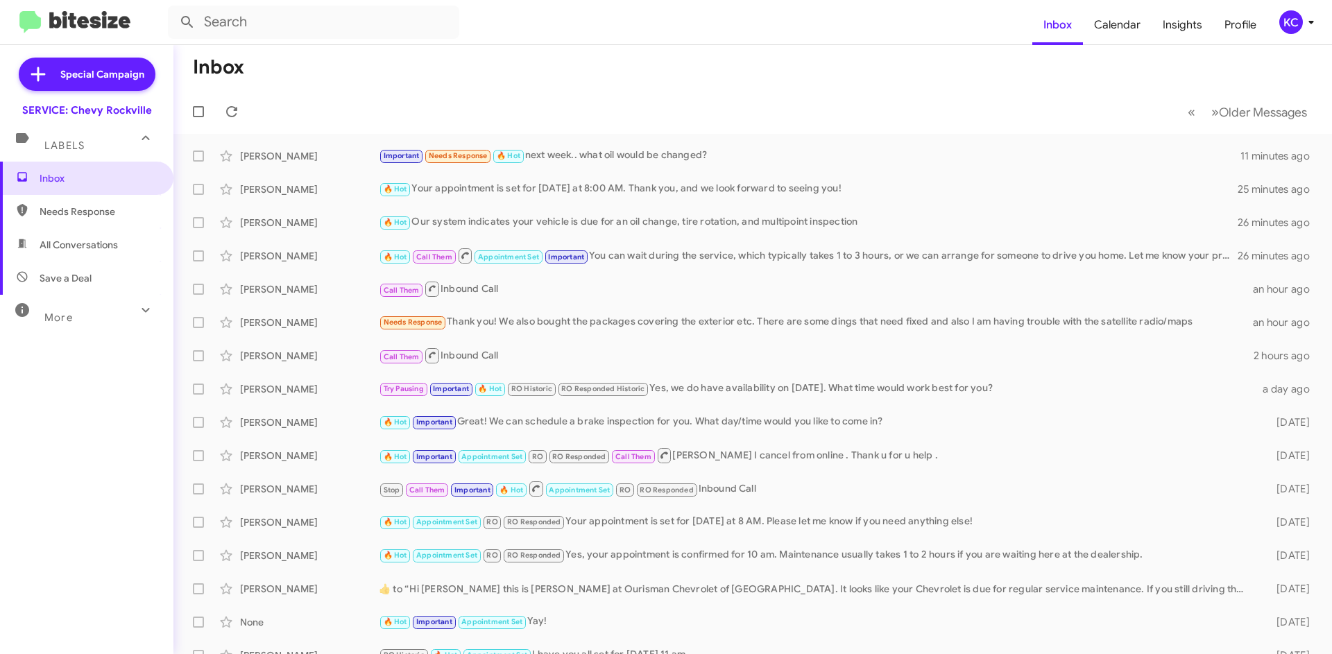
click at [1286, 24] on div "KC" at bounding box center [1291, 22] width 24 height 24
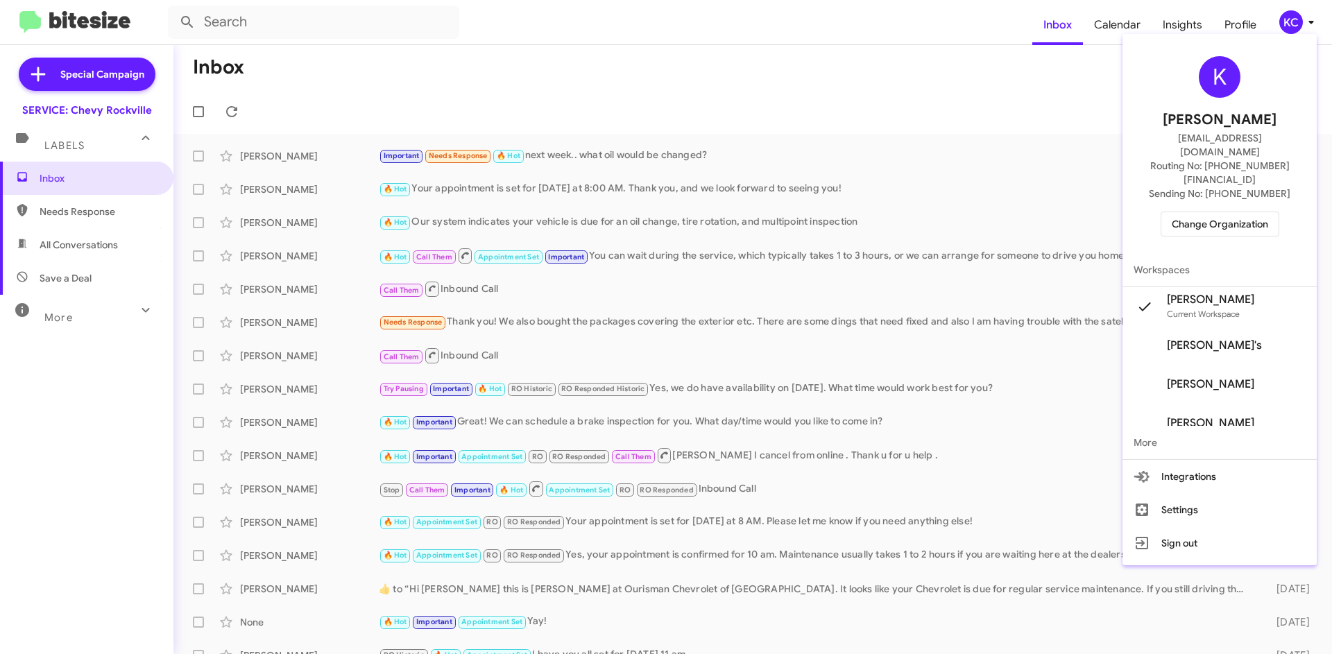
click at [1208, 212] on span "Change Organization" at bounding box center [1220, 224] width 96 height 24
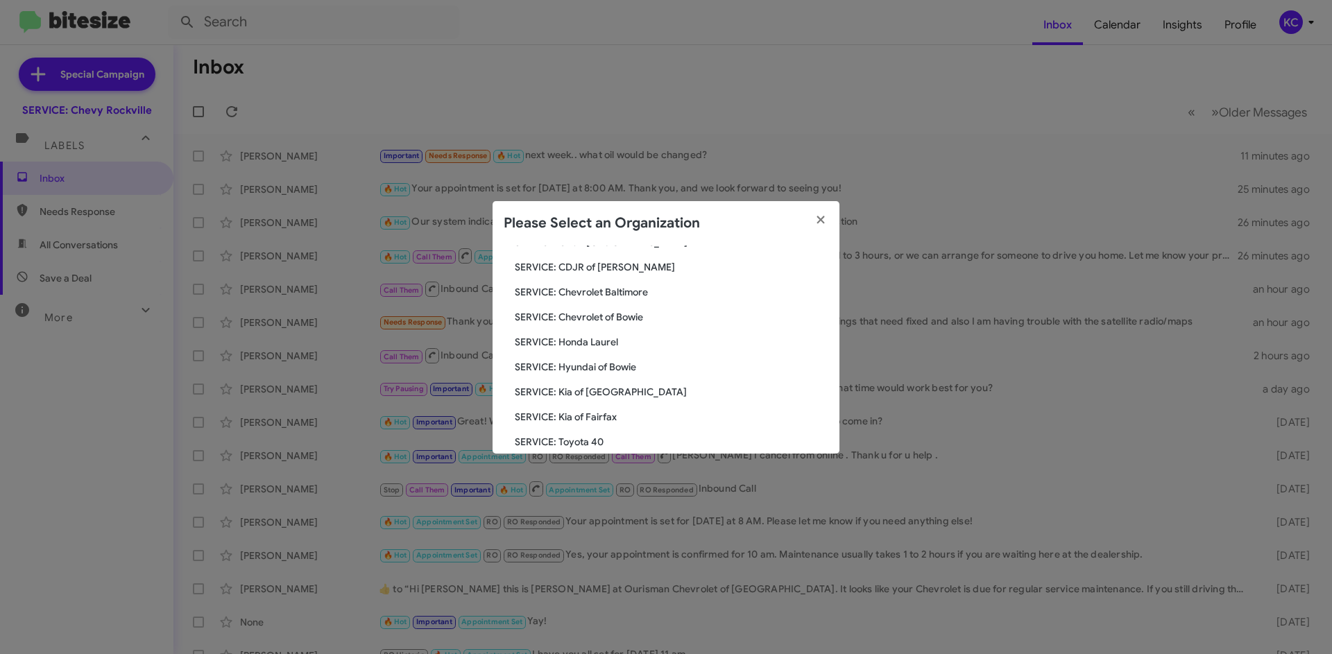
scroll to position [139, 0]
click at [605, 289] on span "SERVICE: Chevrolet of Bowie" at bounding box center [672, 292] width 314 height 14
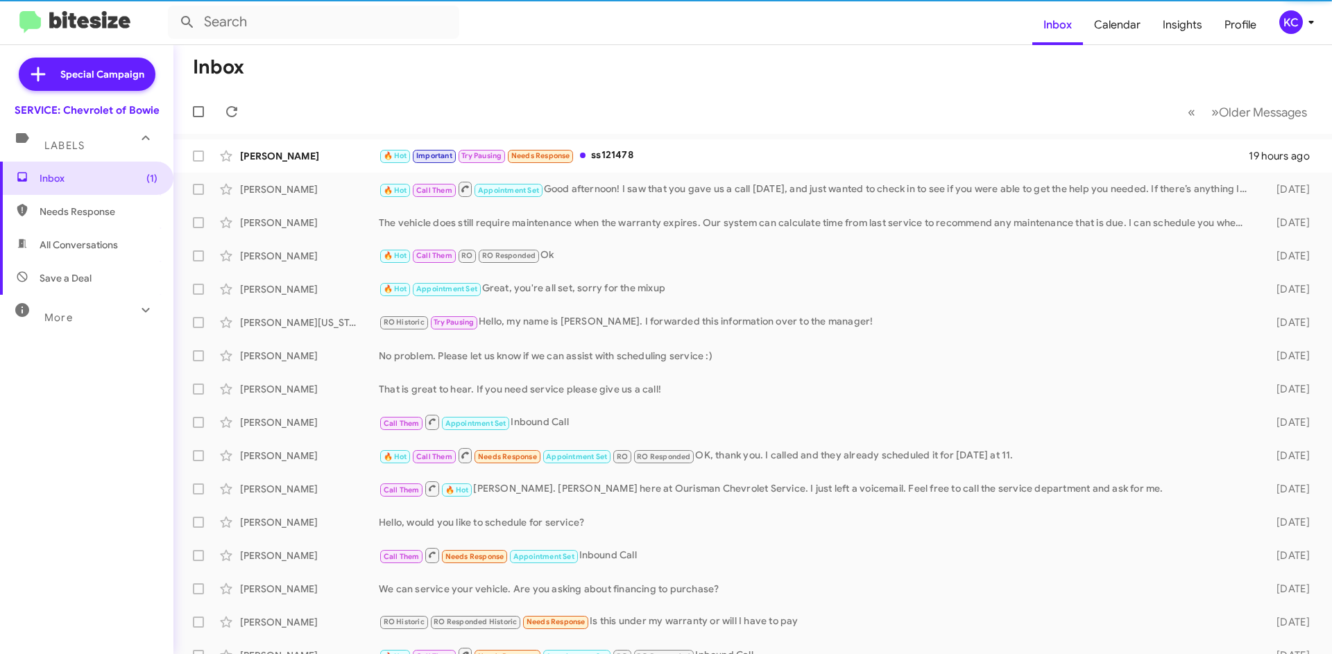
click at [1300, 21] on div "KC" at bounding box center [1291, 22] width 24 height 24
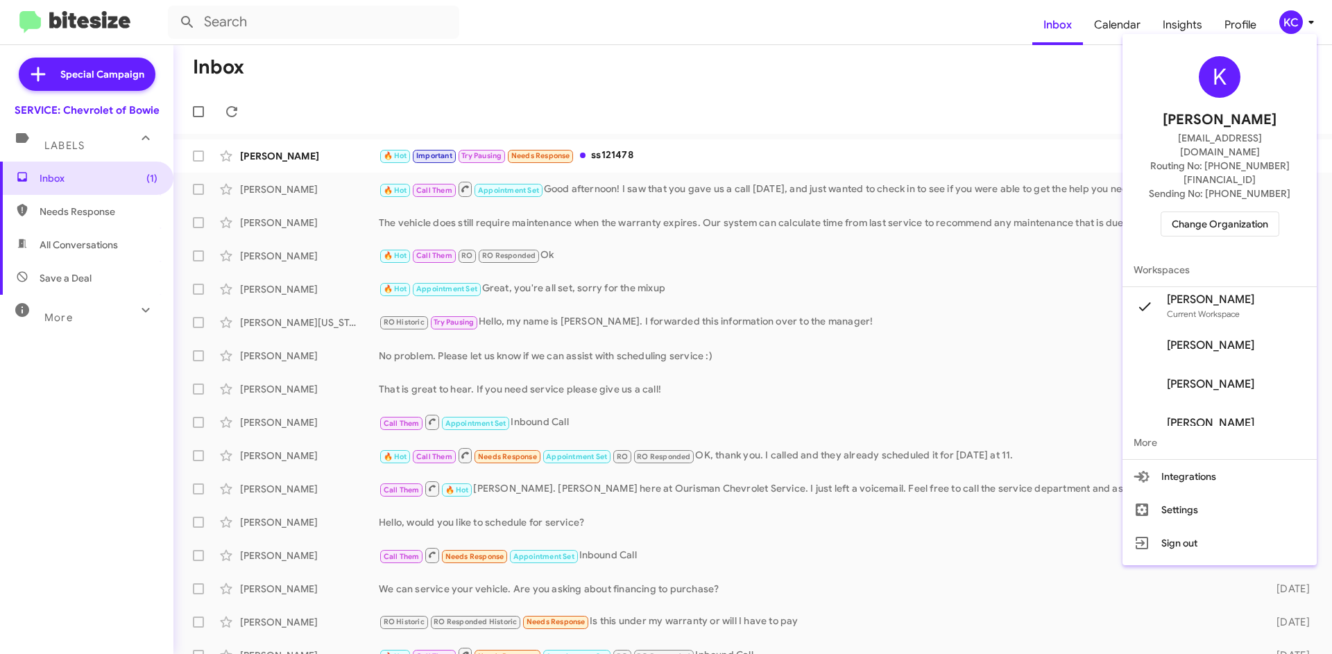
click at [1247, 212] on span "Change Organization" at bounding box center [1220, 224] width 96 height 24
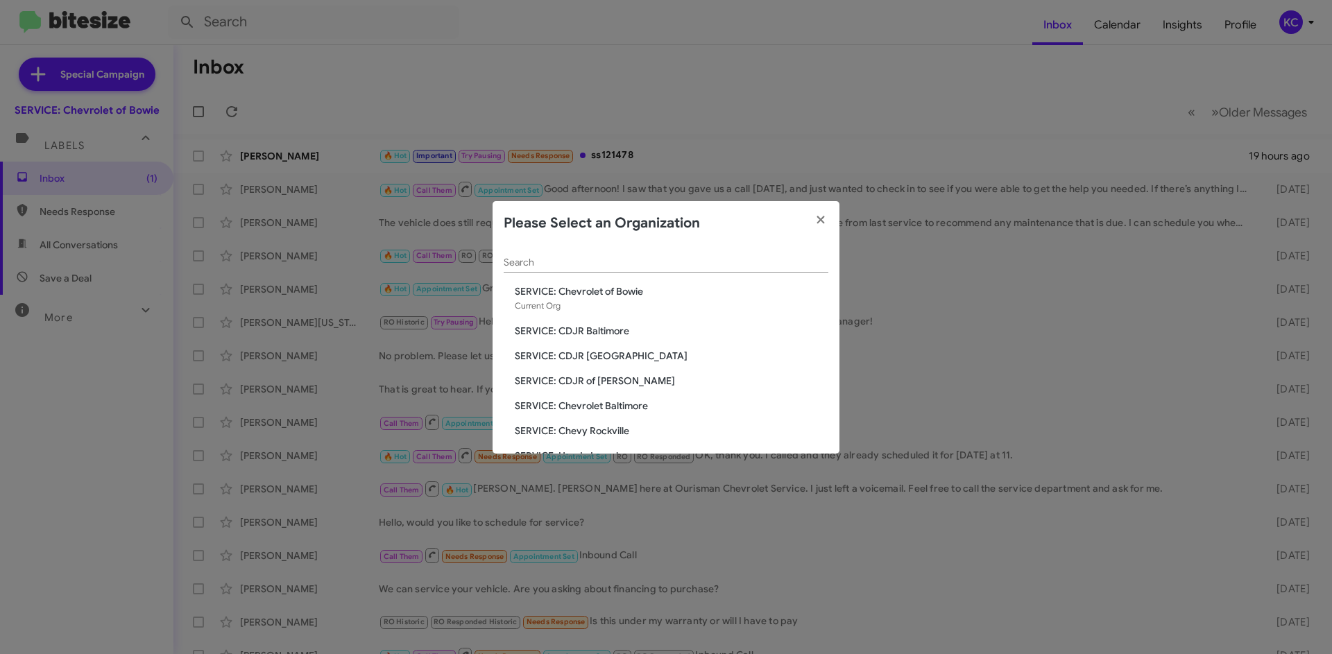
scroll to position [69, 0]
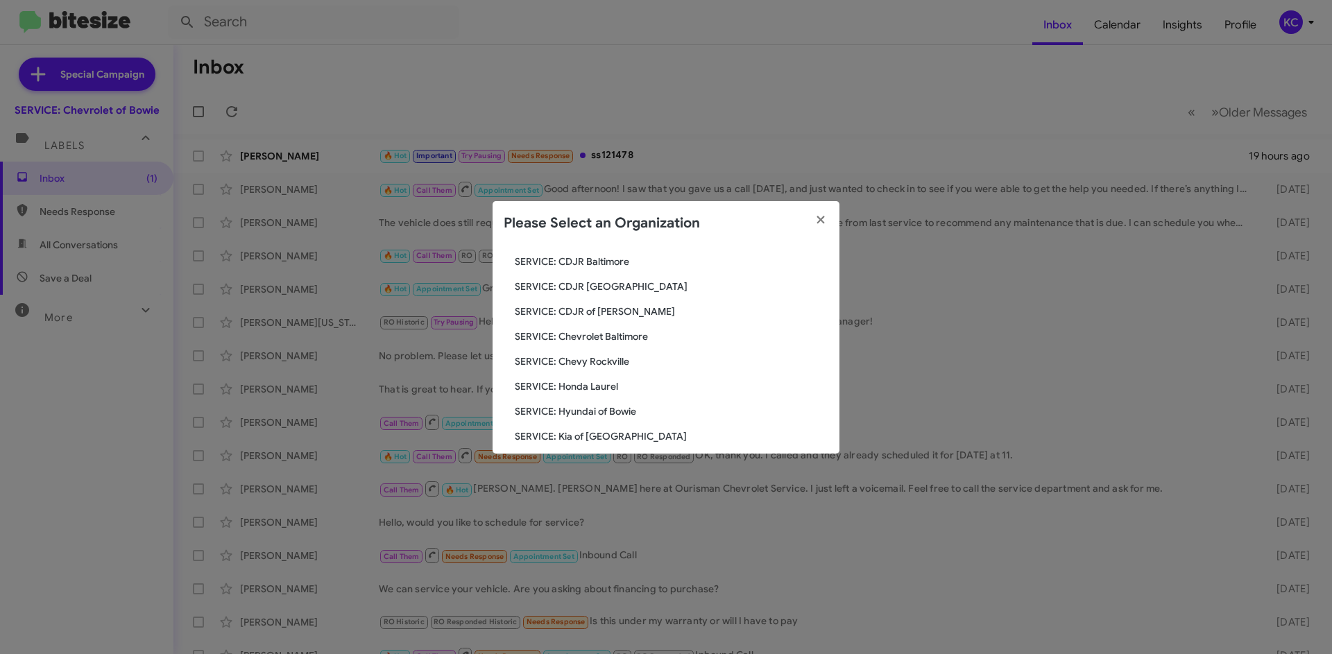
click at [608, 290] on span "SERVICE: CDJR [GEOGRAPHIC_DATA]" at bounding box center [672, 287] width 314 height 14
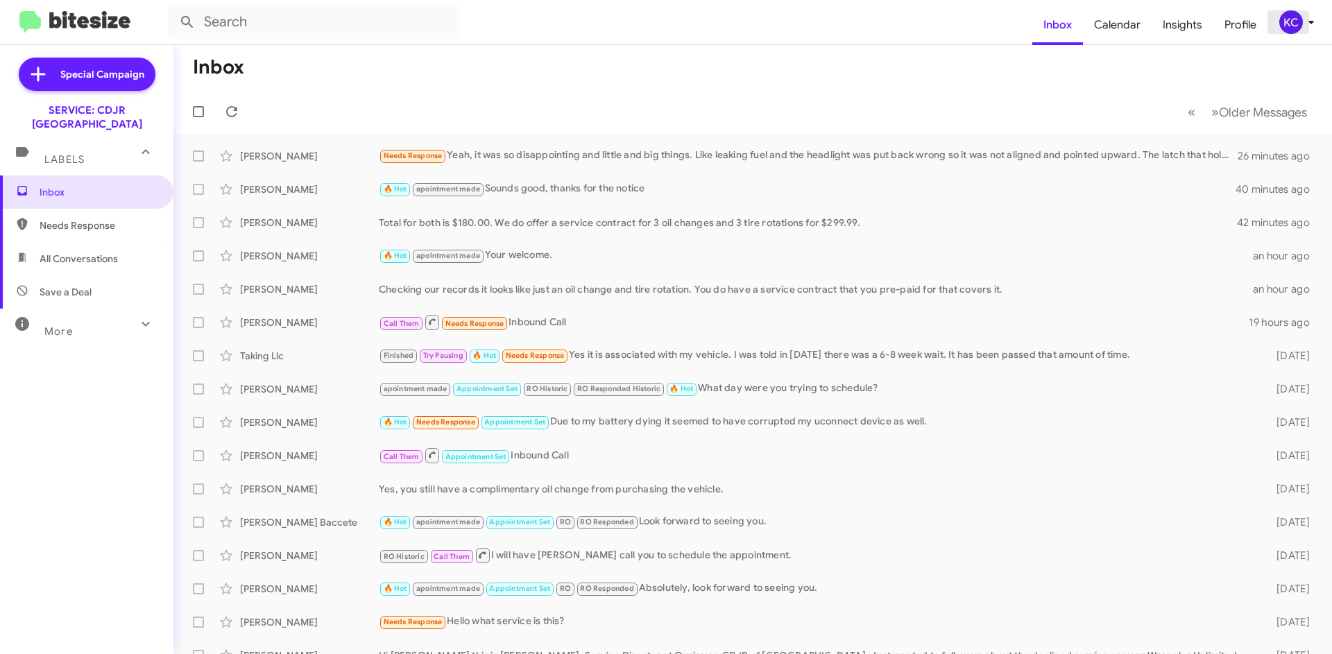
click at [1284, 27] on div "KC" at bounding box center [1291, 22] width 24 height 24
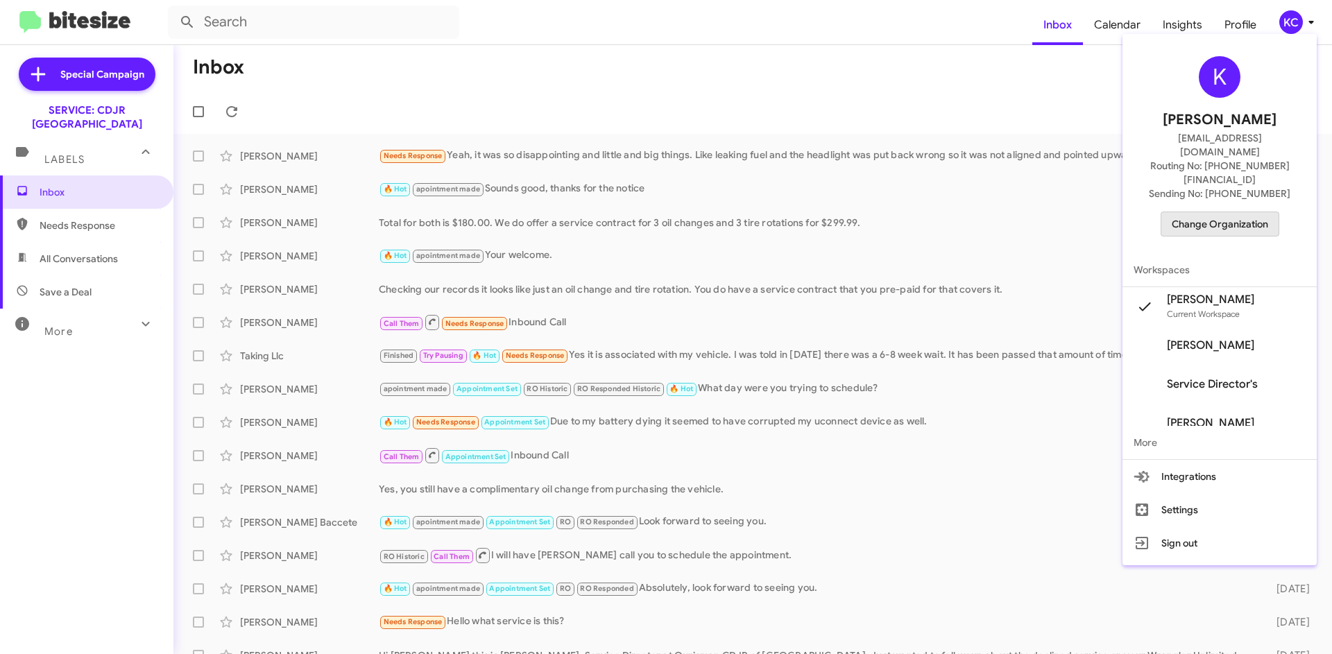
click at [1234, 212] on span "Change Organization" at bounding box center [1220, 224] width 96 height 24
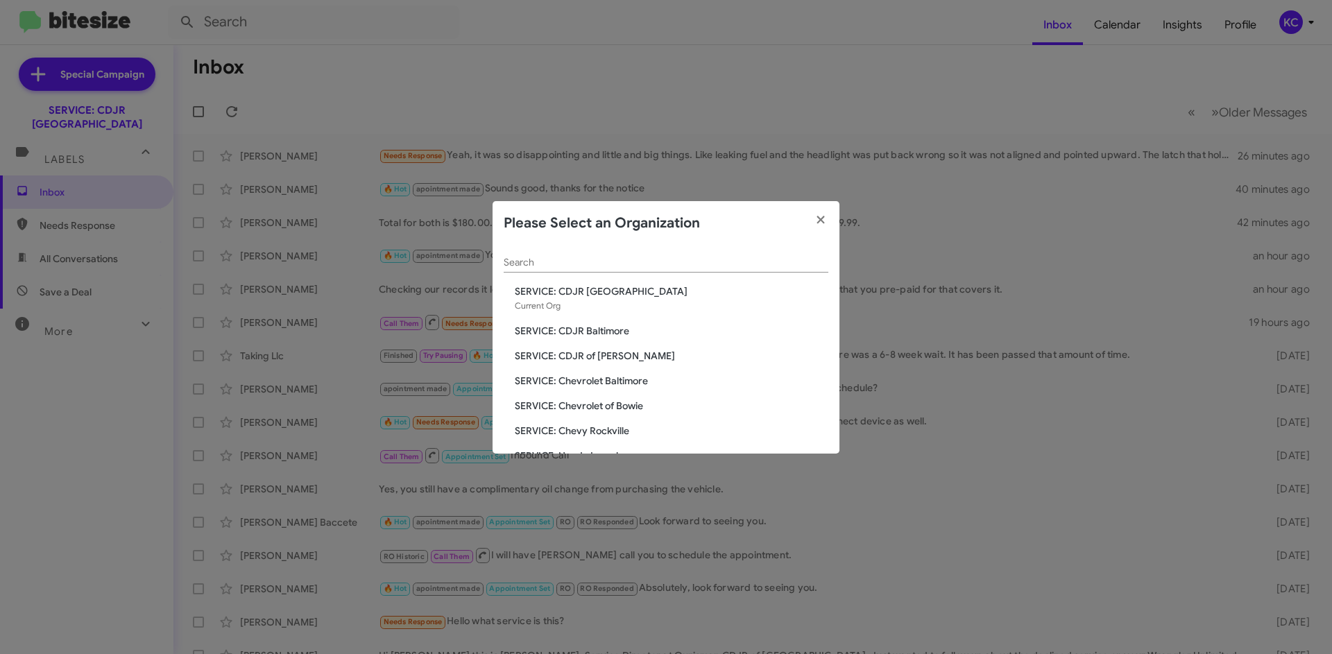
click at [617, 357] on span "SERVICE: CDJR of [PERSON_NAME]" at bounding box center [672, 356] width 314 height 14
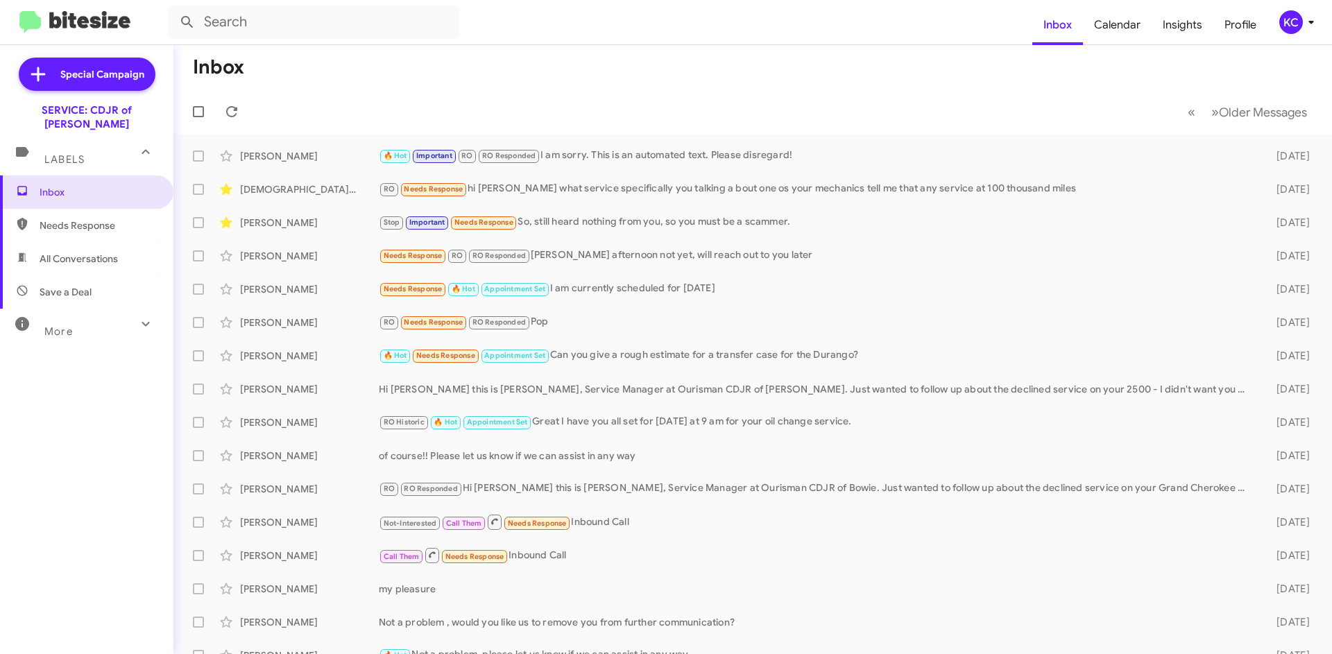
click at [1285, 17] on div "KC" at bounding box center [1291, 22] width 24 height 24
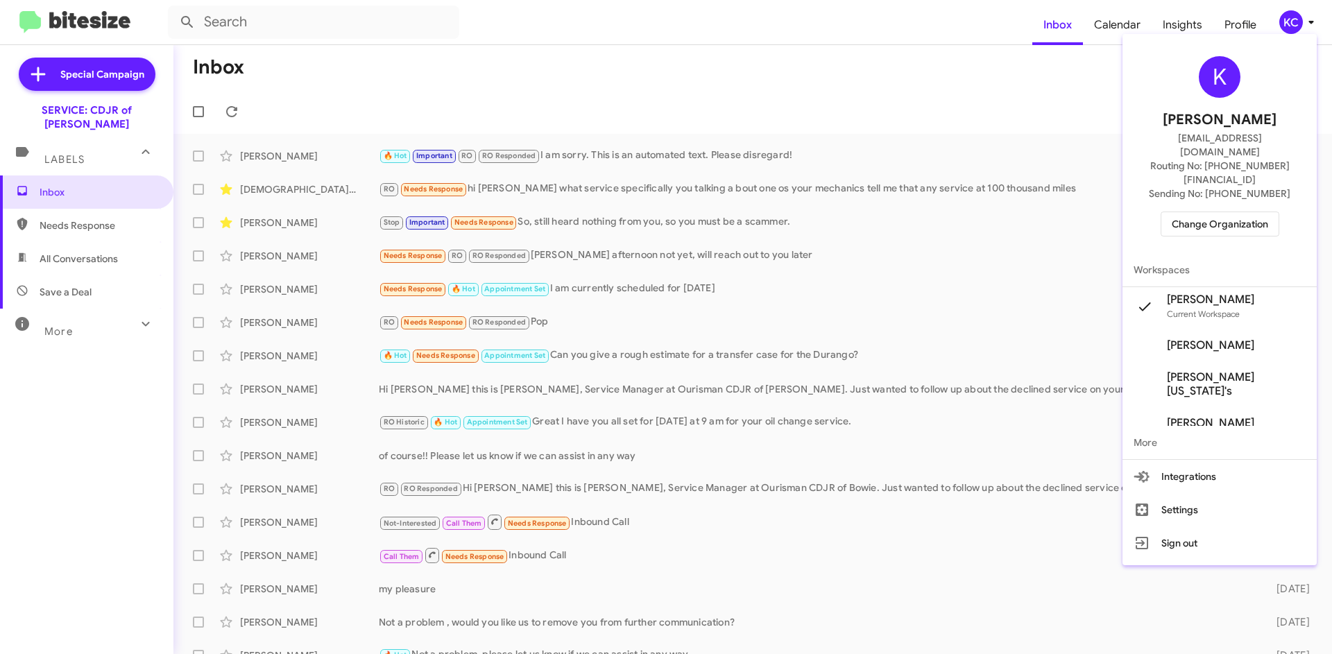
click at [1238, 212] on span "Change Organization" at bounding box center [1220, 224] width 96 height 24
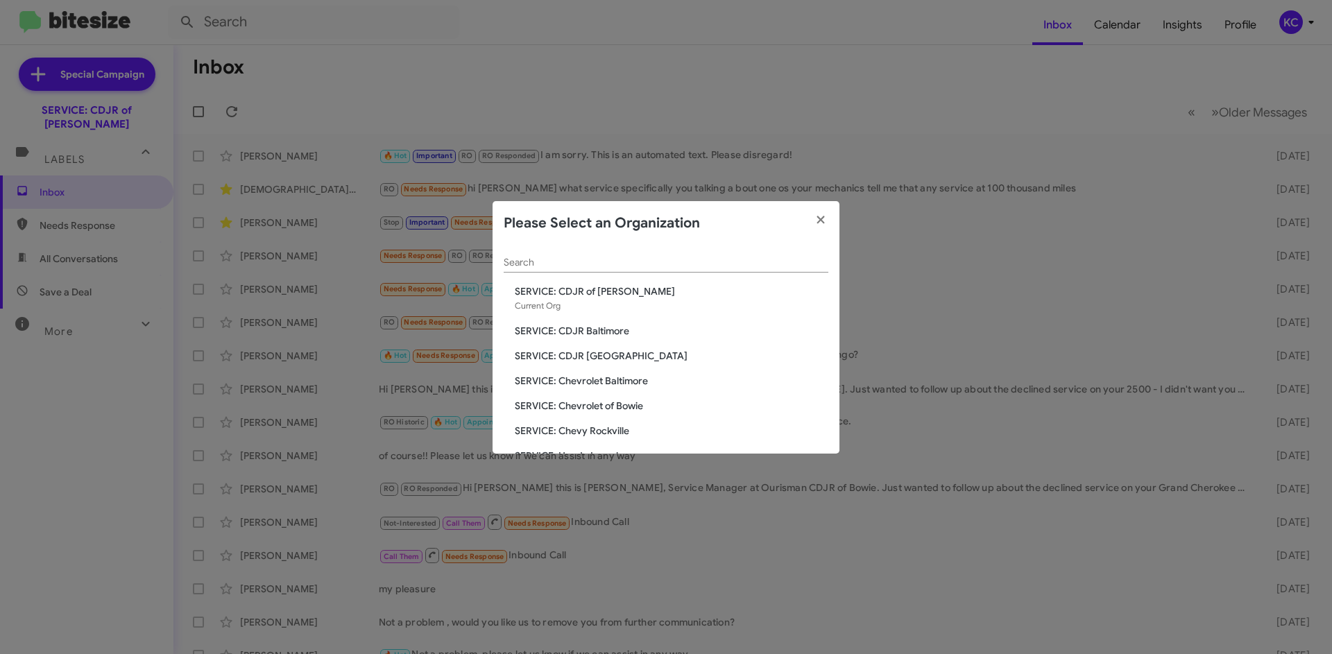
click at [609, 330] on span "SERVICE: CDJR Baltimore" at bounding box center [672, 331] width 314 height 14
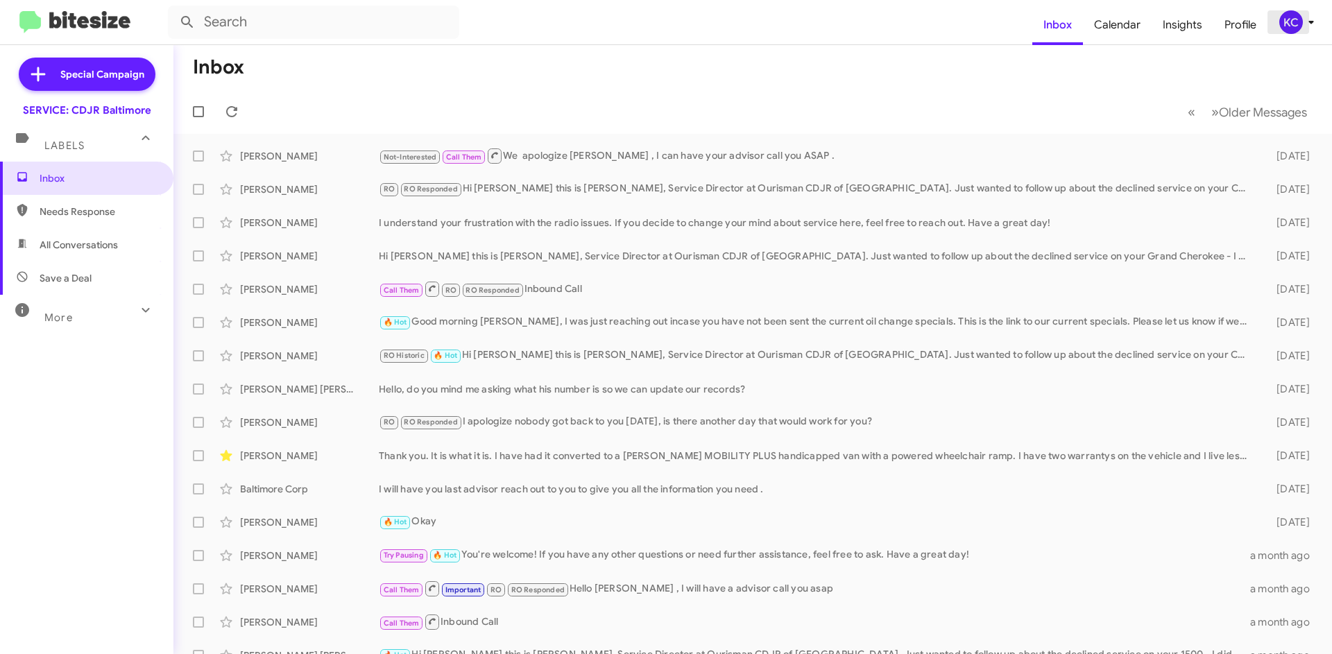
click at [1295, 12] on div "KC" at bounding box center [1291, 22] width 24 height 24
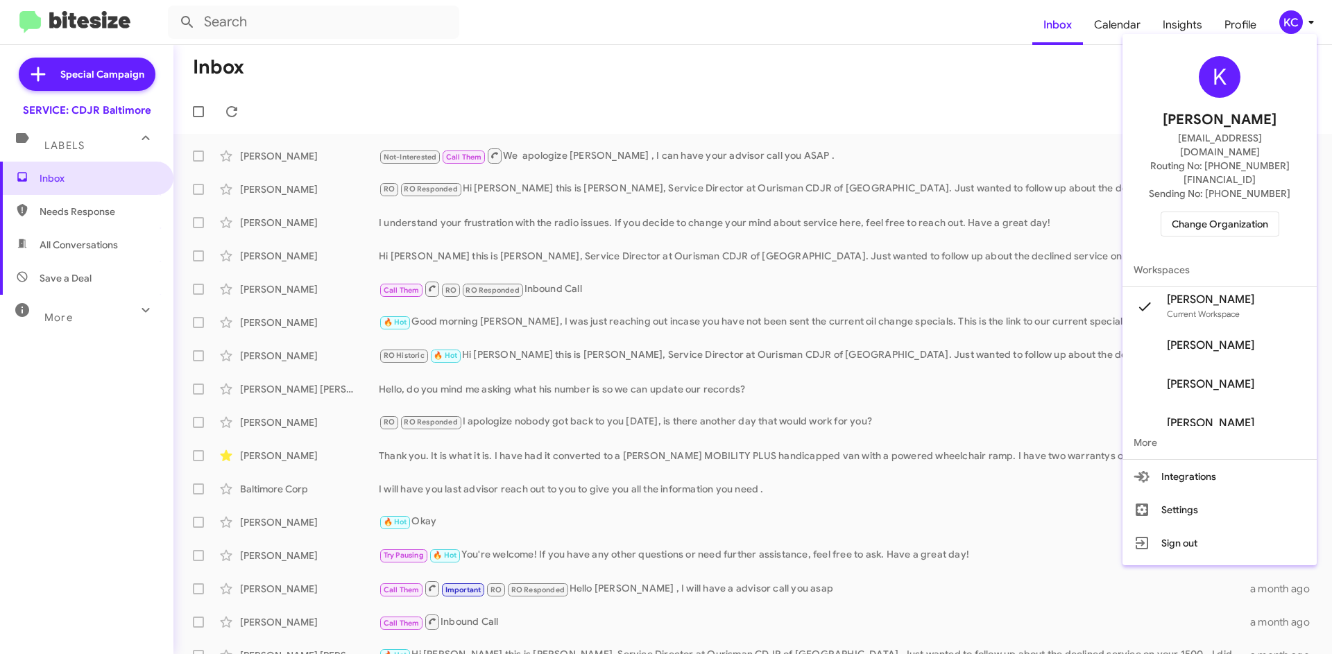
click at [1202, 212] on span "Change Organization" at bounding box center [1220, 224] width 96 height 24
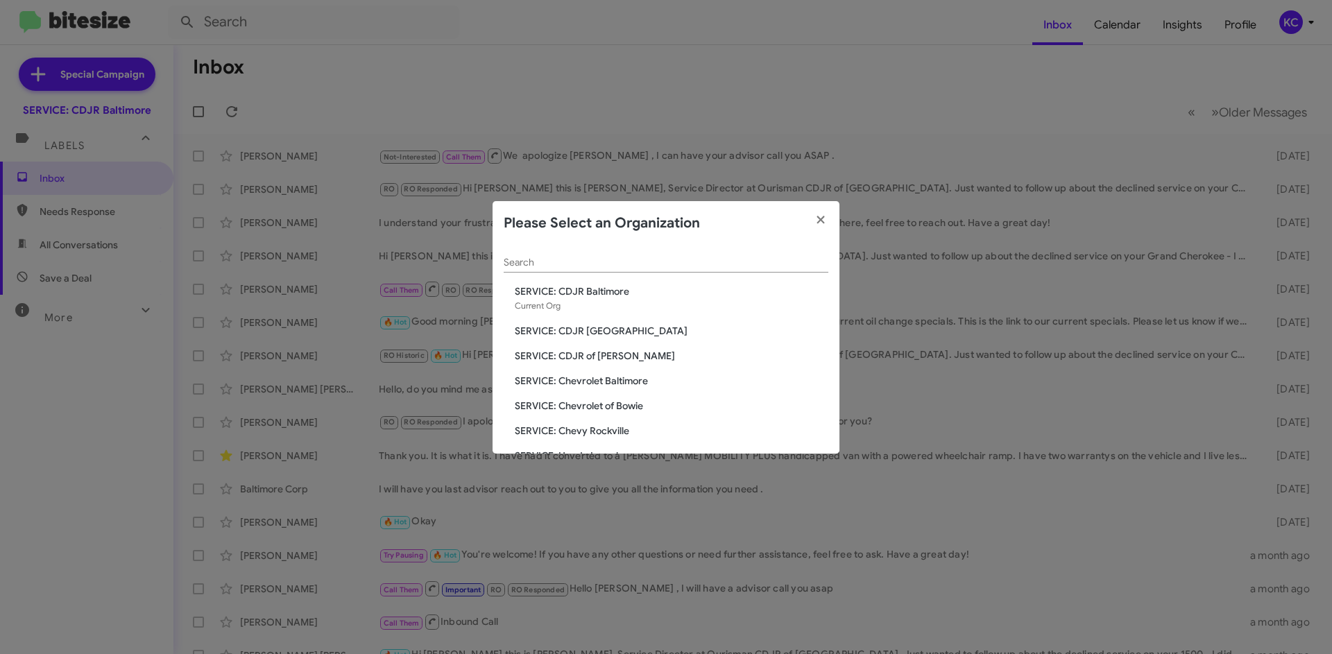
click at [598, 336] on span "SERVICE: CDJR Clarksville" at bounding box center [672, 331] width 314 height 14
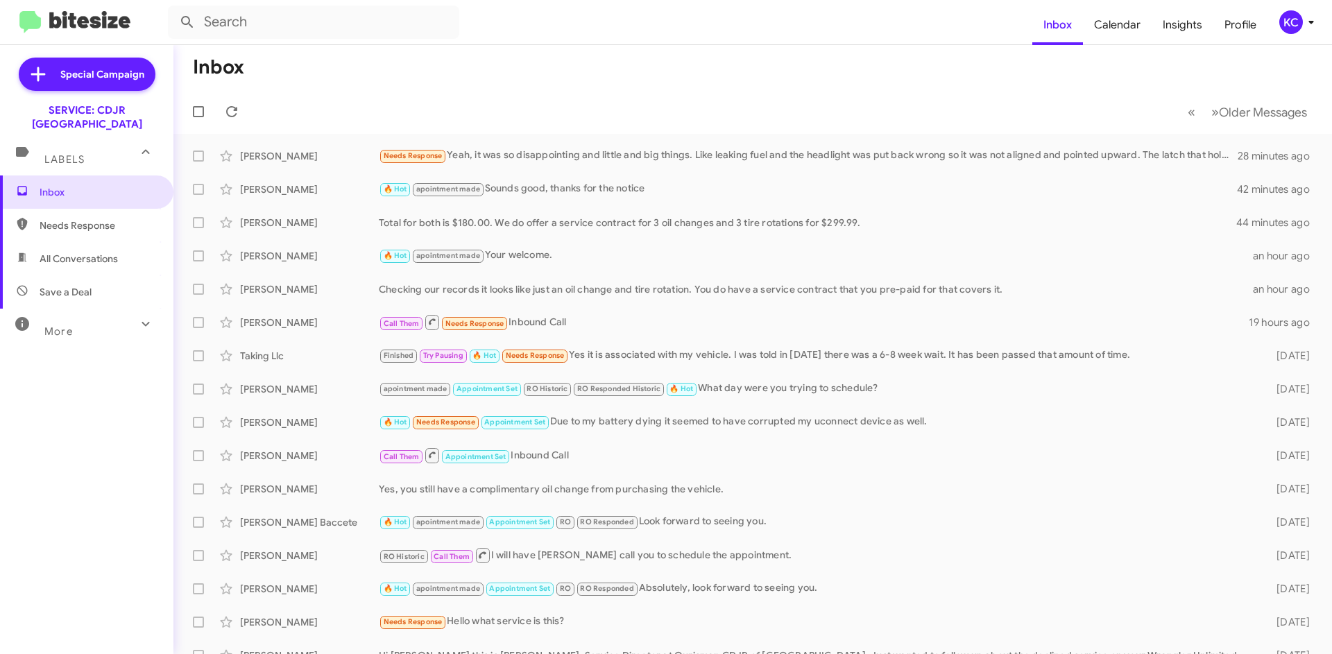
click at [1282, 10] on mat-toolbar "Inbox Calendar Insights Profile KC" at bounding box center [666, 22] width 1332 height 44
click at [1288, 19] on div "KC" at bounding box center [1291, 22] width 24 height 24
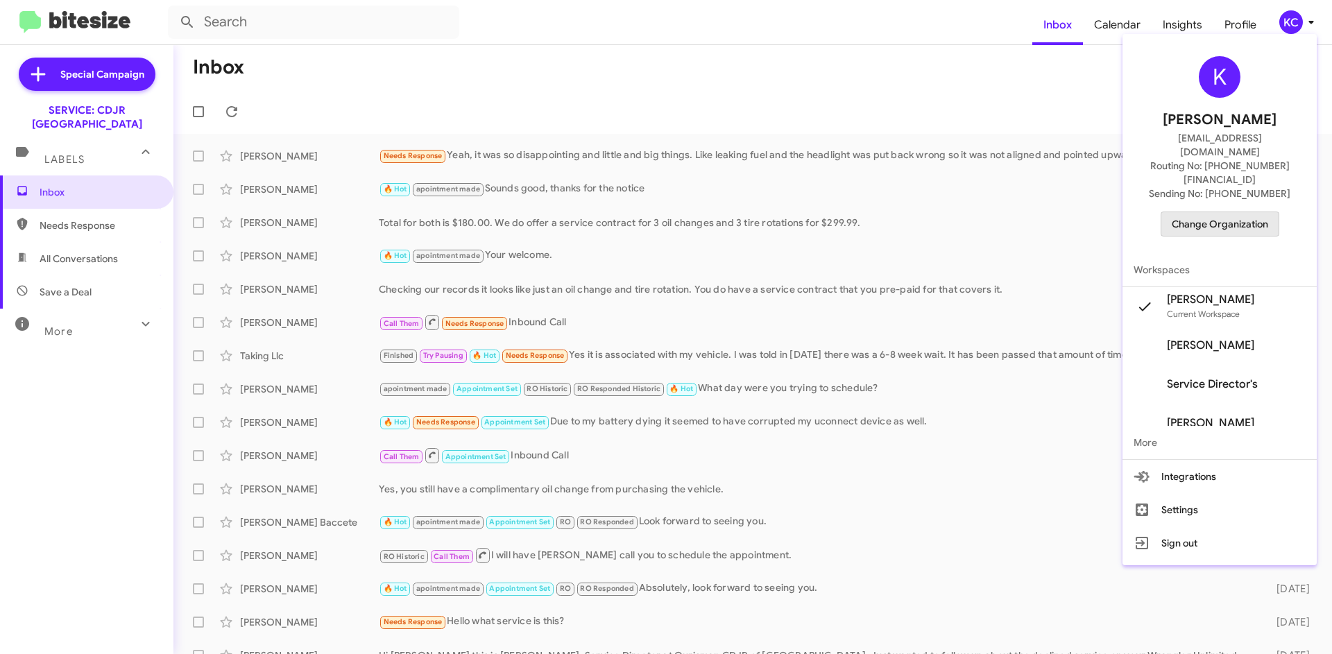
click at [1240, 212] on span "Change Organization" at bounding box center [1220, 224] width 96 height 24
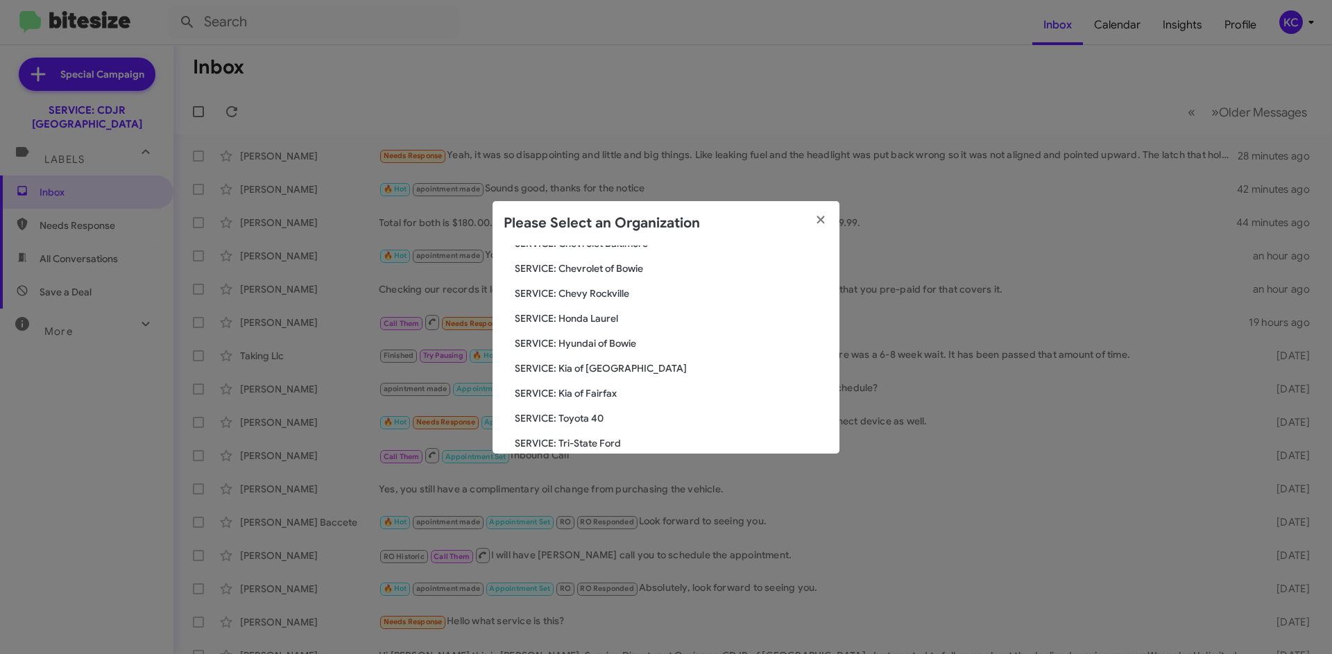
scroll to position [139, 0]
click at [617, 337] on span "SERVICE: Hyundai of Bowie" at bounding box center [672, 342] width 314 height 14
